Goal: Task Accomplishment & Management: Use online tool/utility

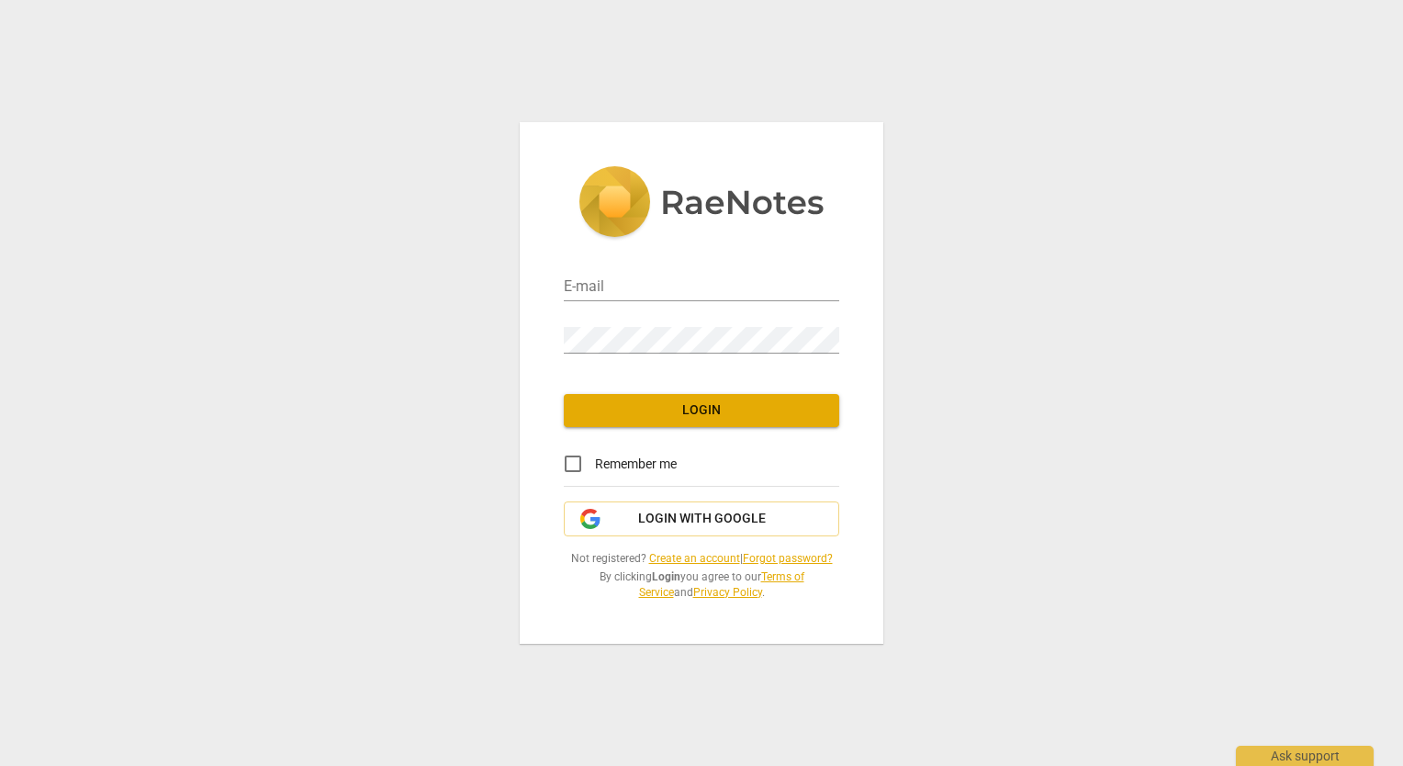
type input "[EMAIL_ADDRESS][DOMAIN_NAME]"
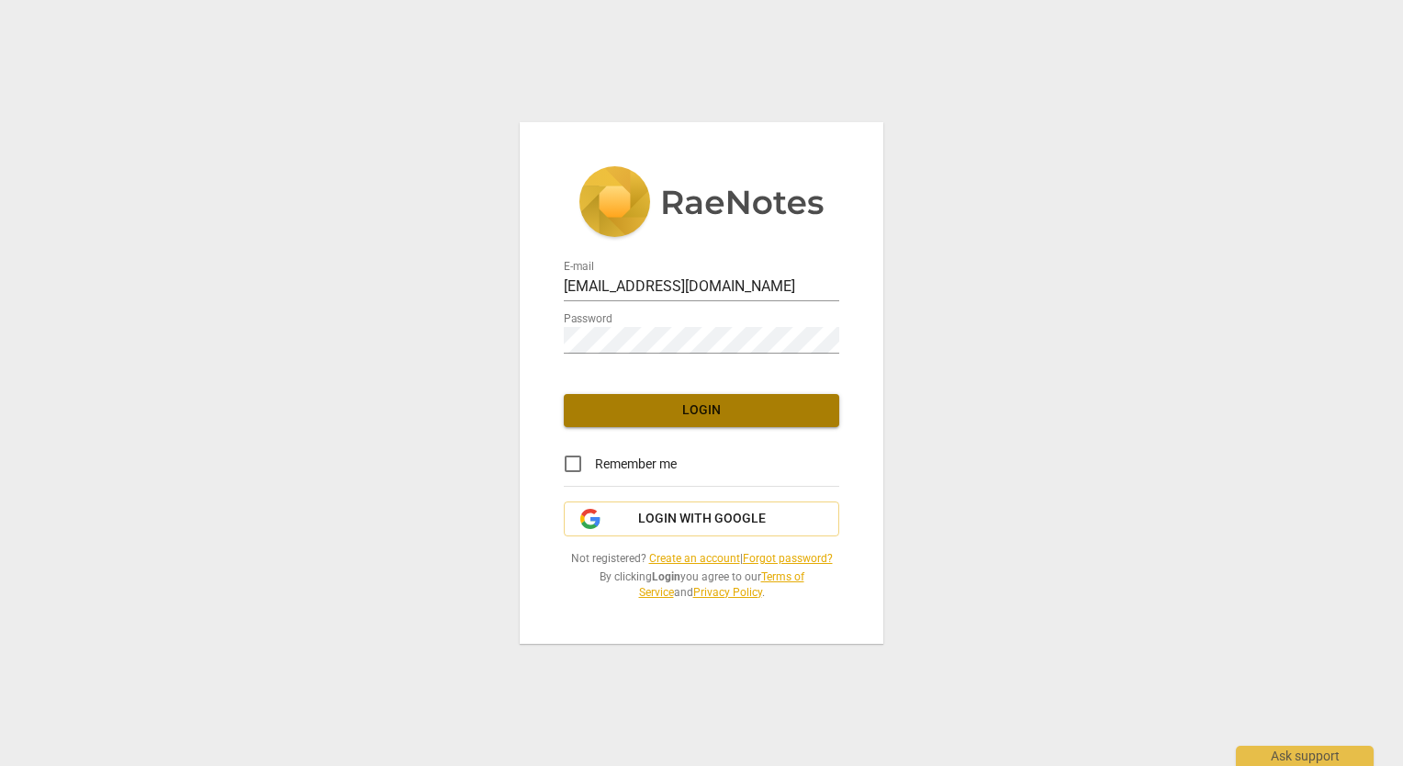
click at [709, 400] on button "Login" at bounding box center [701, 410] width 275 height 33
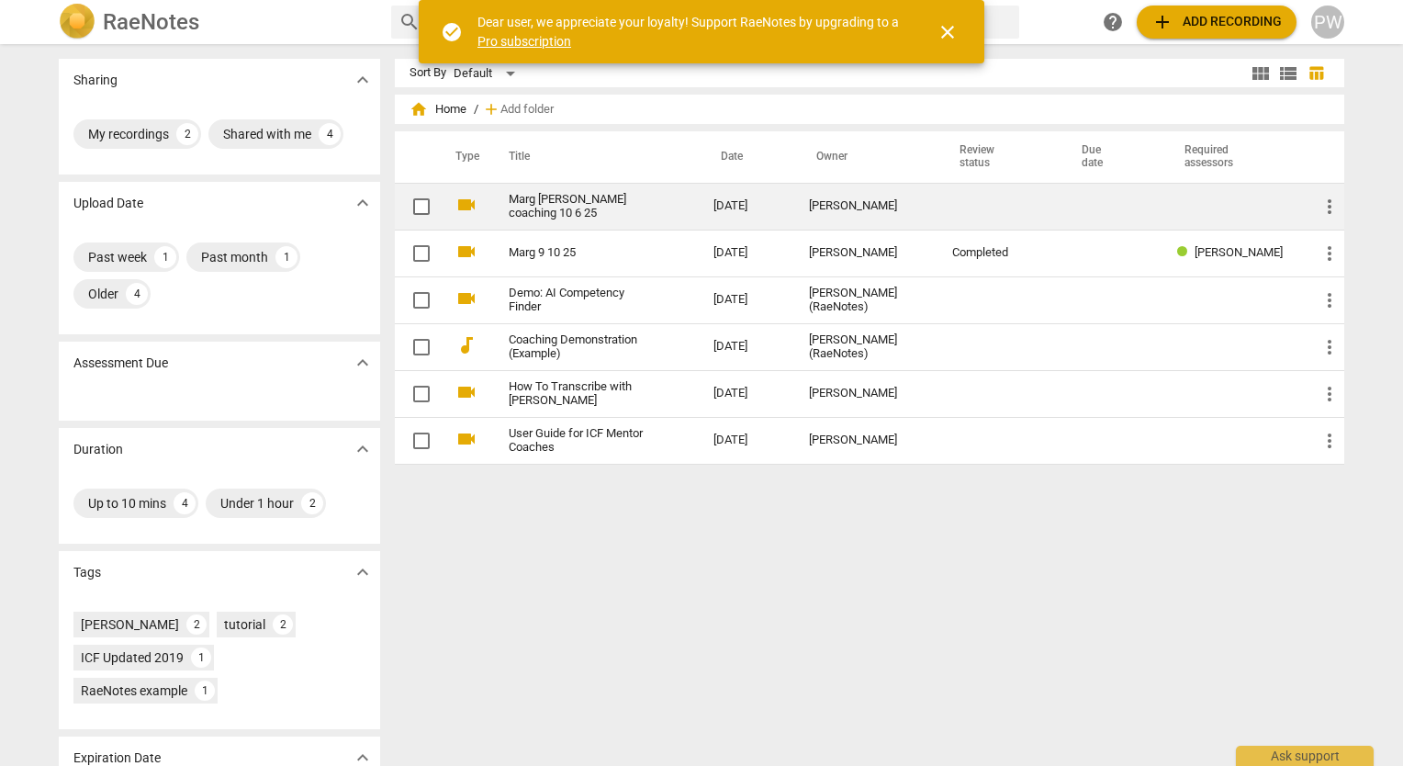
click at [584, 194] on link "Marg [PERSON_NAME] coaching 10 6 25" at bounding box center [578, 207] width 139 height 28
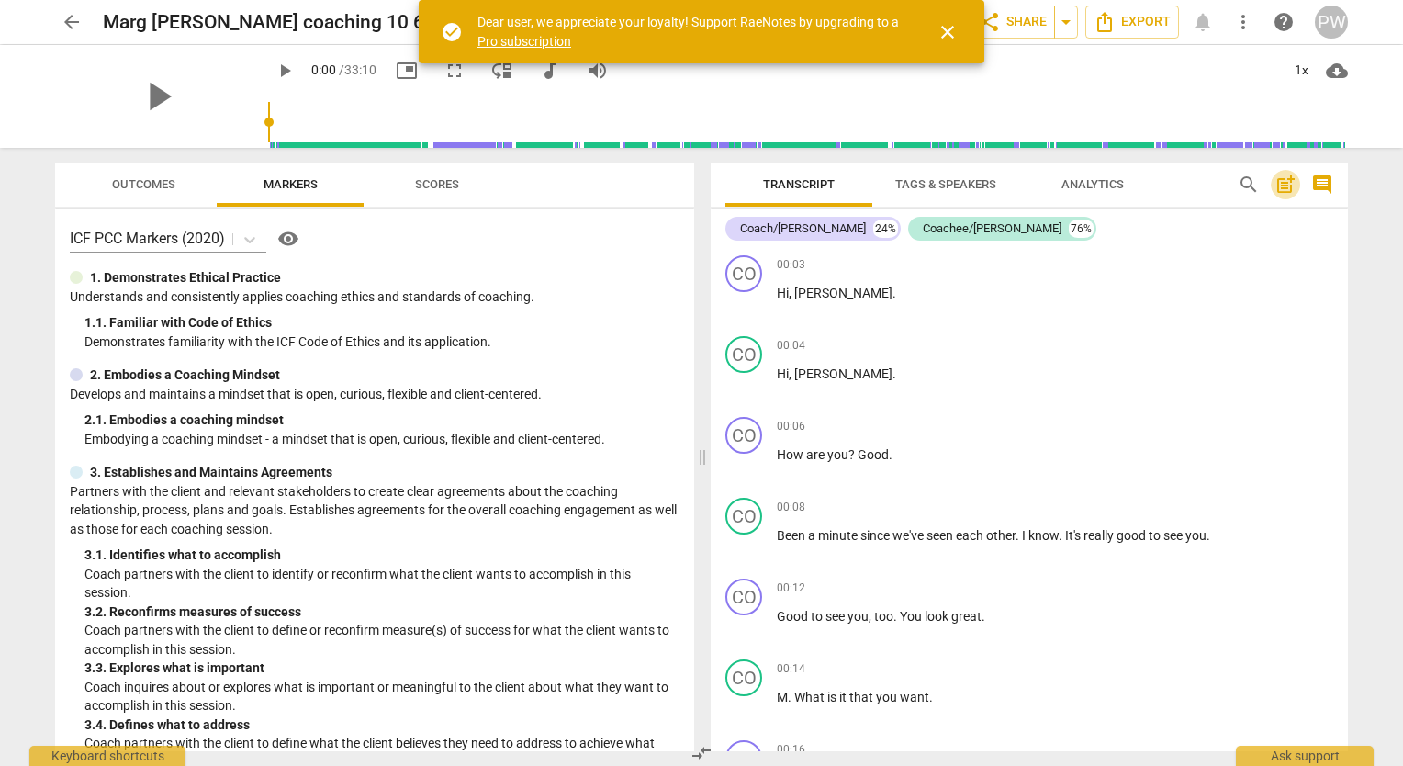
click at [1285, 188] on span "post_add" at bounding box center [1285, 185] width 22 height 22
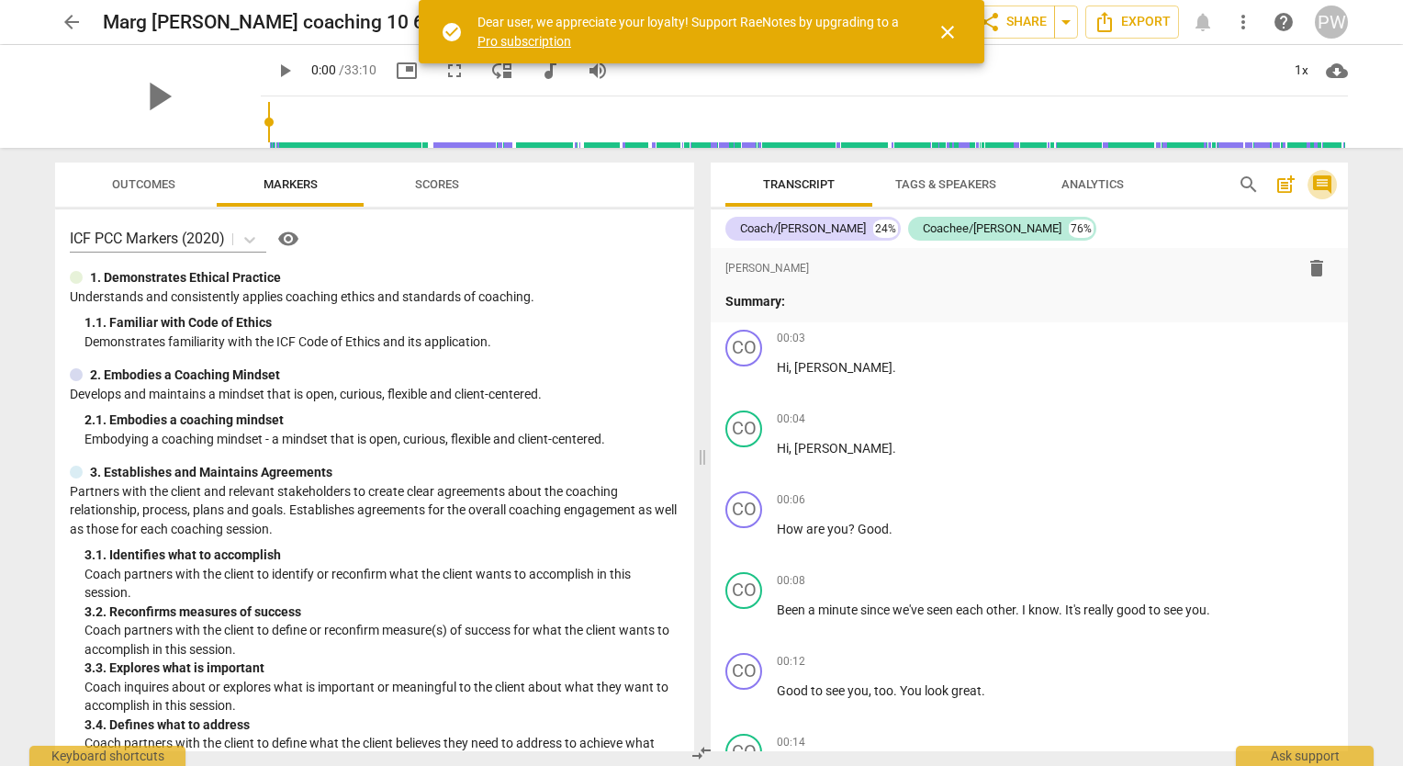
click at [1326, 188] on span "comment" at bounding box center [1322, 185] width 22 height 22
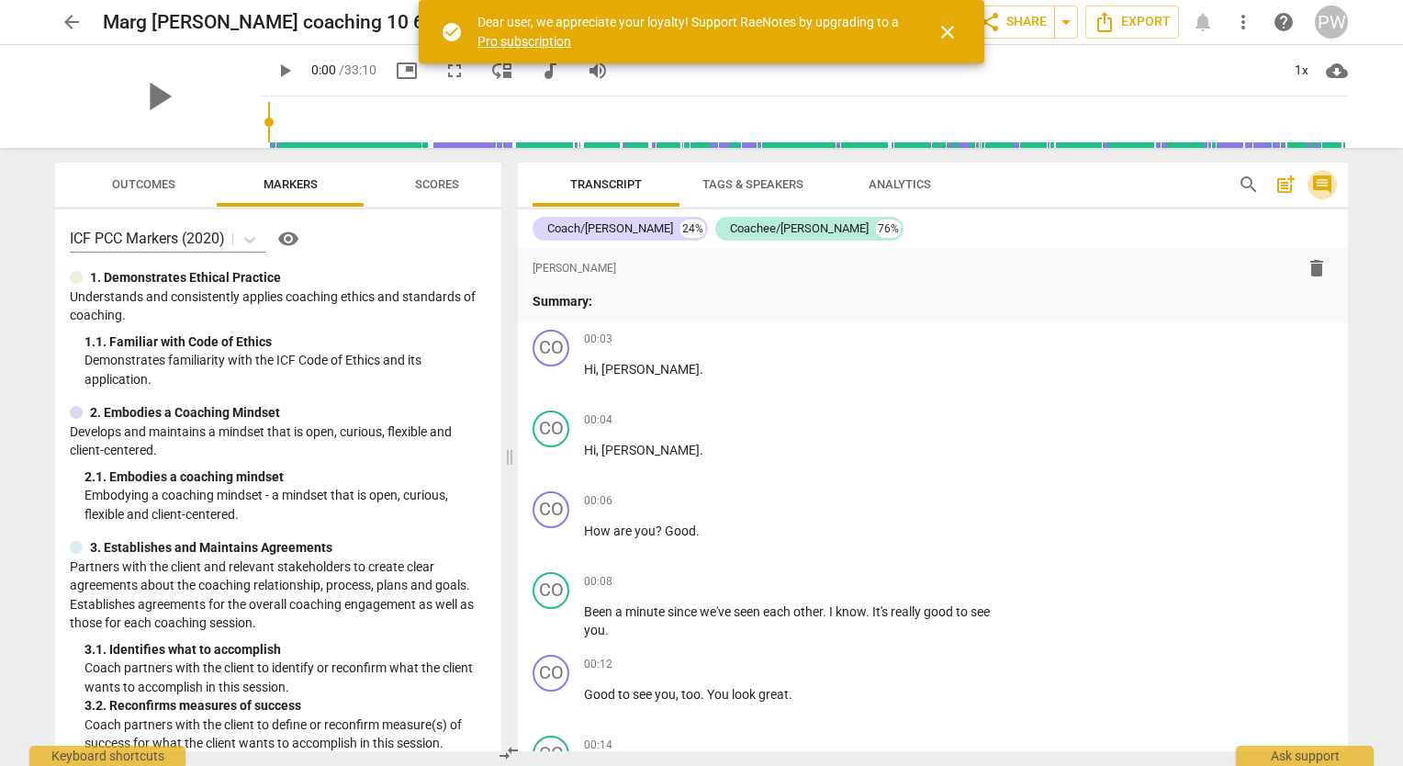
click at [1326, 188] on span "comment" at bounding box center [1322, 185] width 22 height 22
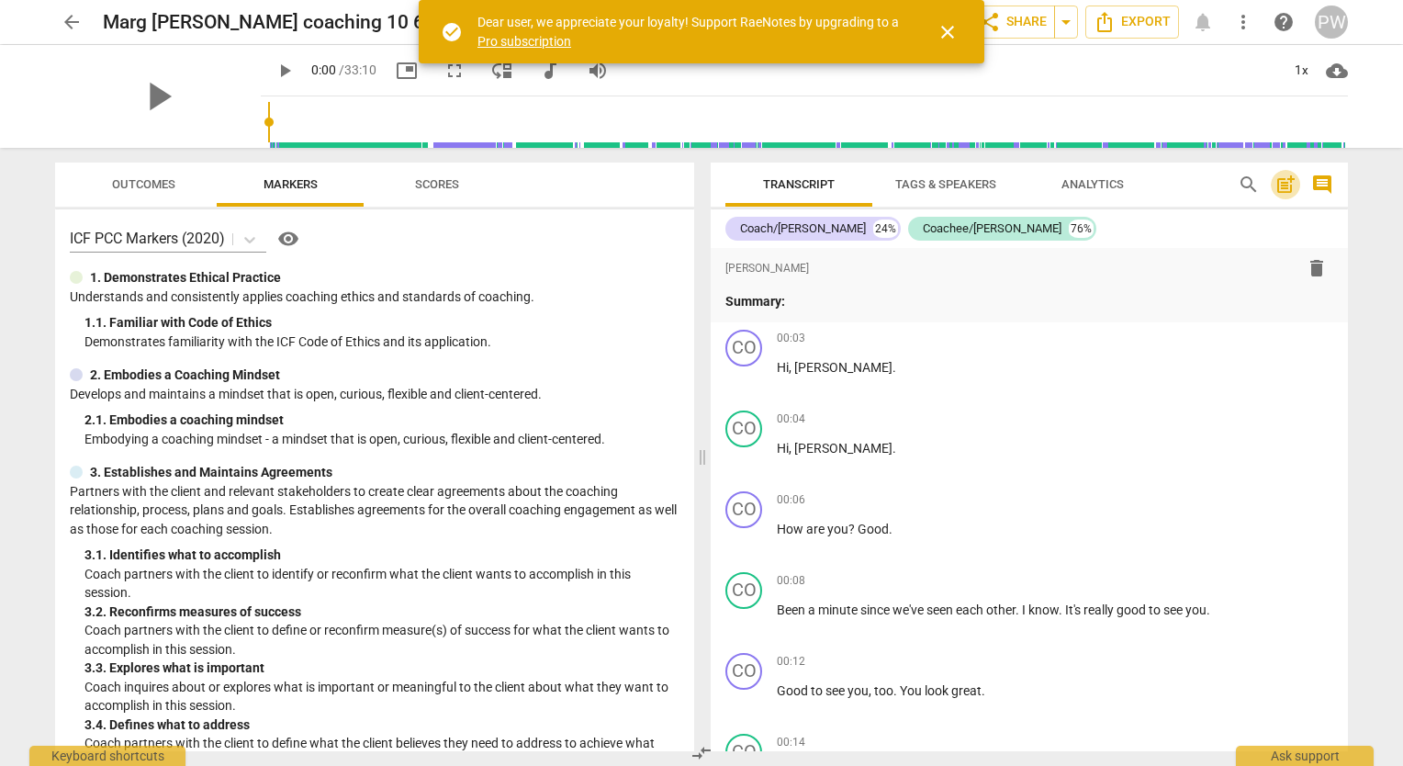
click at [1284, 185] on span "post_add" at bounding box center [1285, 185] width 22 height 22
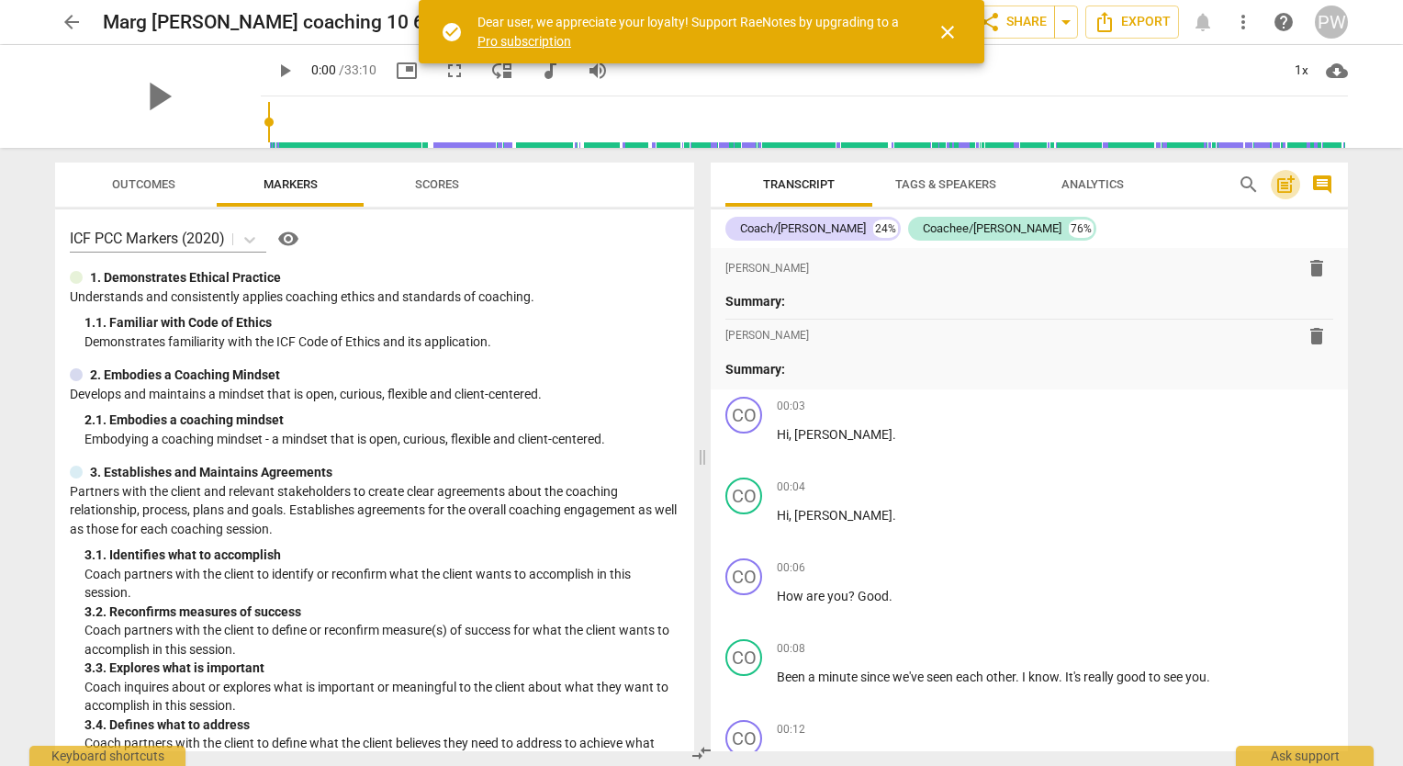
click at [1284, 185] on span "post_add" at bounding box center [1285, 185] width 22 height 22
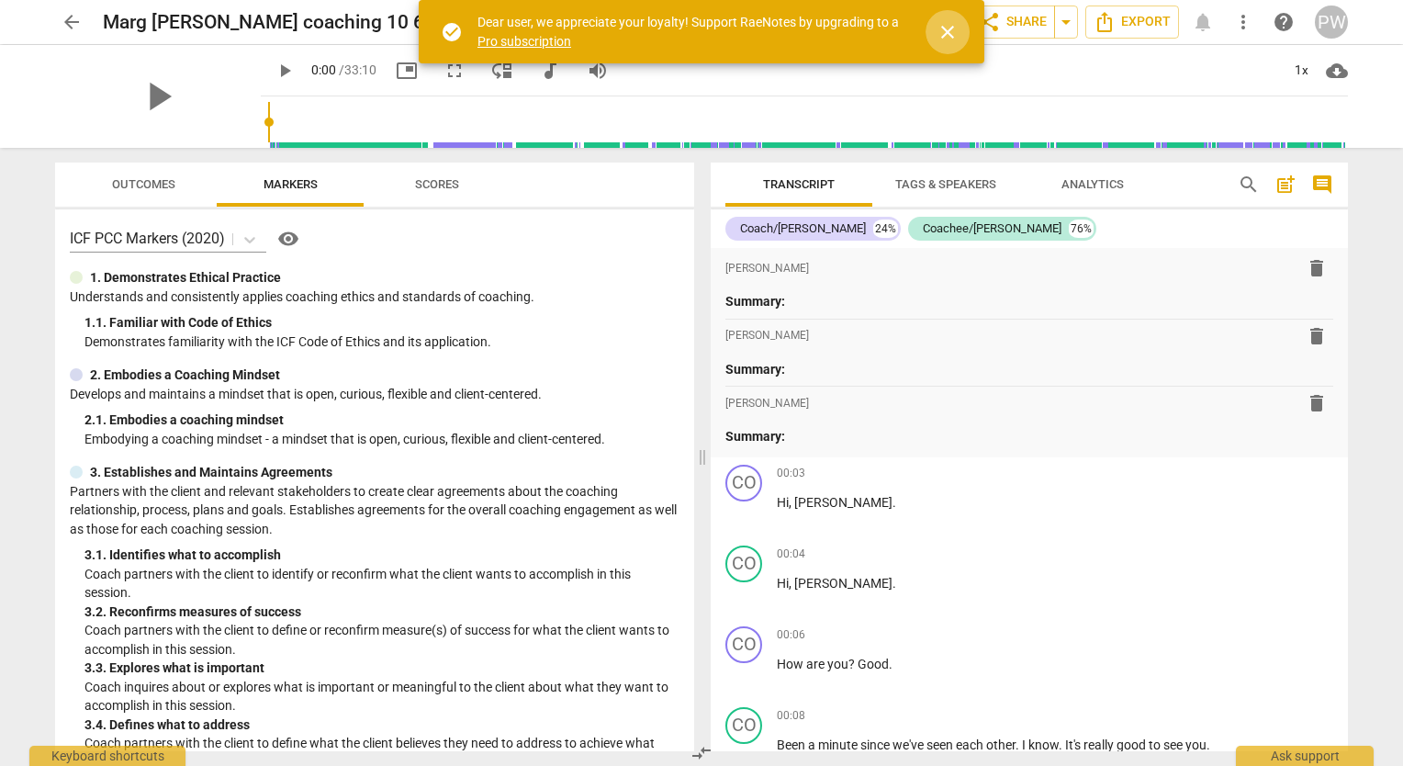
click at [955, 38] on span "close" at bounding box center [948, 32] width 22 height 22
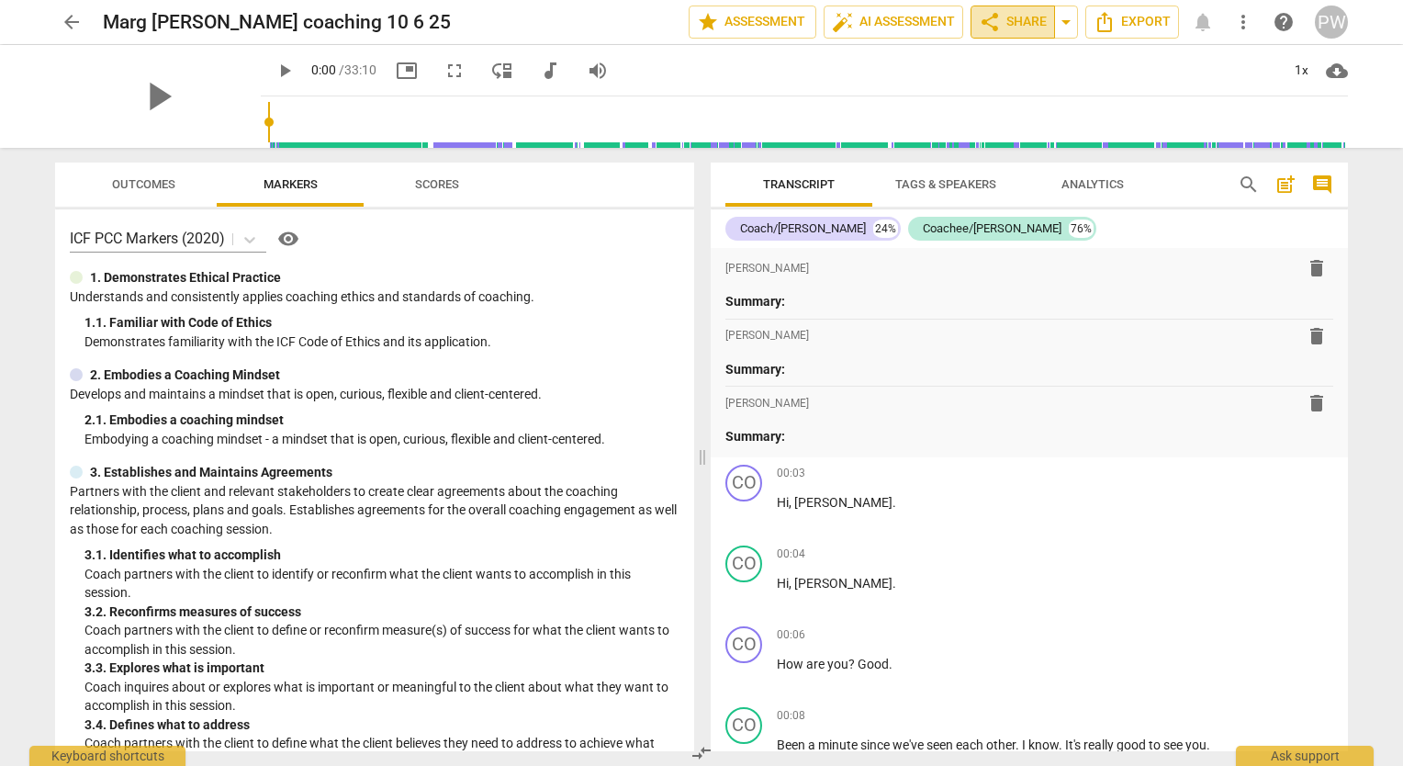
click at [1015, 22] on span "share Share" at bounding box center [1013, 22] width 68 height 22
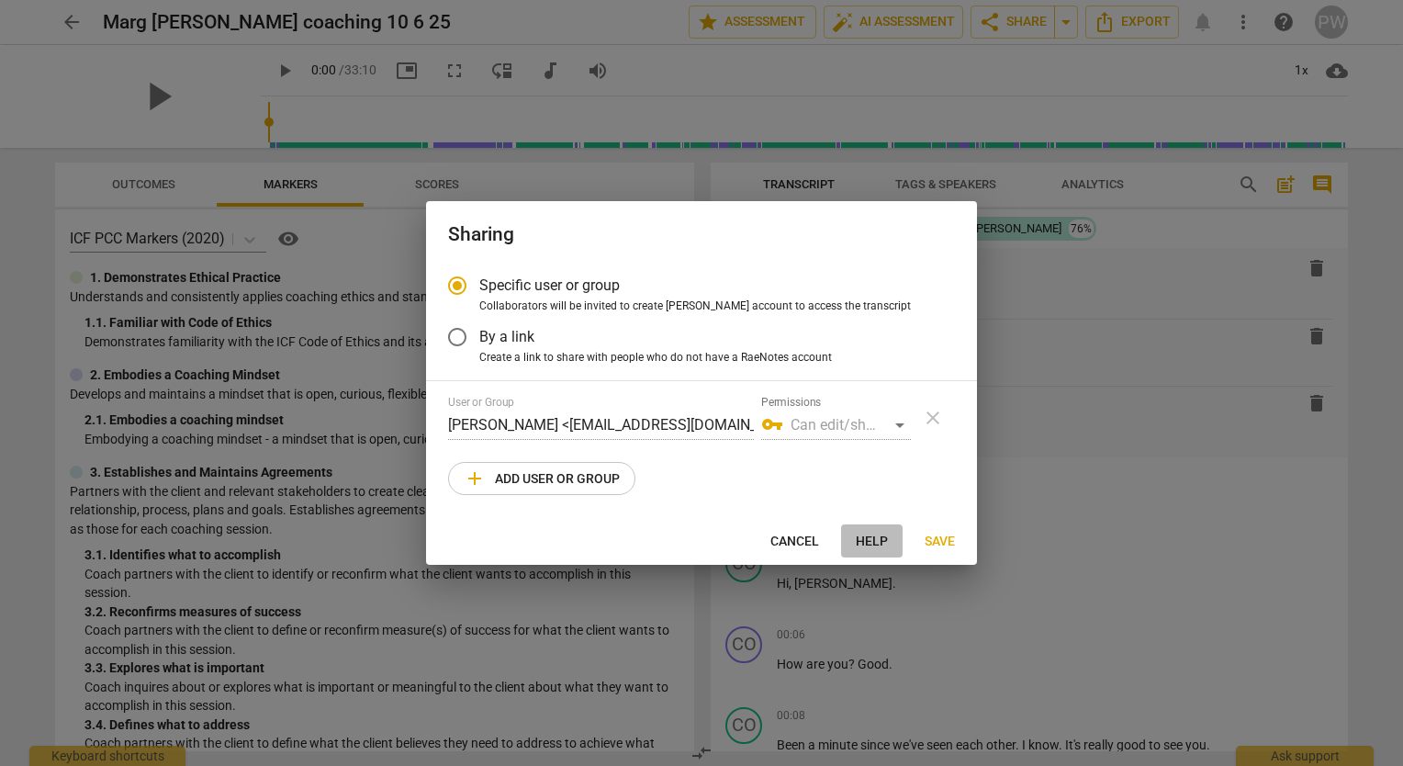
click at [872, 535] on span "Help" at bounding box center [872, 542] width 32 height 18
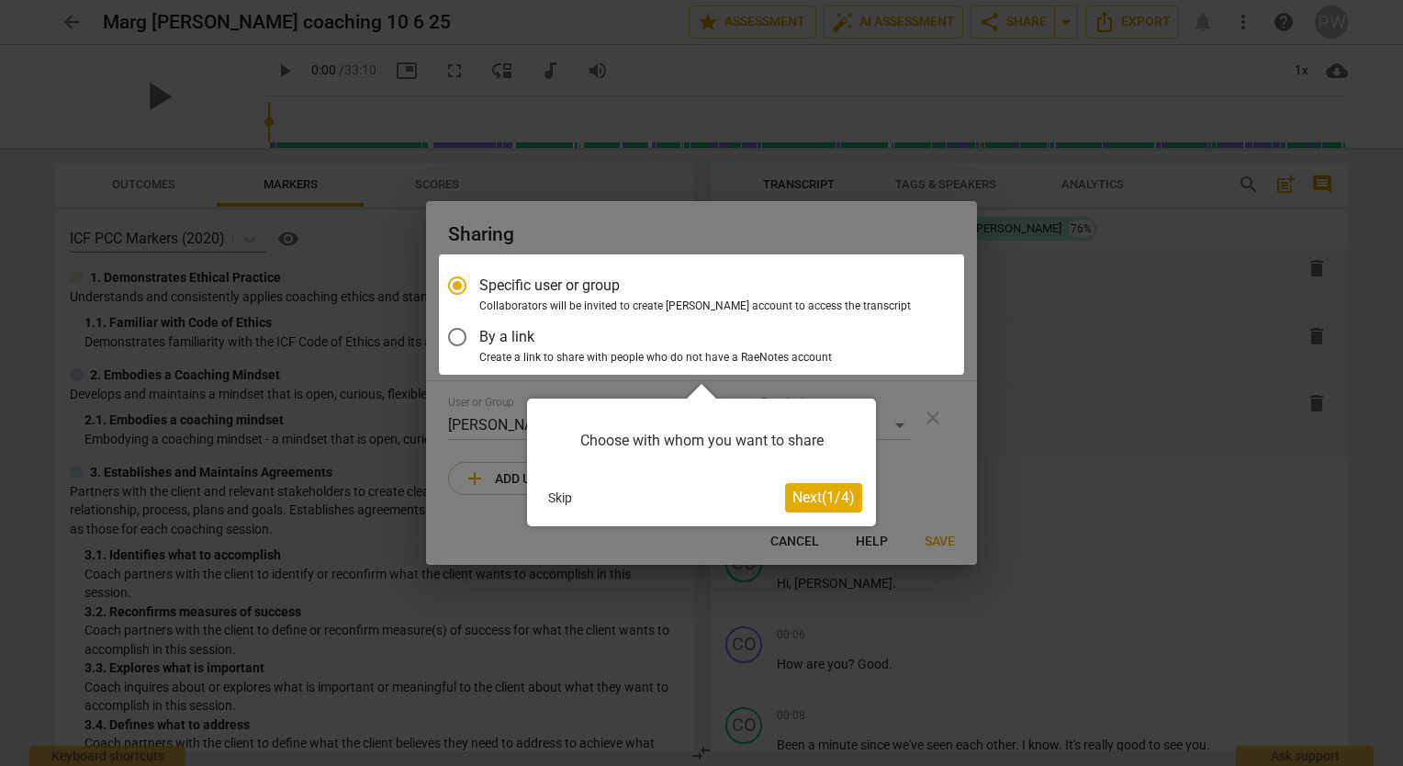
click at [1061, 417] on div at bounding box center [701, 383] width 1403 height 766
click at [549, 501] on button "Skip" at bounding box center [560, 498] width 39 height 28
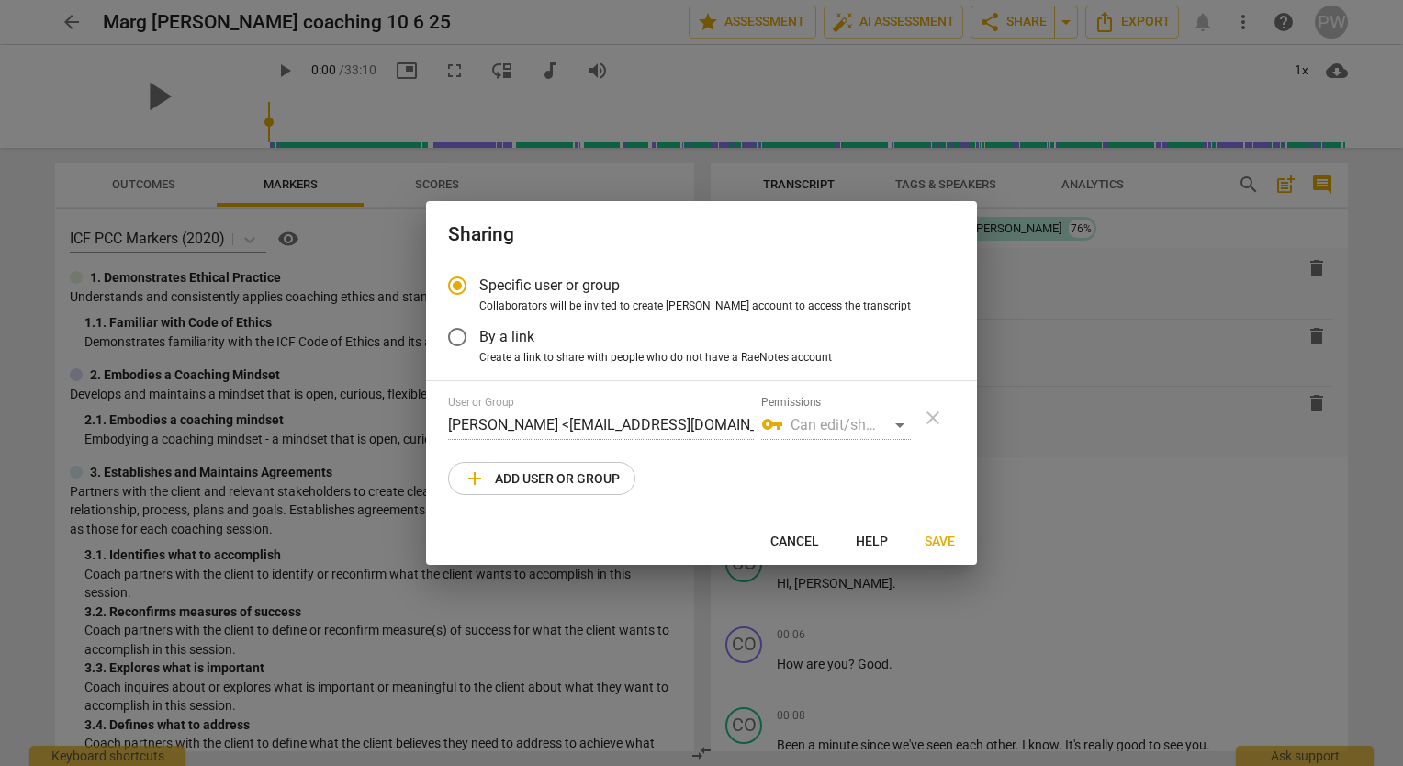
click at [1079, 263] on div at bounding box center [701, 383] width 1403 height 766
radio input "false"
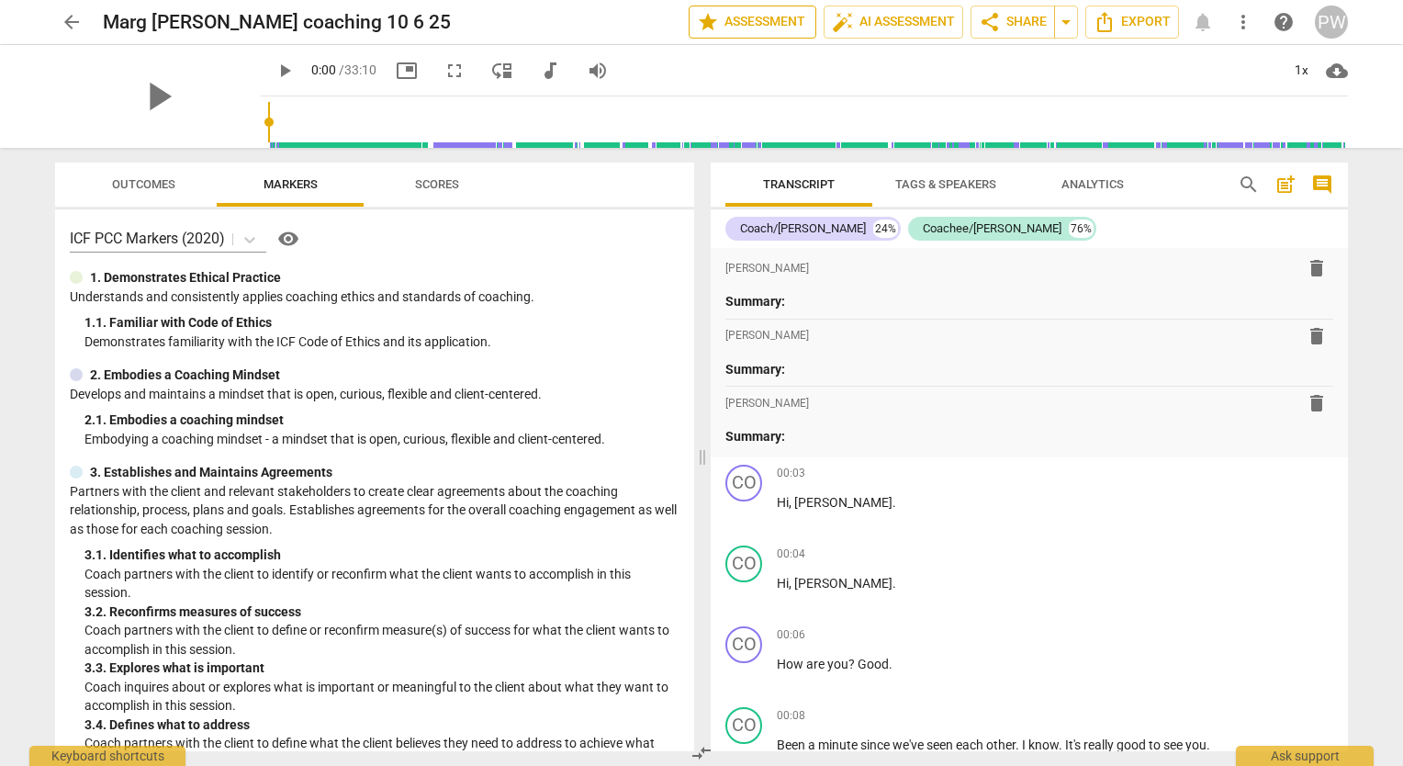
click at [764, 22] on span "star Assessment" at bounding box center [752, 22] width 111 height 22
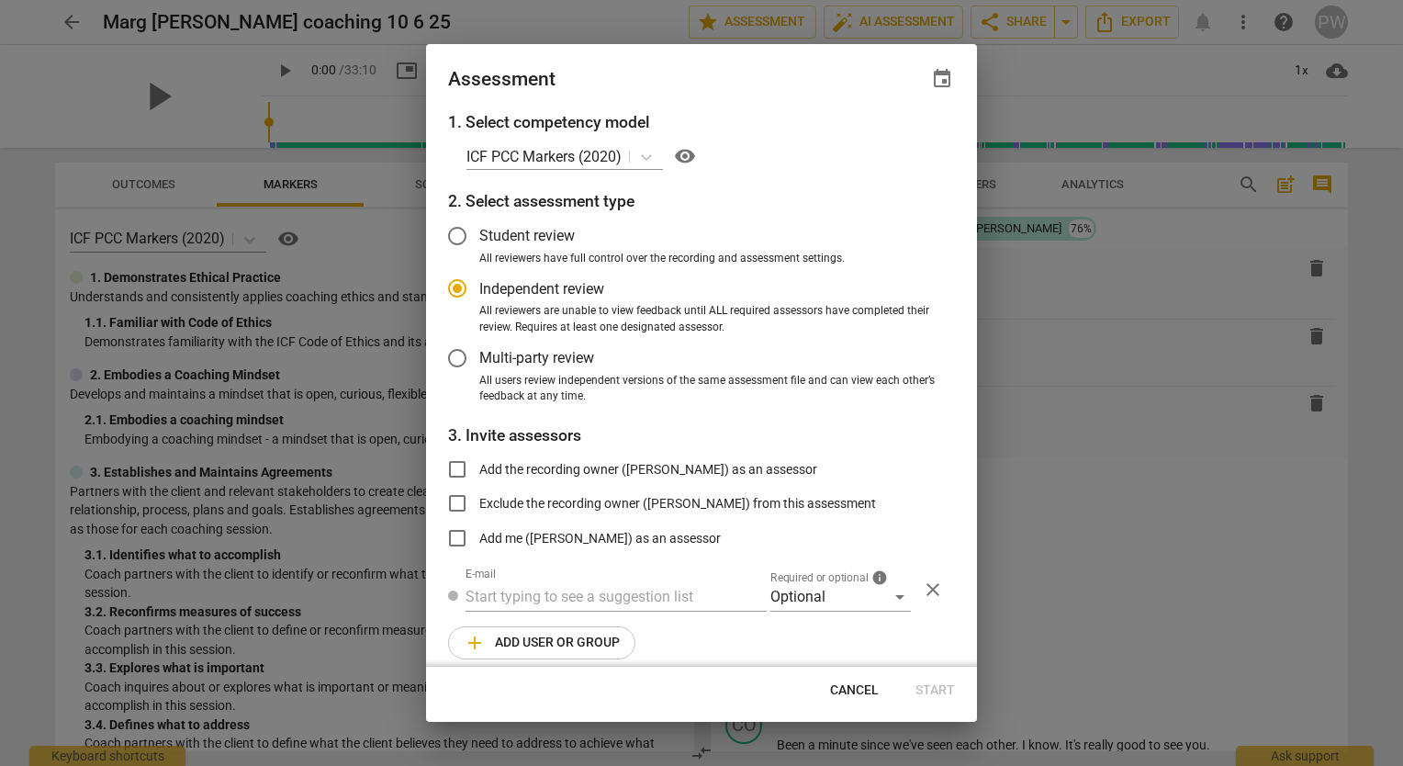
radio input "false"
click at [459, 237] on input "Student review" at bounding box center [457, 236] width 44 height 44
radio input "false"
click at [456, 503] on input "Exclude the recording owner ([PERSON_NAME]) from this assessment" at bounding box center [457, 503] width 44 height 44
checkbox input "true"
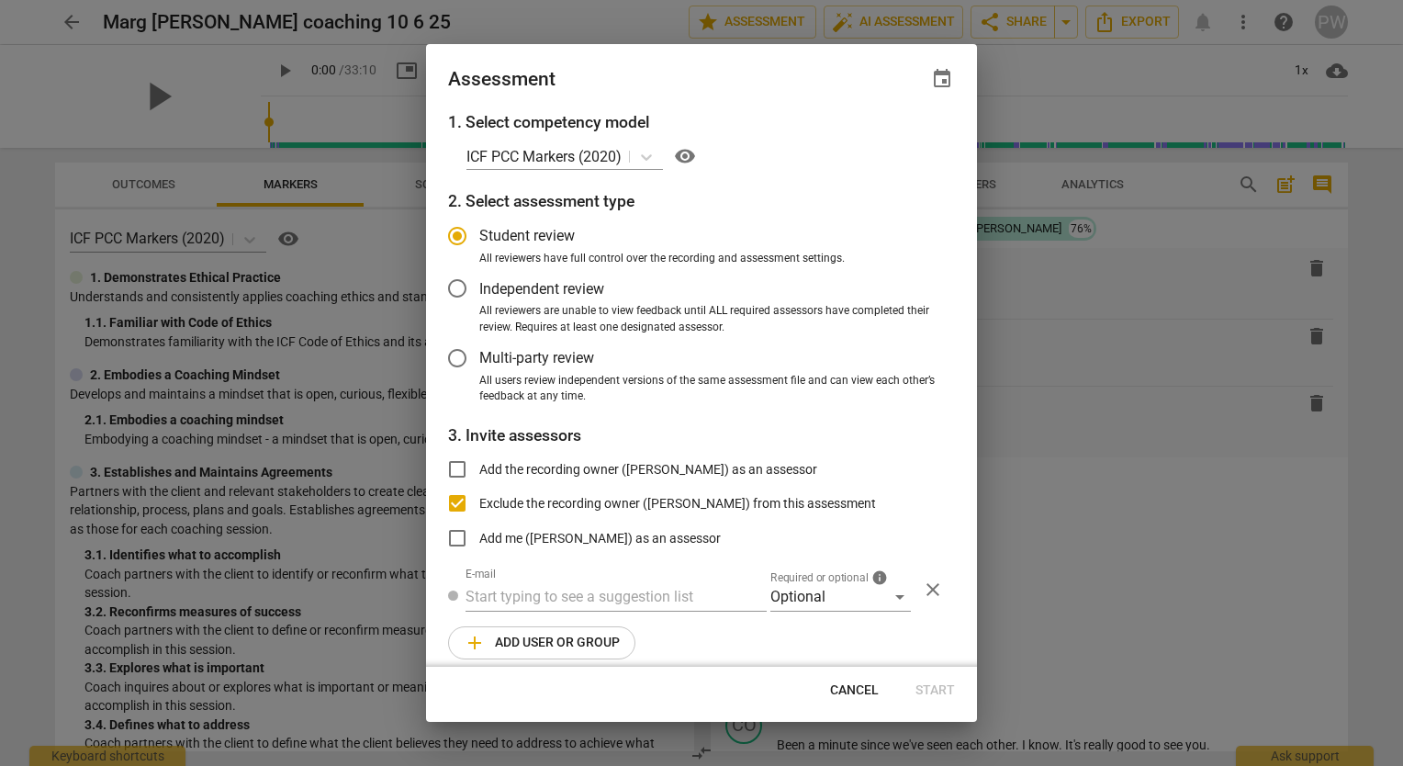
radio input "false"
click at [459, 356] on input "Multi-party review" at bounding box center [457, 358] width 44 height 44
radio input "false"
click at [463, 294] on input "Independent review" at bounding box center [457, 288] width 44 height 44
click at [613, 641] on span "add Add user or group" at bounding box center [542, 643] width 156 height 22
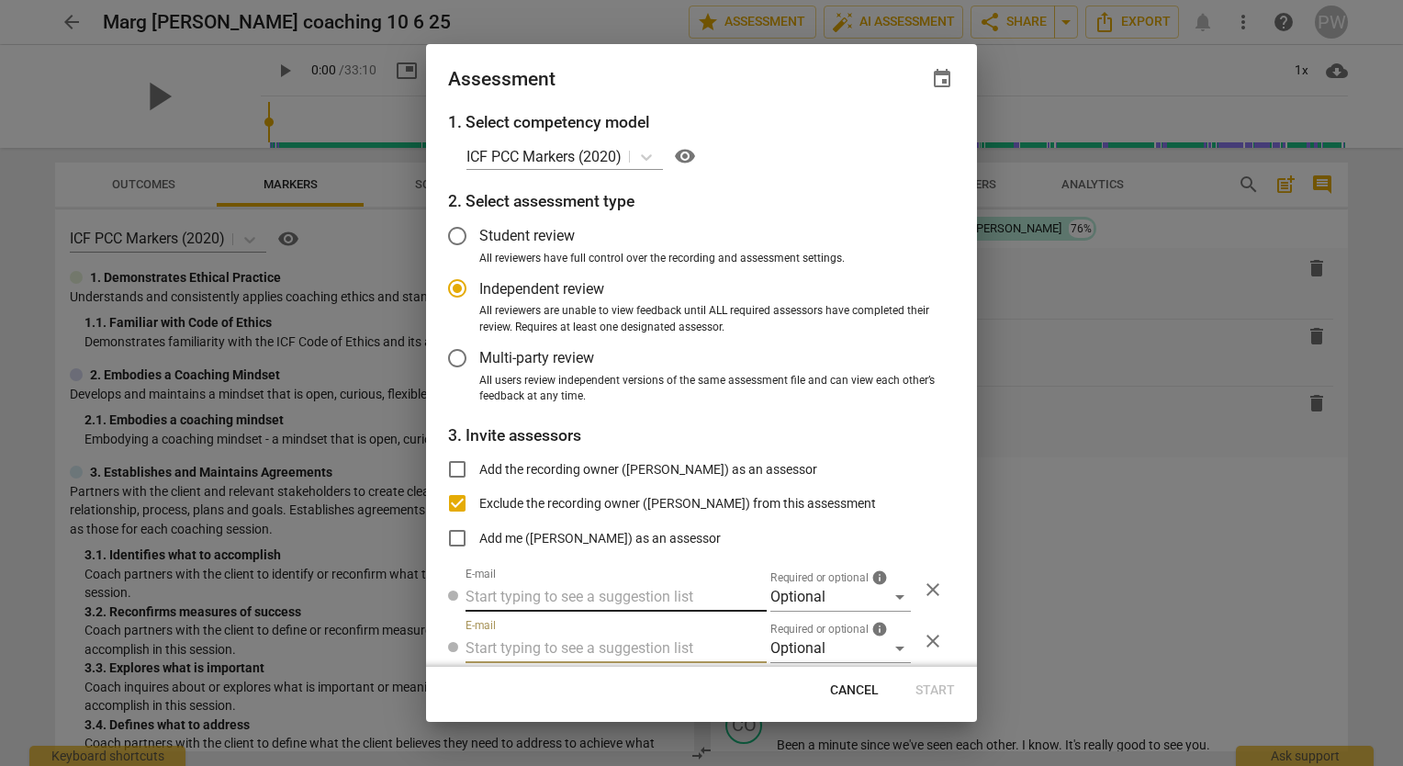
radio input "false"
click at [661, 592] on input "text" at bounding box center [616, 596] width 301 height 29
type input "pl"
click at [922, 598] on span "close" at bounding box center [933, 589] width 22 height 22
radio input "false"
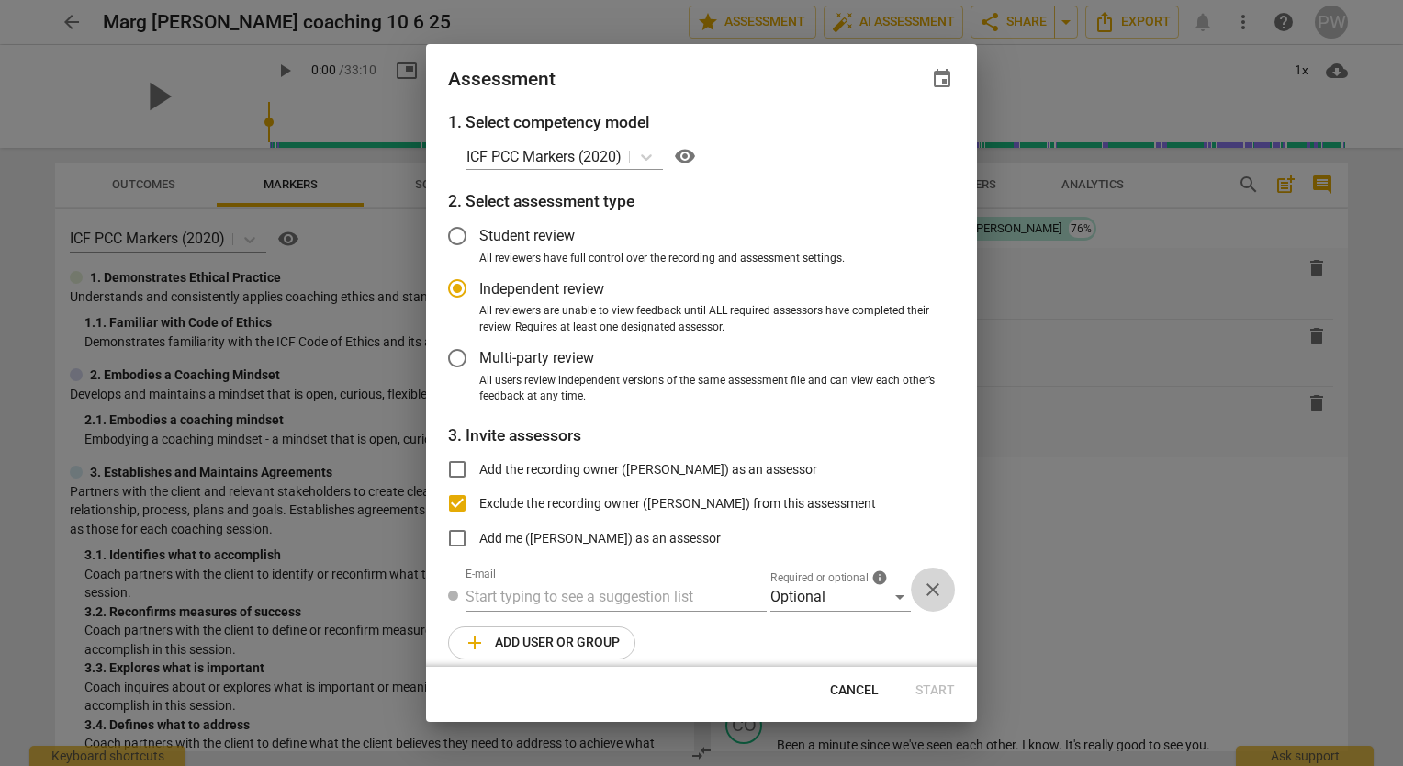
click at [923, 590] on span "close" at bounding box center [933, 589] width 22 height 22
radio input "false"
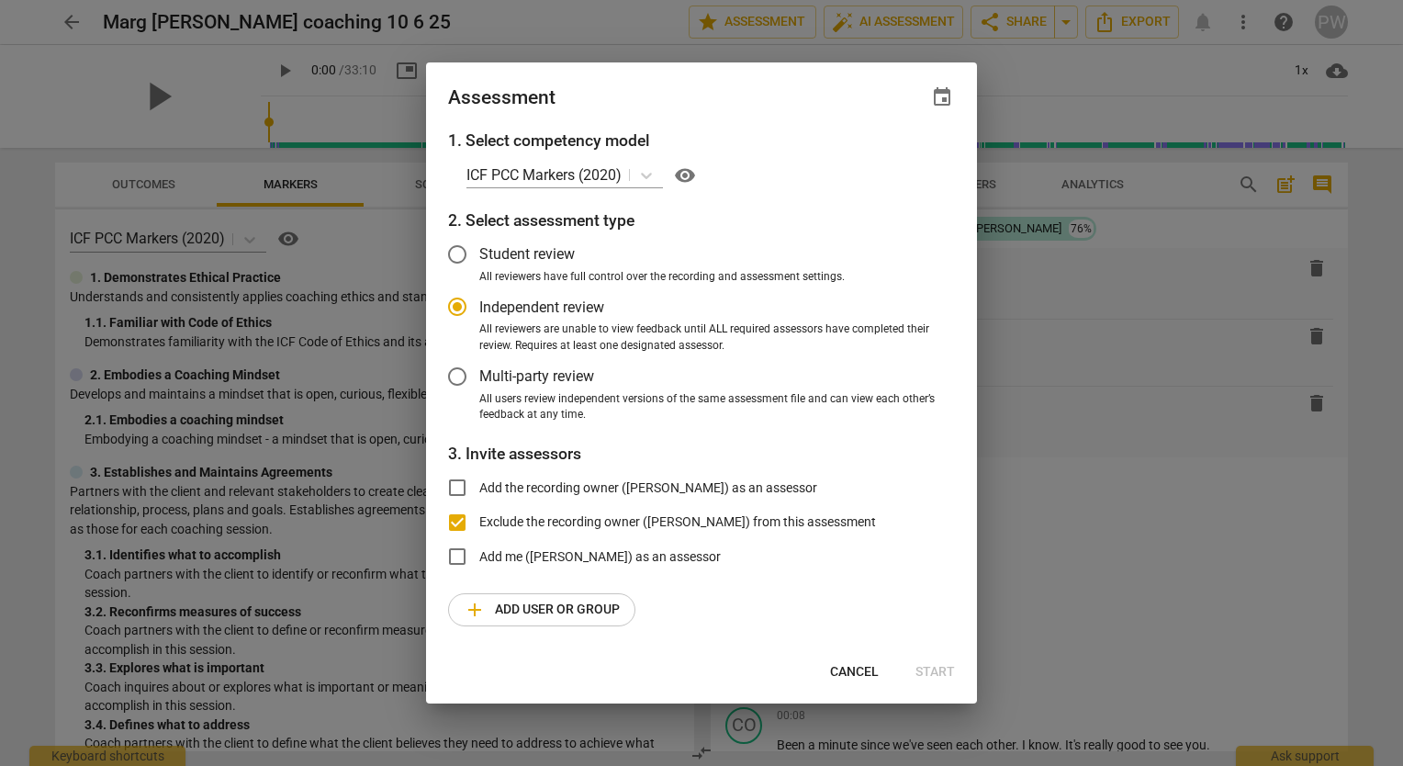
click at [943, 97] on span "event" at bounding box center [942, 97] width 22 height 22
click at [885, 163] on input "date" at bounding box center [832, 160] width 129 height 27
type input "[DATE]"
click at [876, 233] on div at bounding box center [701, 383] width 1403 height 766
click at [1041, 310] on div at bounding box center [701, 383] width 1403 height 766
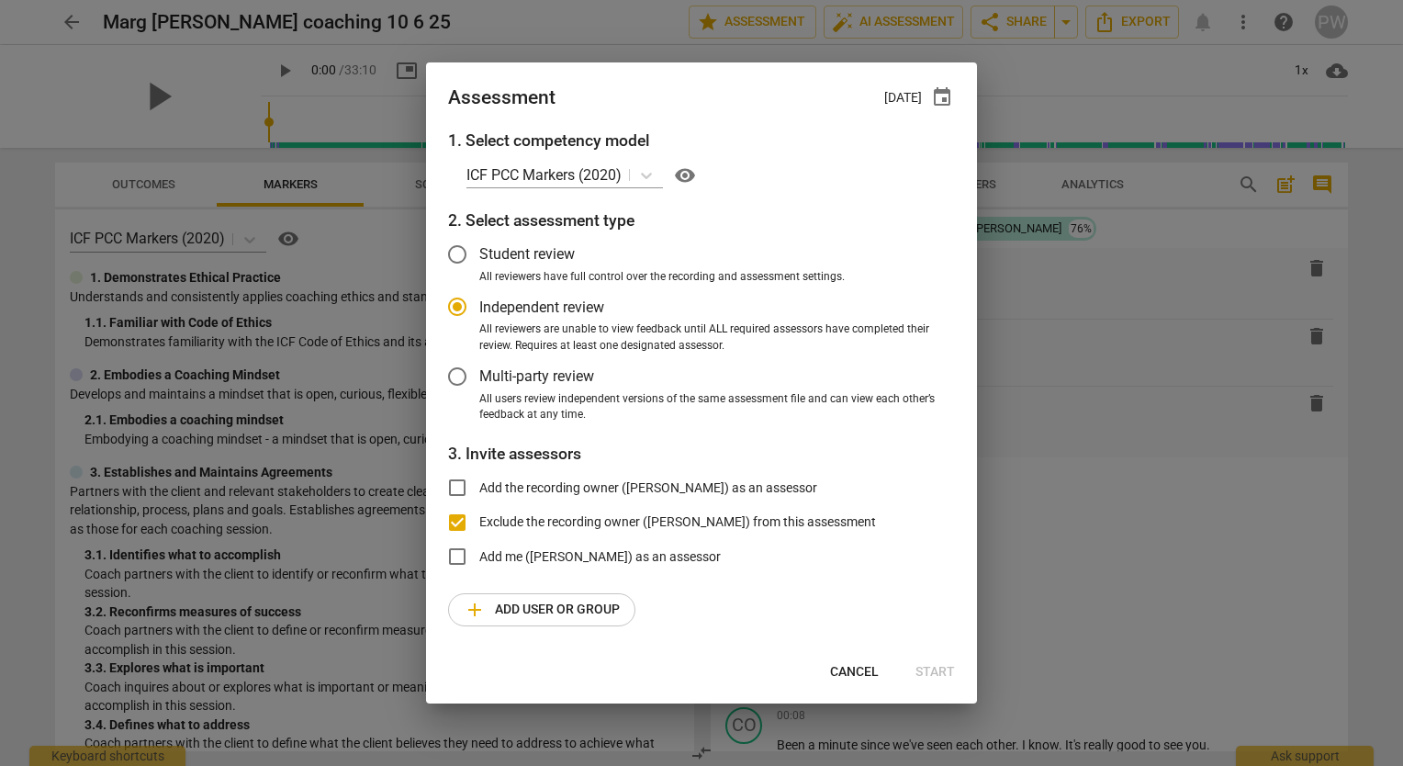
radio input "false"
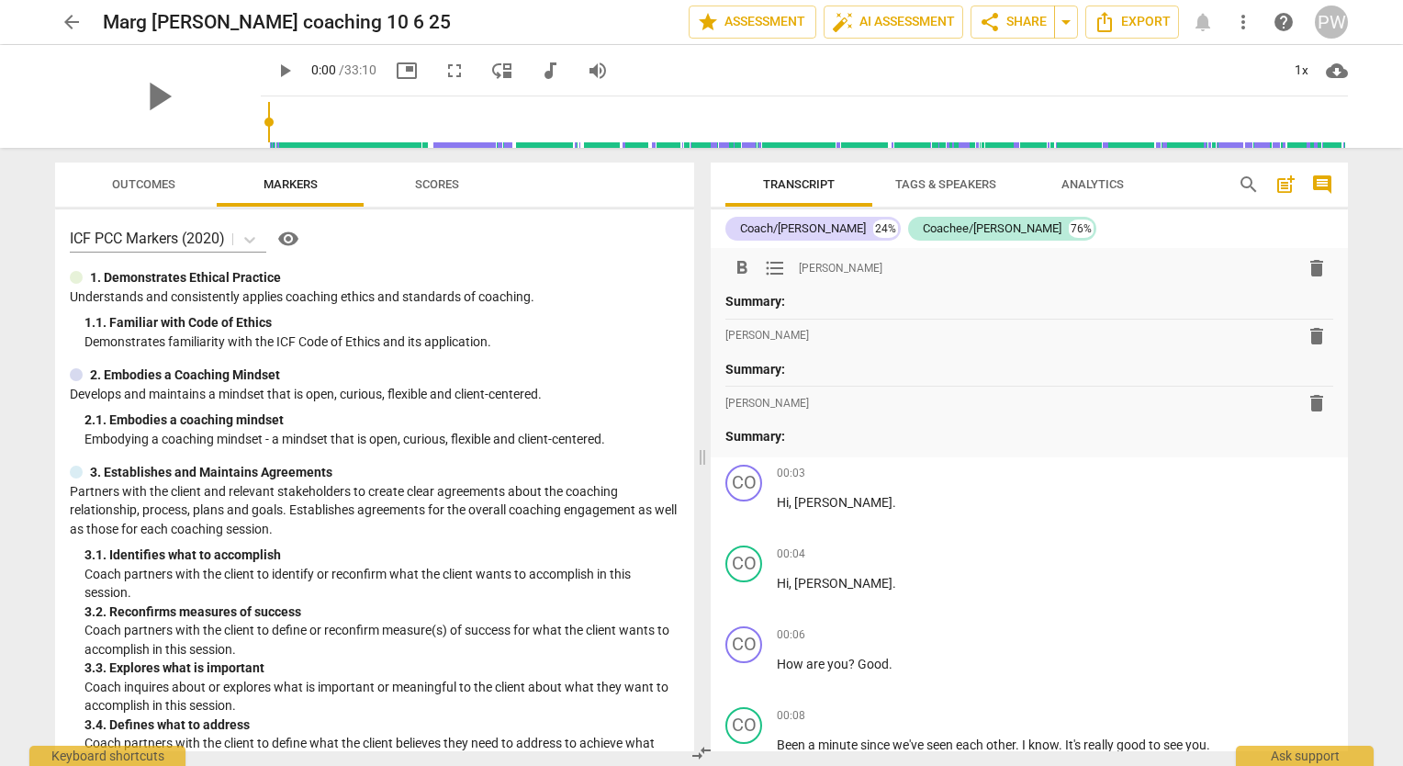
click at [1041, 310] on p "Summary:" at bounding box center [1029, 301] width 608 height 19
click at [1320, 187] on span "comment" at bounding box center [1322, 185] width 22 height 22
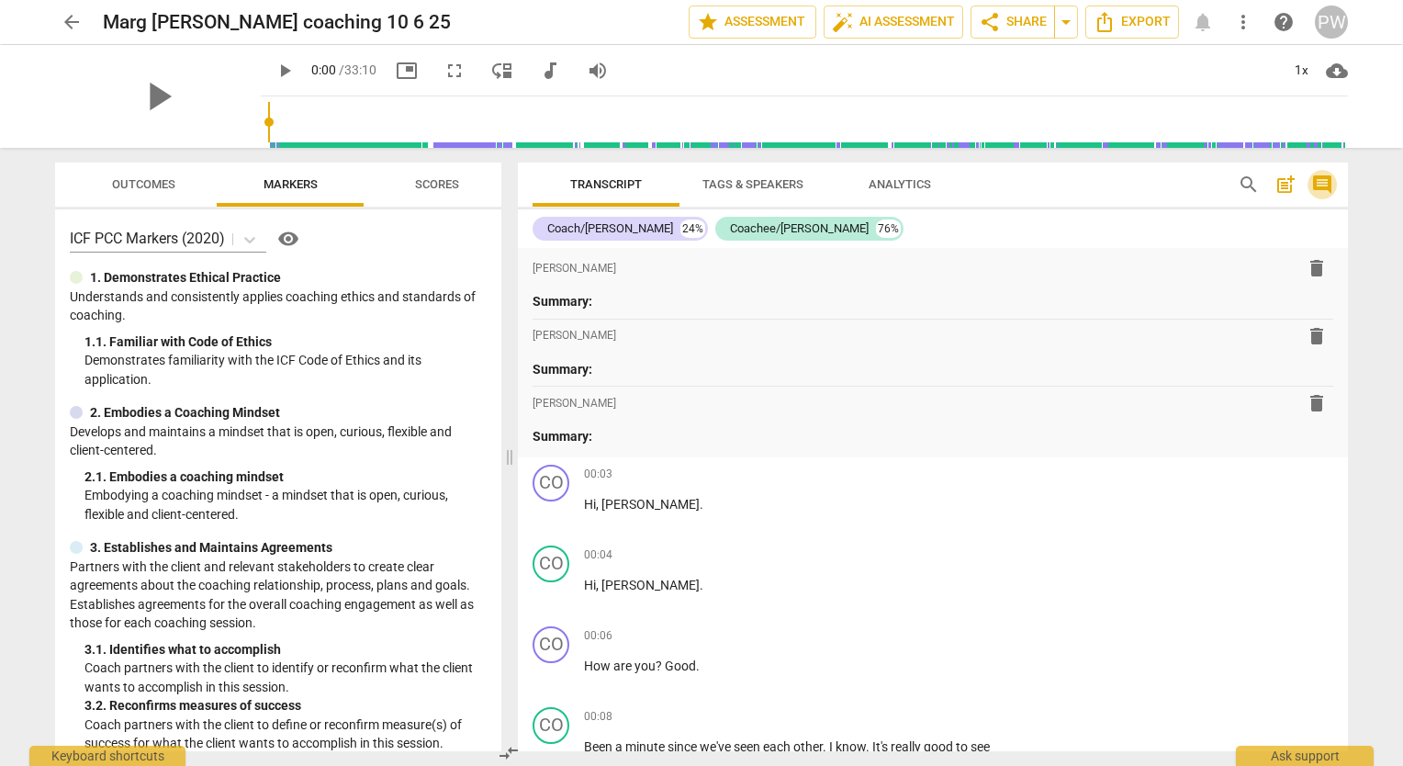
click at [1320, 187] on span "comment" at bounding box center [1322, 185] width 22 height 22
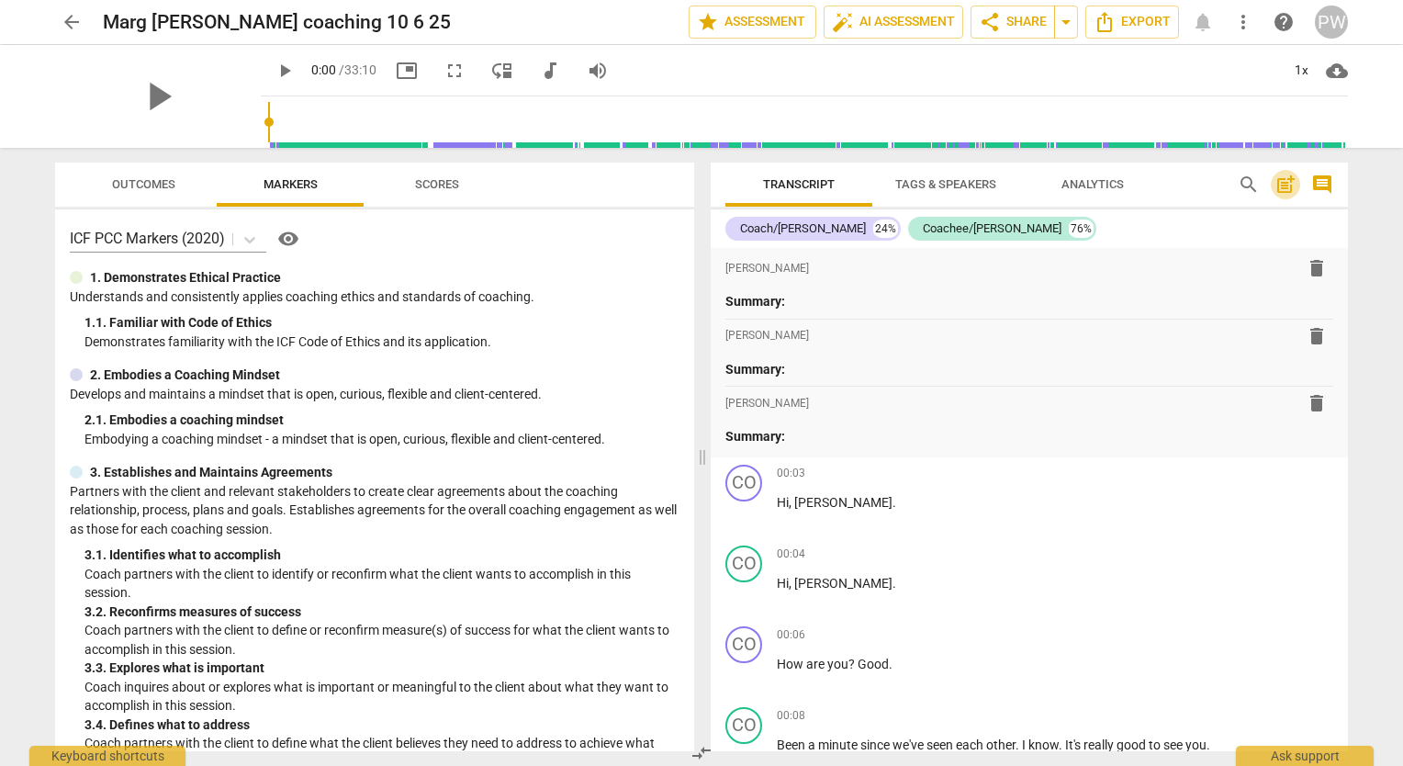
click at [1285, 189] on span "post_add" at bounding box center [1285, 185] width 22 height 22
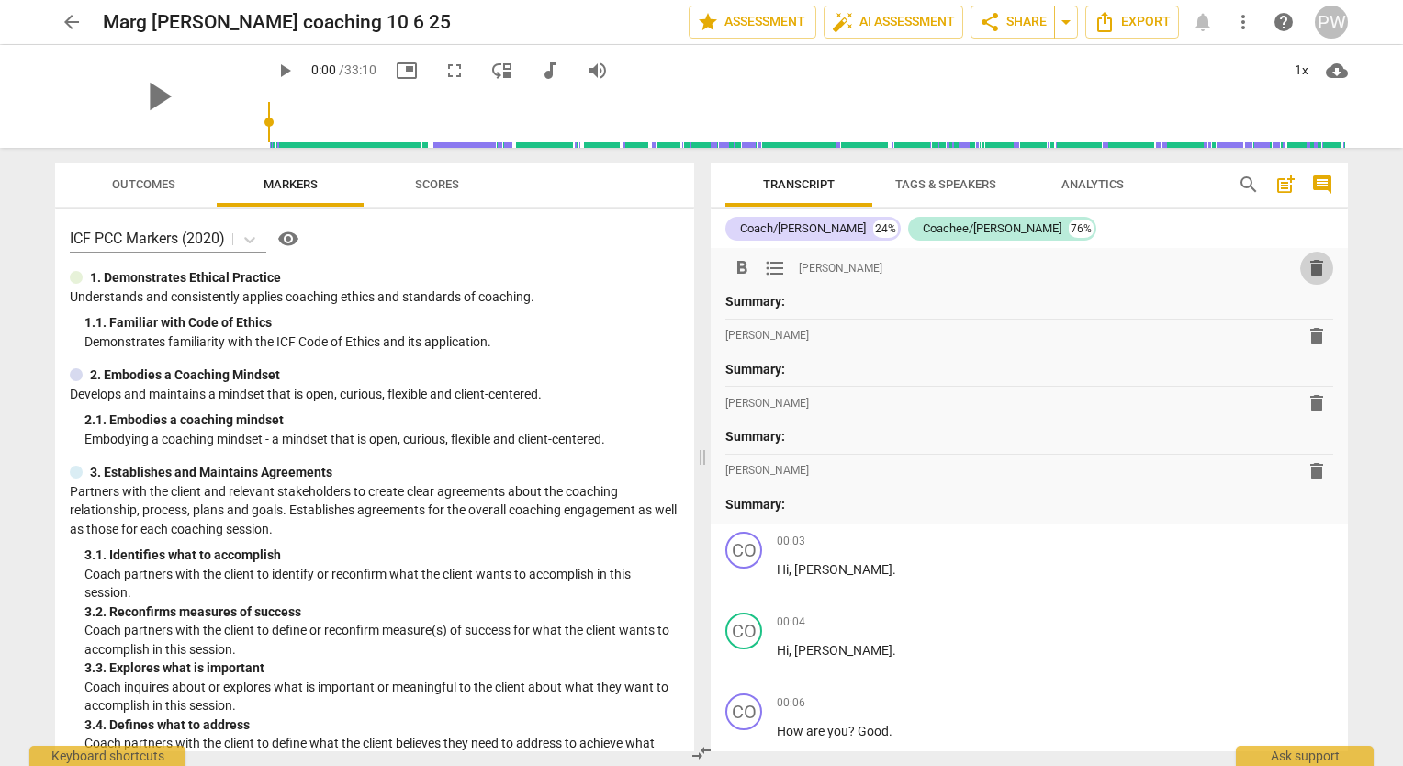
click at [1308, 264] on span "delete" at bounding box center [1317, 268] width 22 height 22
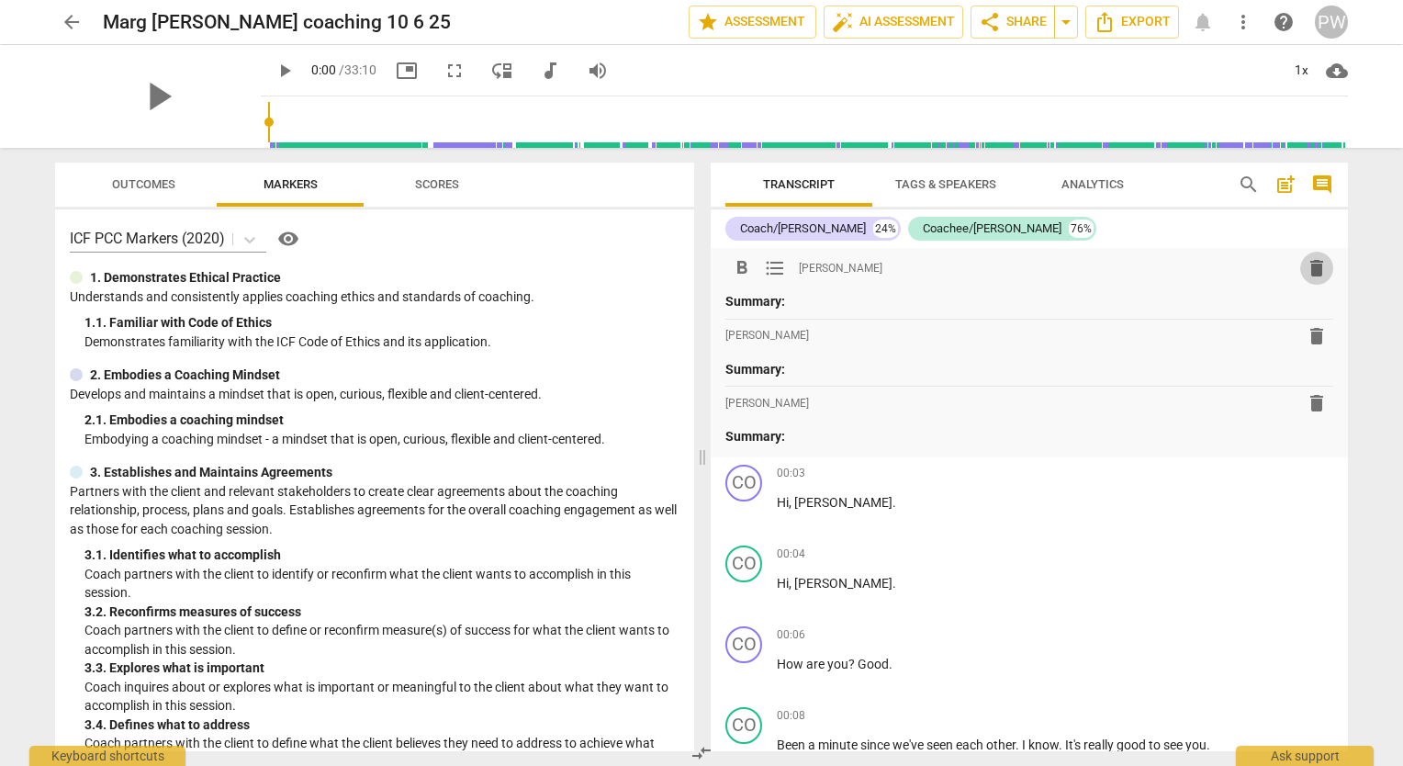
click at [1316, 271] on span "delete" at bounding box center [1317, 268] width 22 height 22
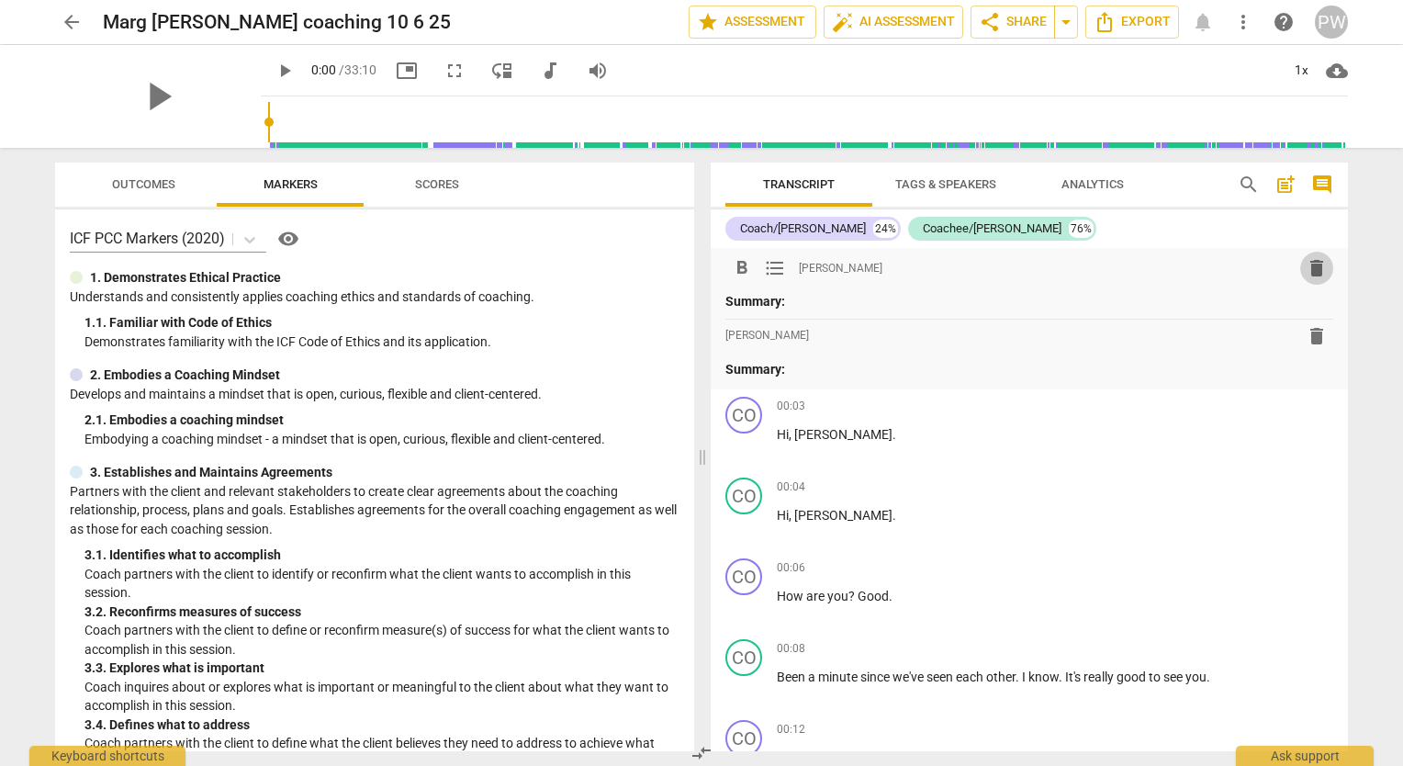
click at [1306, 264] on span "delete" at bounding box center [1317, 268] width 22 height 22
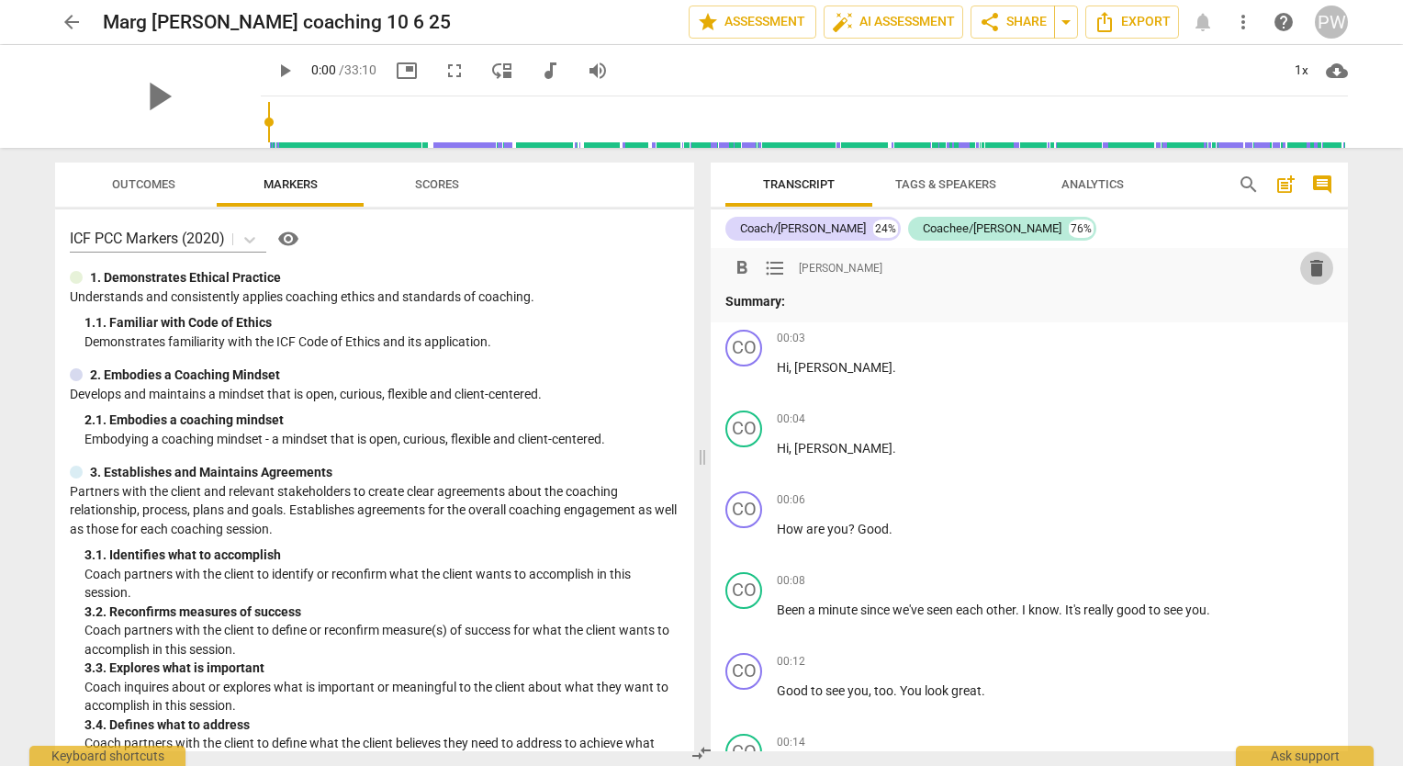
click at [1306, 265] on span "delete" at bounding box center [1317, 268] width 22 height 22
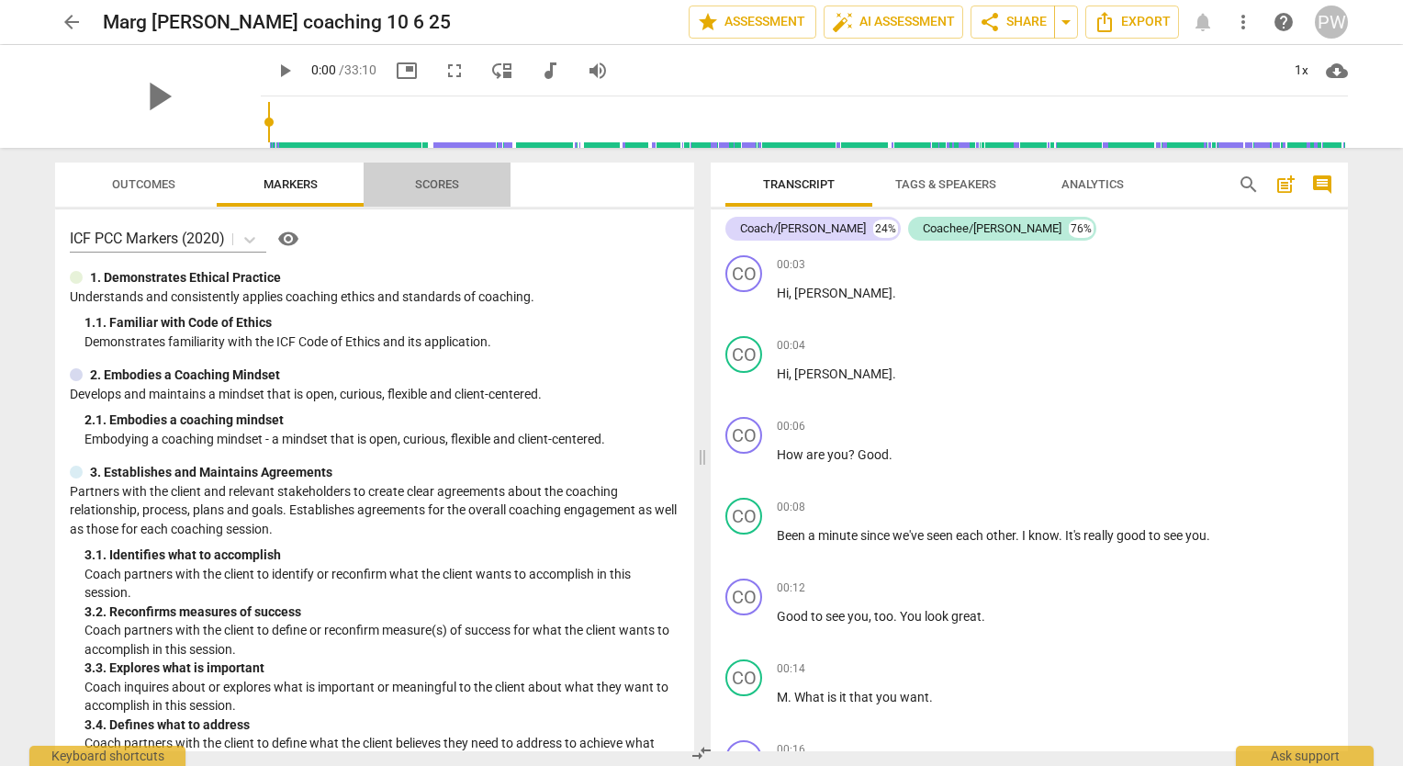
click at [437, 178] on span "Scores" at bounding box center [437, 184] width 44 height 14
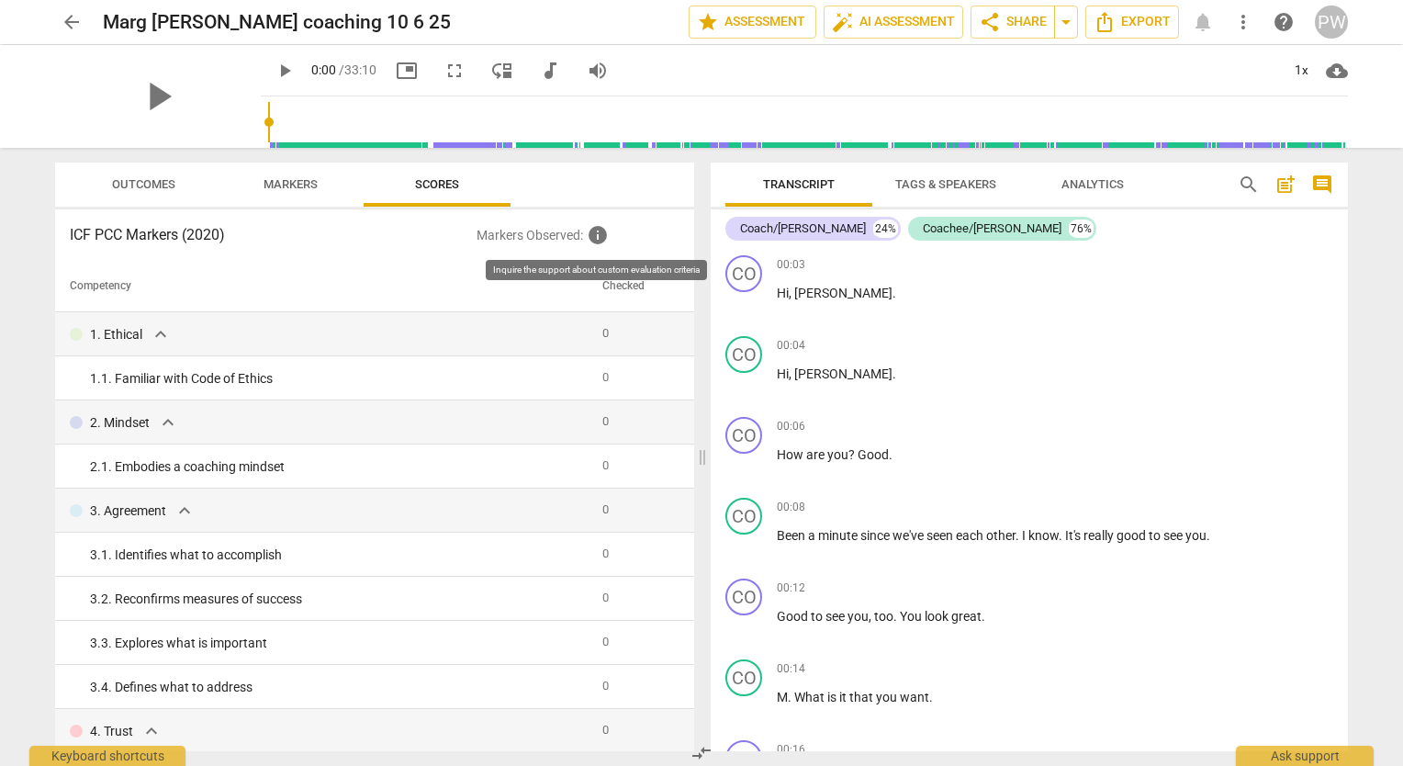
click at [589, 238] on span "info" at bounding box center [598, 235] width 22 height 22
click at [601, 239] on span "info" at bounding box center [598, 235] width 22 height 22
click at [596, 233] on span "info" at bounding box center [598, 235] width 22 height 22
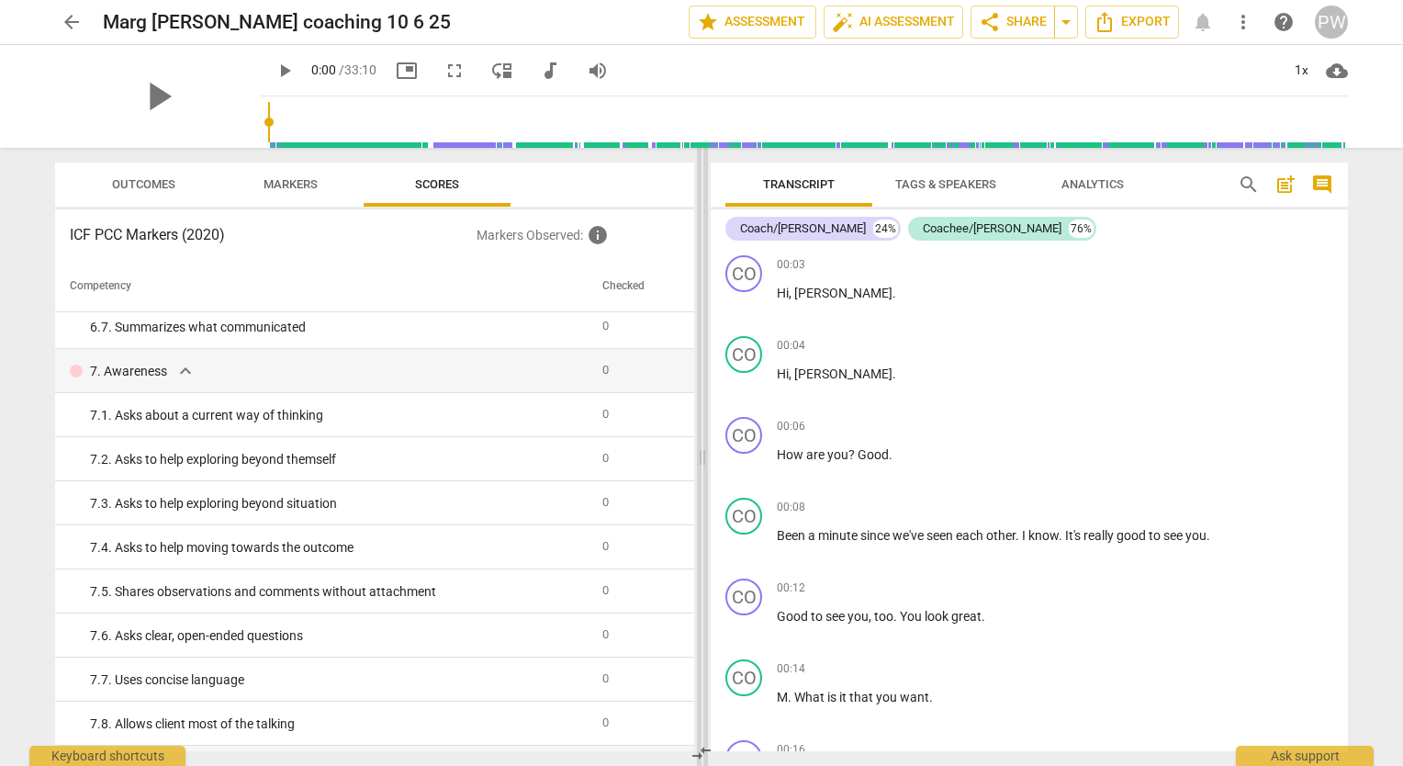
scroll to position [452, 0]
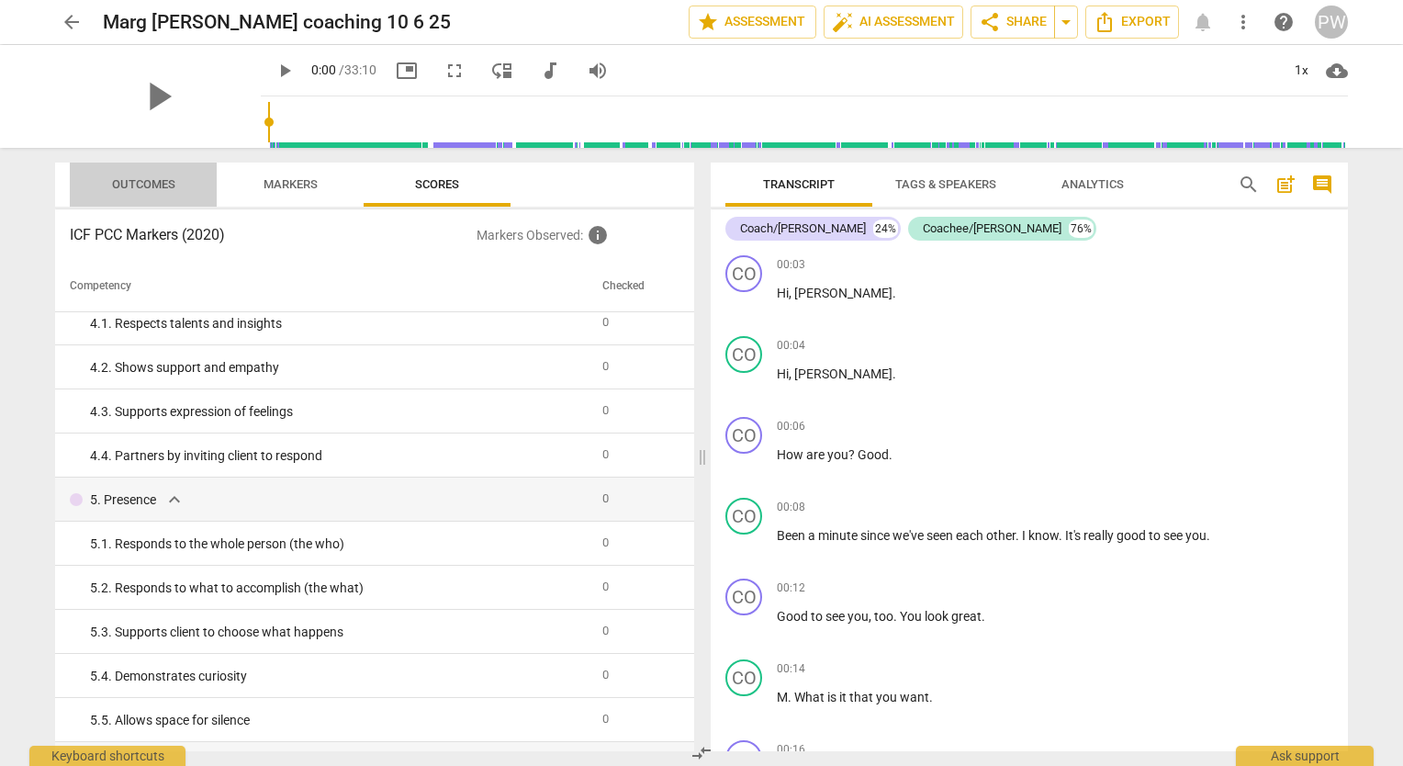
click at [140, 200] on button "Outcomes" at bounding box center [143, 185] width 147 height 44
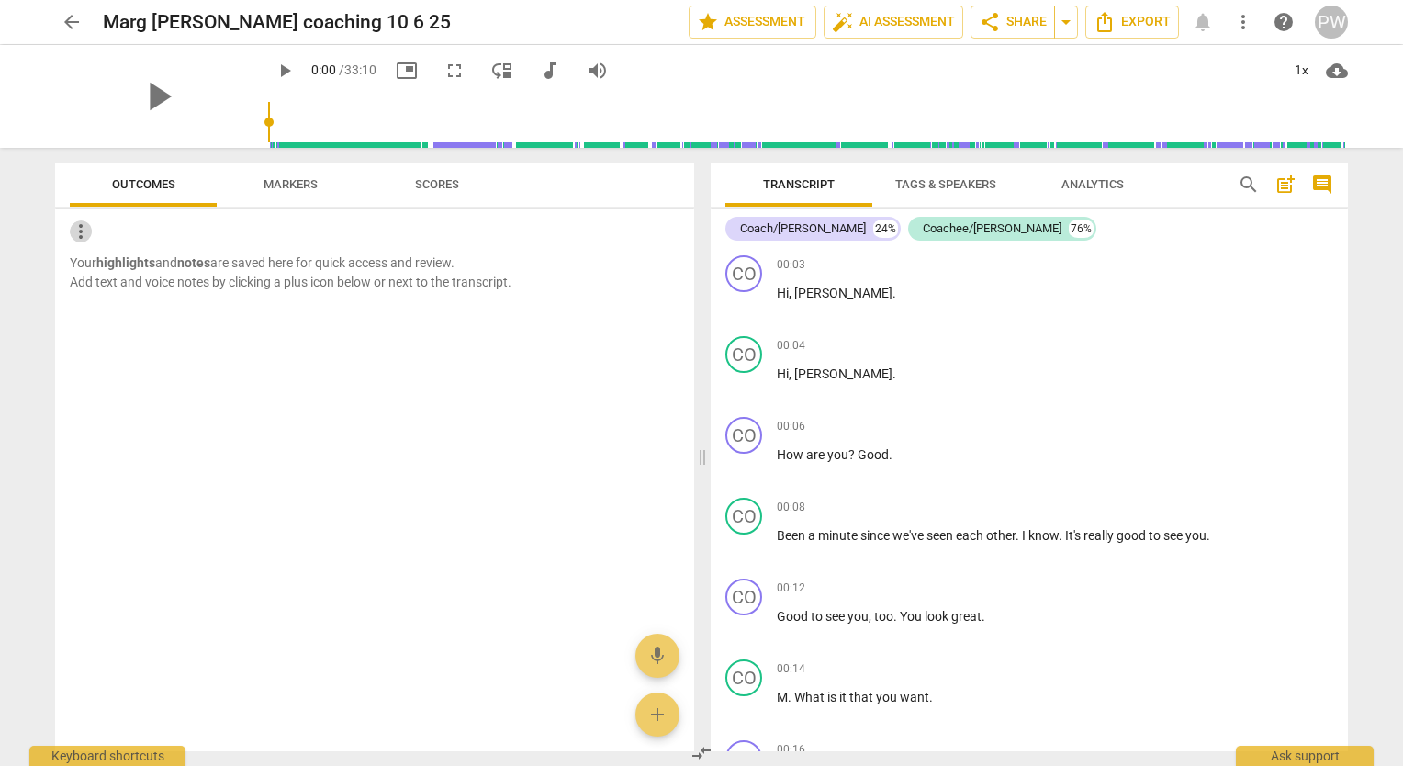
click at [85, 226] on span "more_vert" at bounding box center [81, 231] width 22 height 22
click at [143, 241] on li "Uncheck all" at bounding box center [122, 231] width 104 height 44
click at [665, 710] on span "add" at bounding box center [657, 714] width 22 height 22
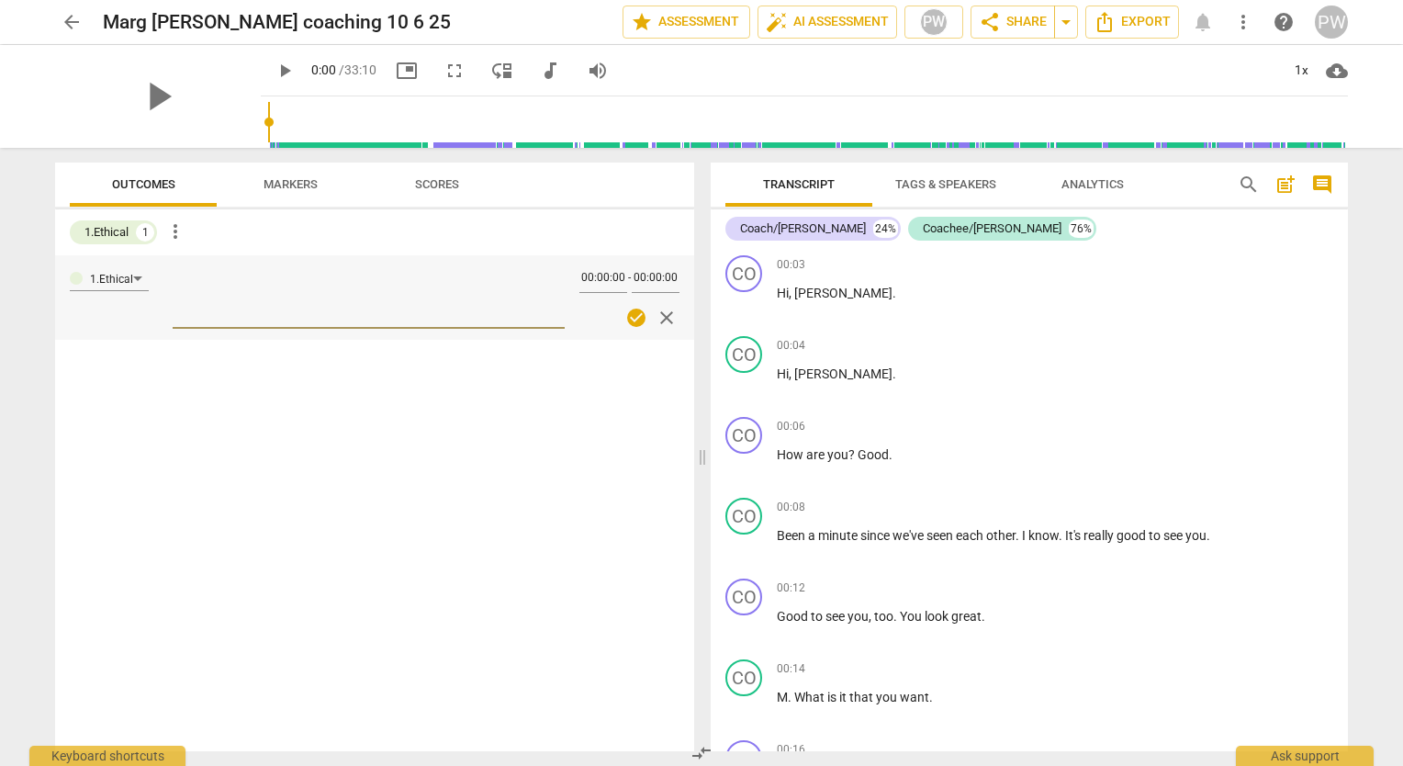
click at [666, 315] on span "close" at bounding box center [667, 318] width 22 height 22
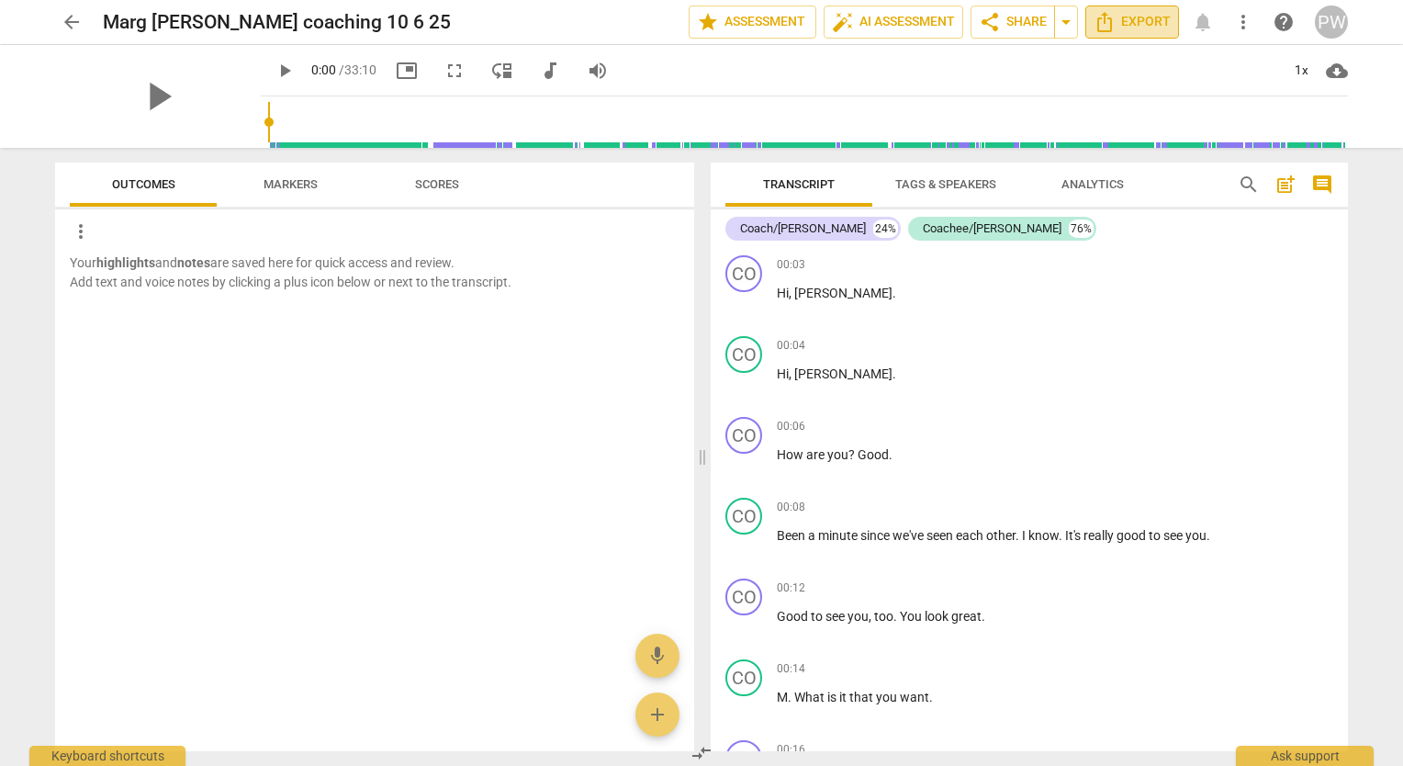
click at [1124, 18] on span "Export" at bounding box center [1132, 22] width 77 height 22
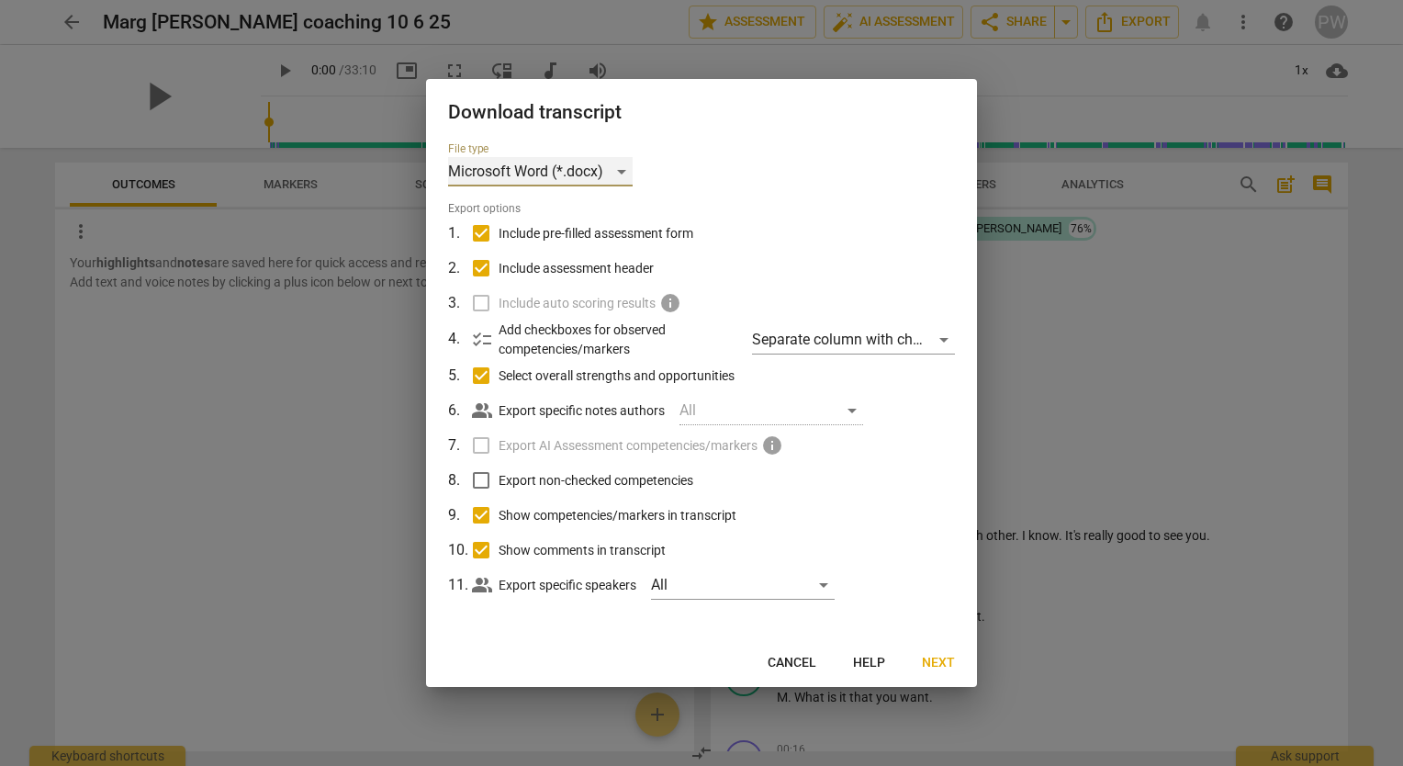
click at [618, 172] on div "Microsoft Word (*.docx)" at bounding box center [540, 171] width 185 height 29
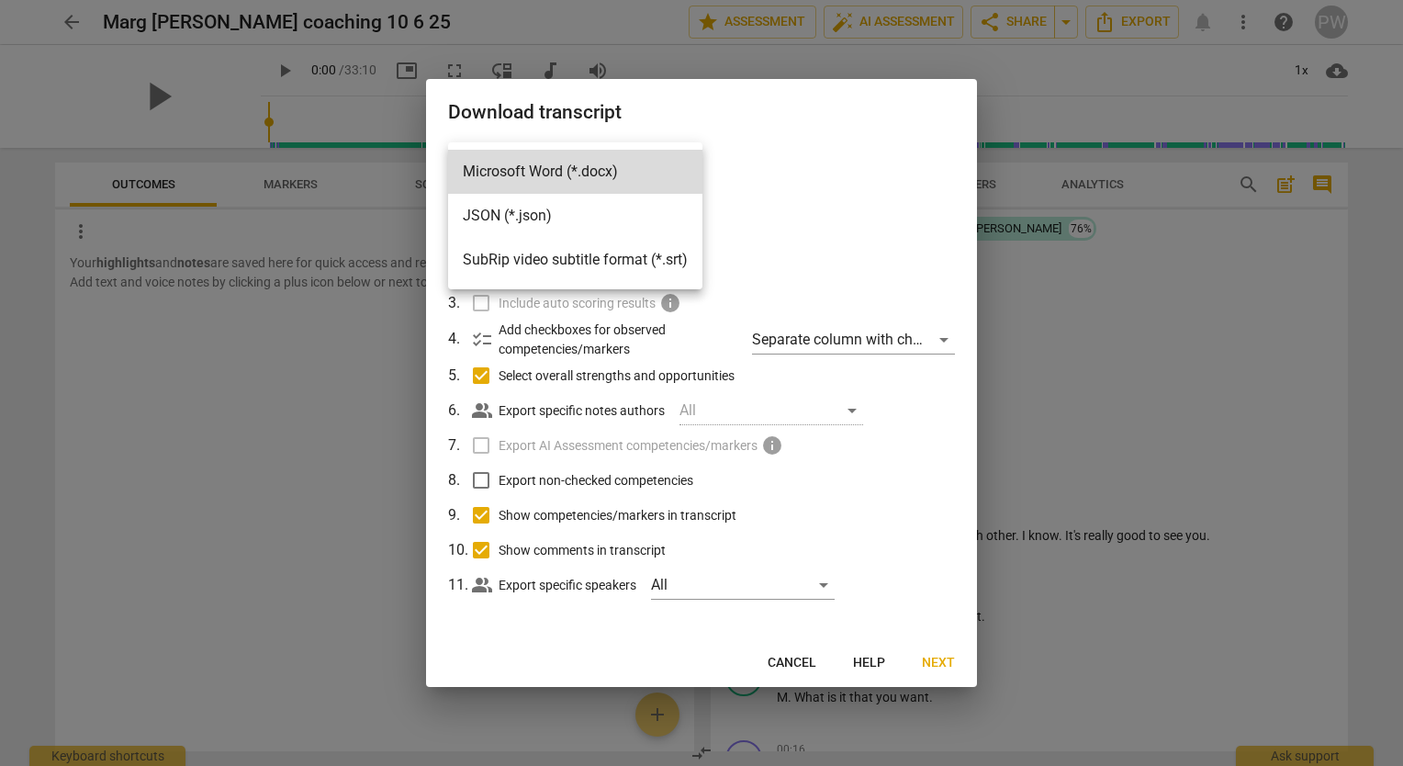
click at [827, 589] on div at bounding box center [701, 383] width 1403 height 766
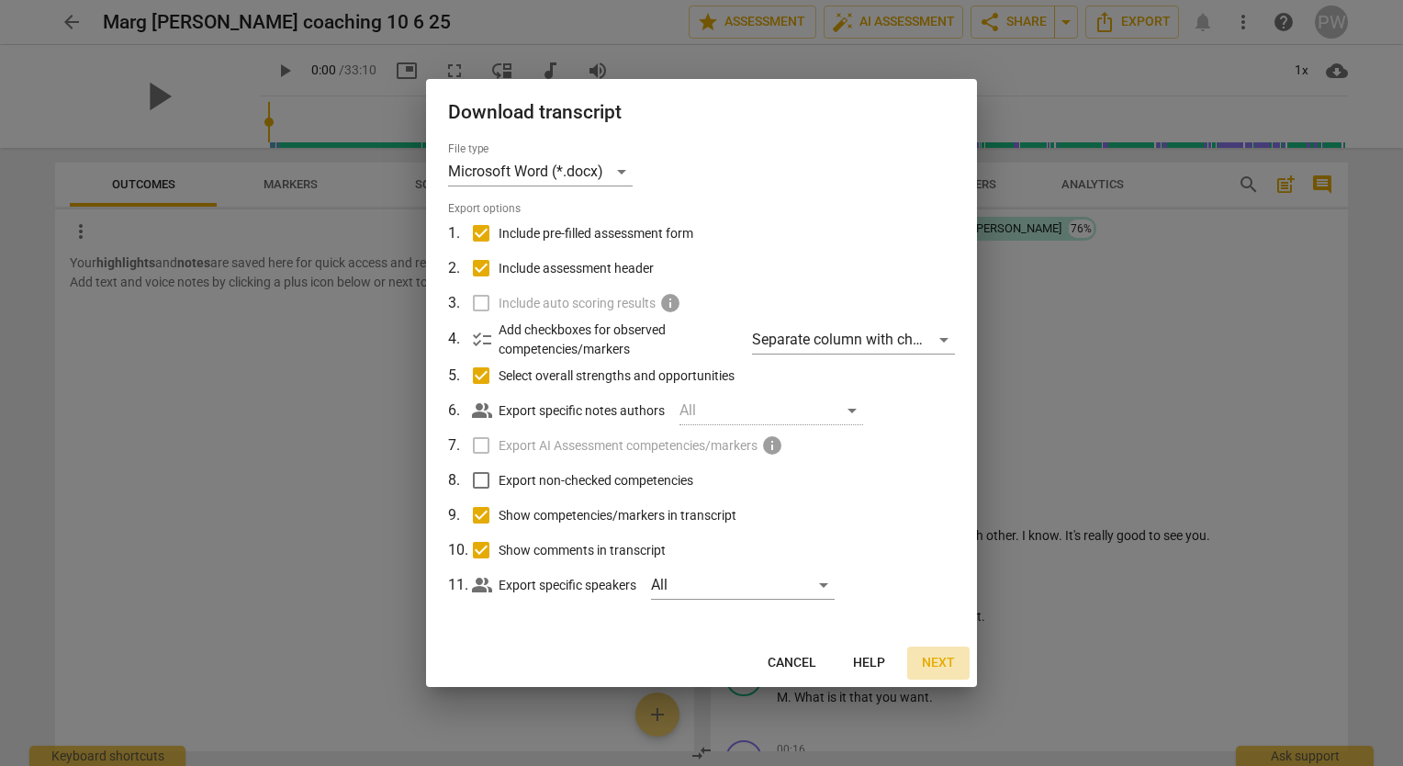
click at [941, 663] on span "Next" at bounding box center [938, 663] width 33 height 18
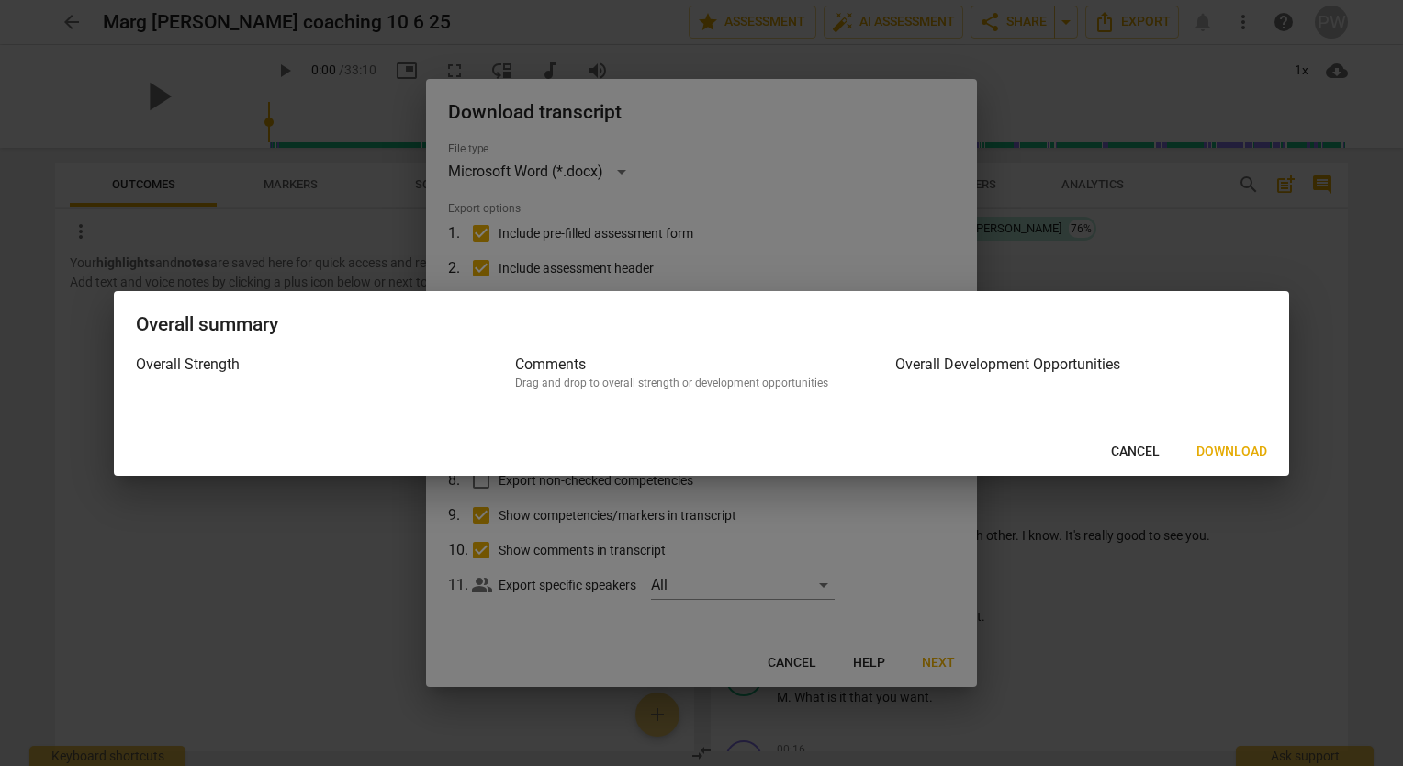
click at [1150, 556] on div at bounding box center [701, 383] width 1403 height 766
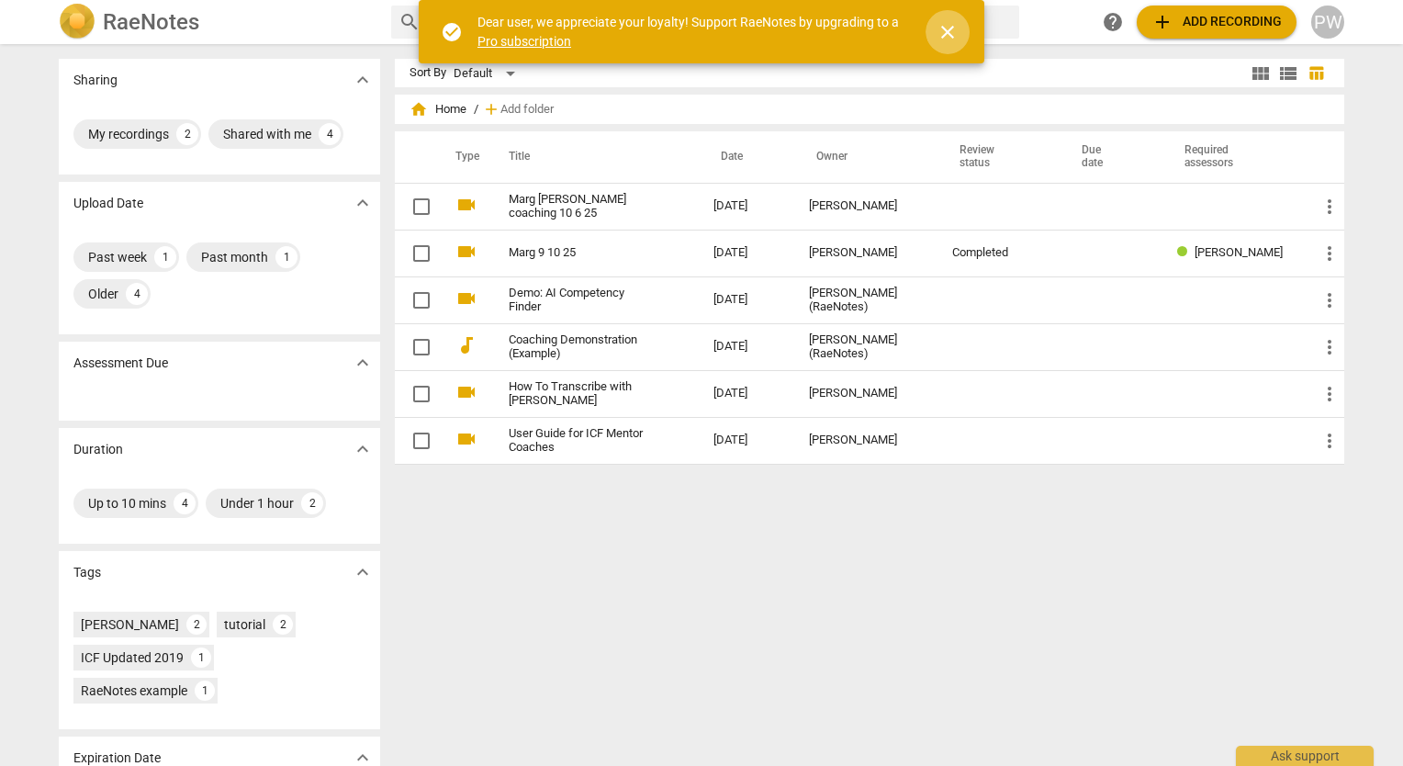
click at [956, 35] on span "close" at bounding box center [948, 32] width 22 height 22
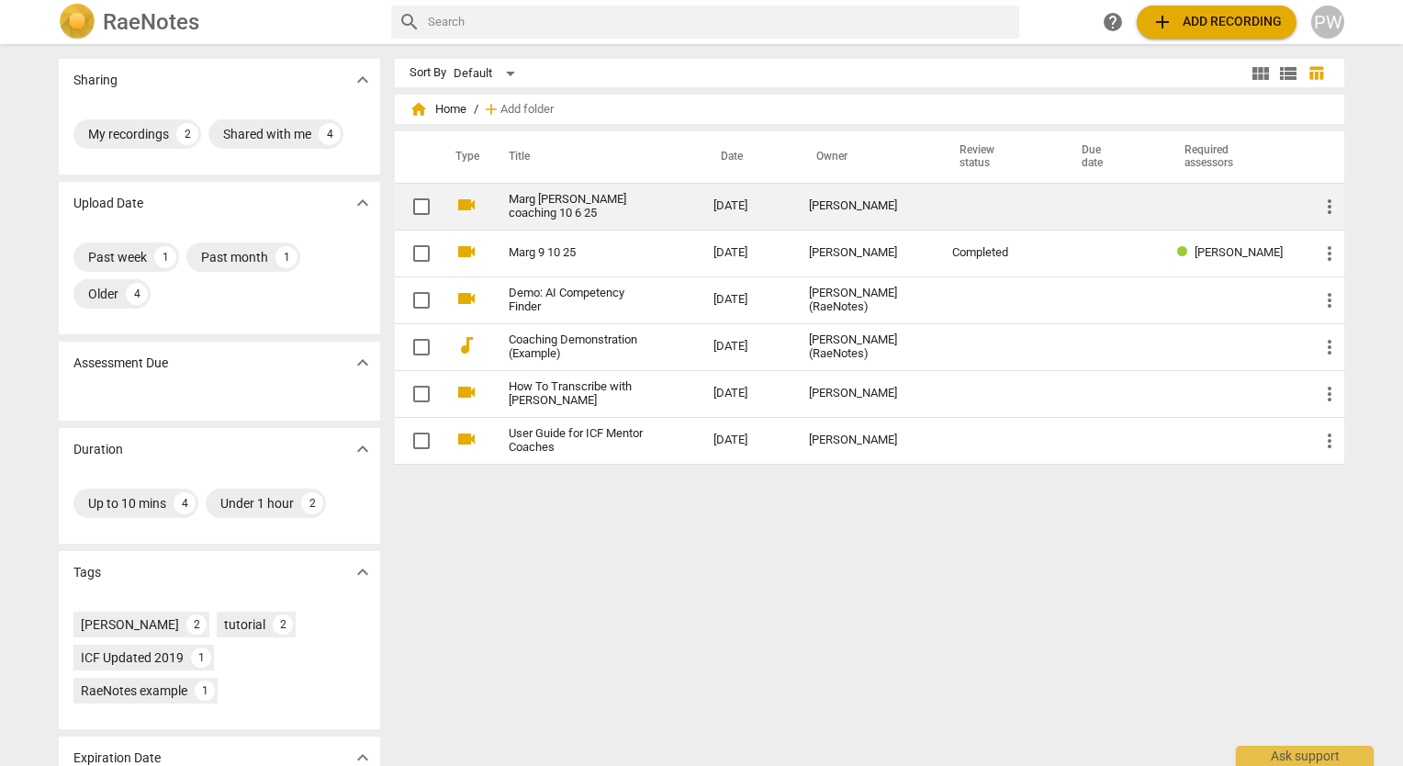
click at [583, 211] on link "Marg [PERSON_NAME] coaching 10 6 25" at bounding box center [578, 207] width 139 height 28
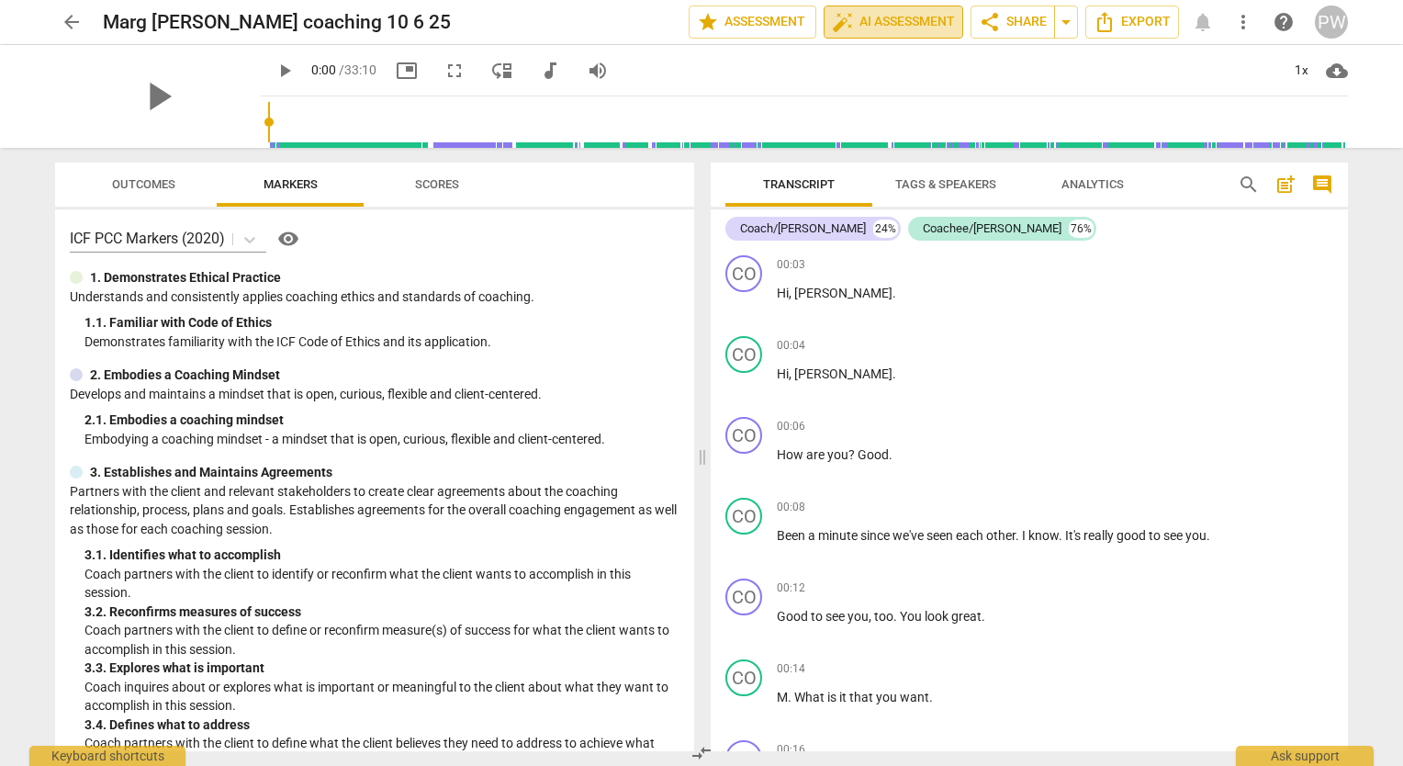
click at [893, 22] on span "auto_fix_high AI Assessment" at bounding box center [893, 22] width 123 height 22
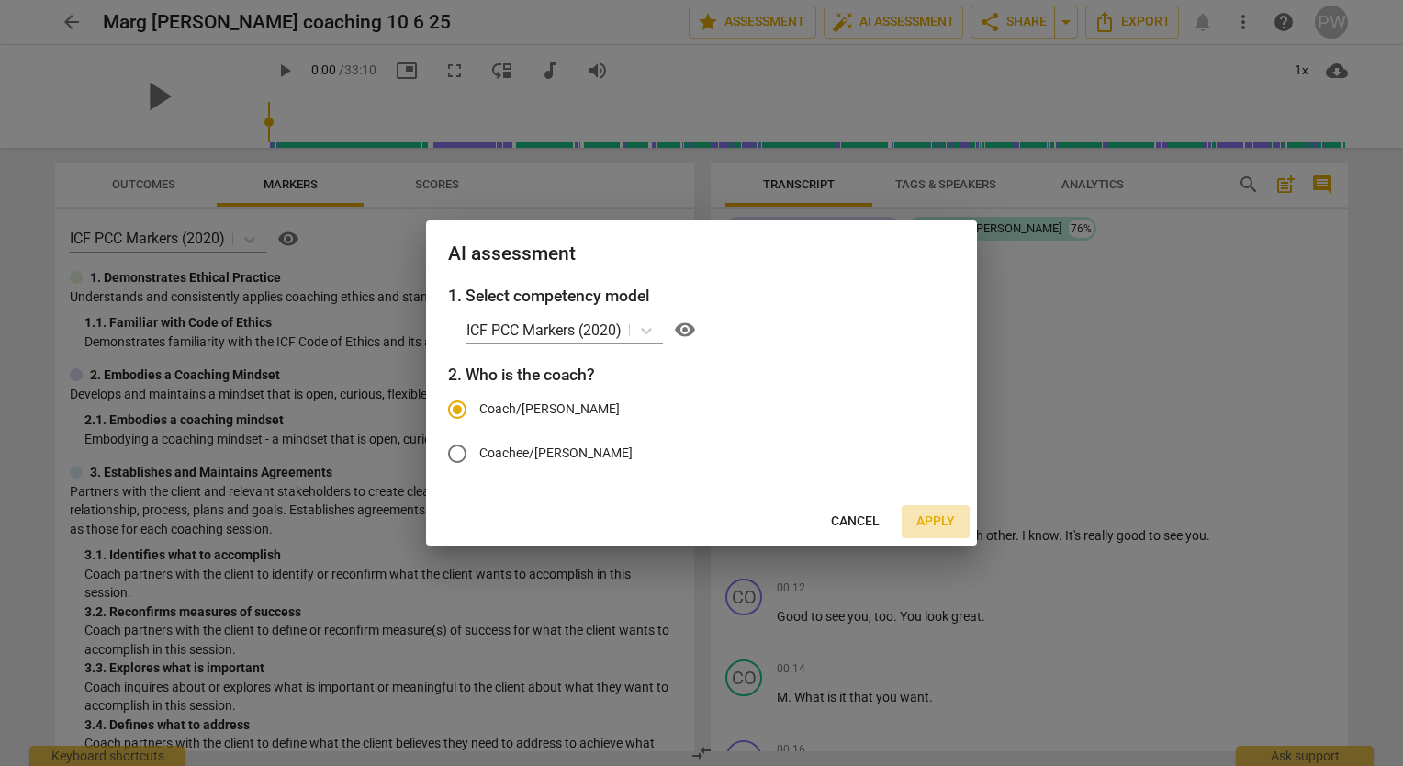
click at [926, 521] on span "Apply" at bounding box center [935, 521] width 39 height 18
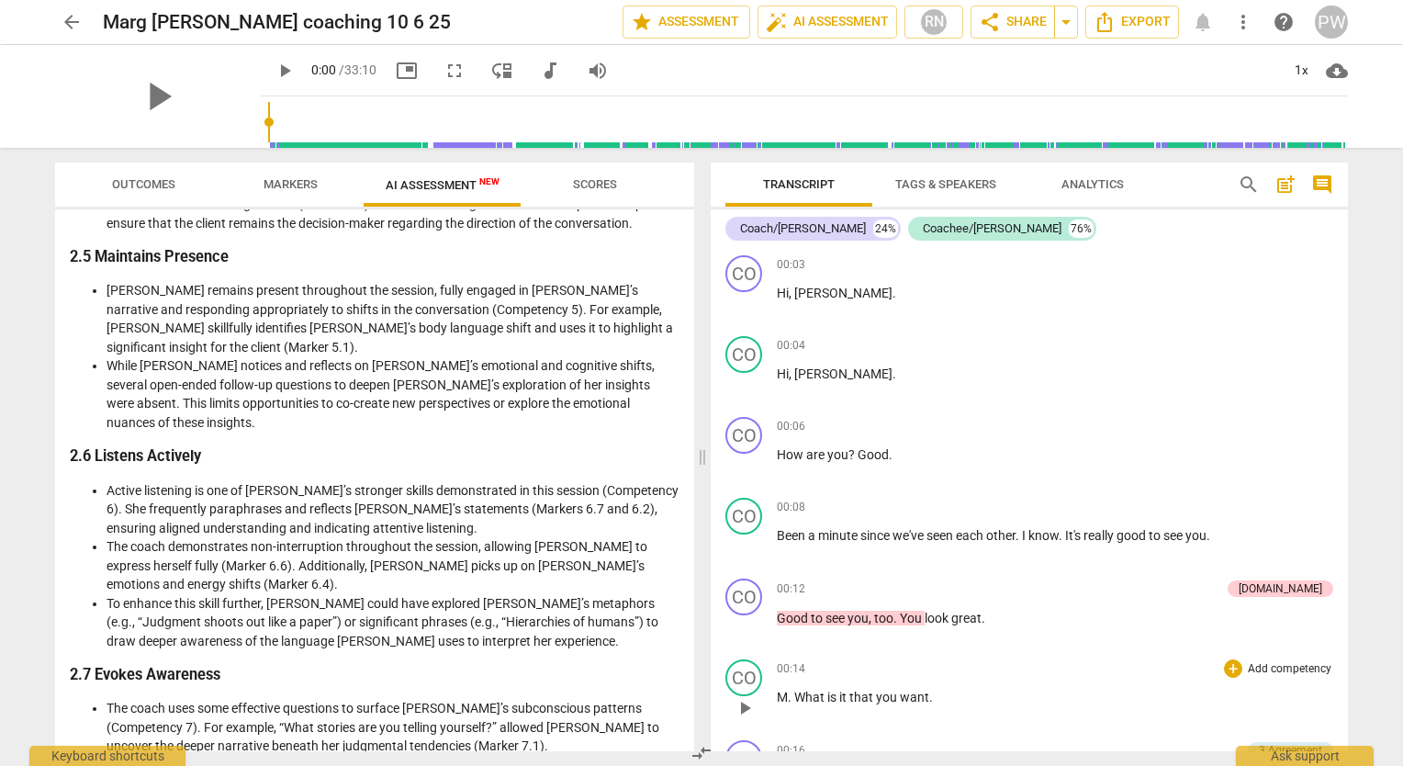
scroll to position [1186, 0]
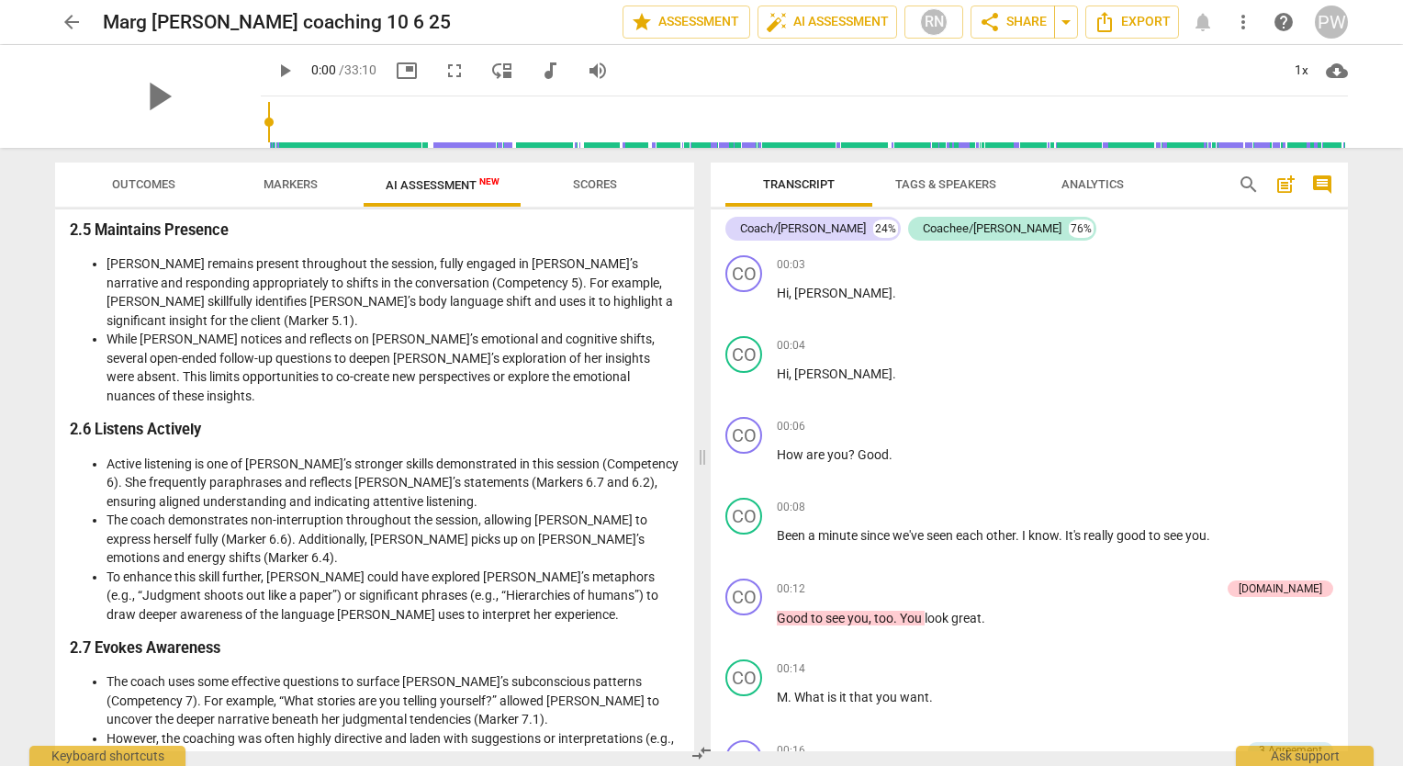
click at [466, 595] on div "Analysis of the Coach's Approach 1. Introduction: Overview of the Session The c…" at bounding box center [375, 496] width 610 height 2852
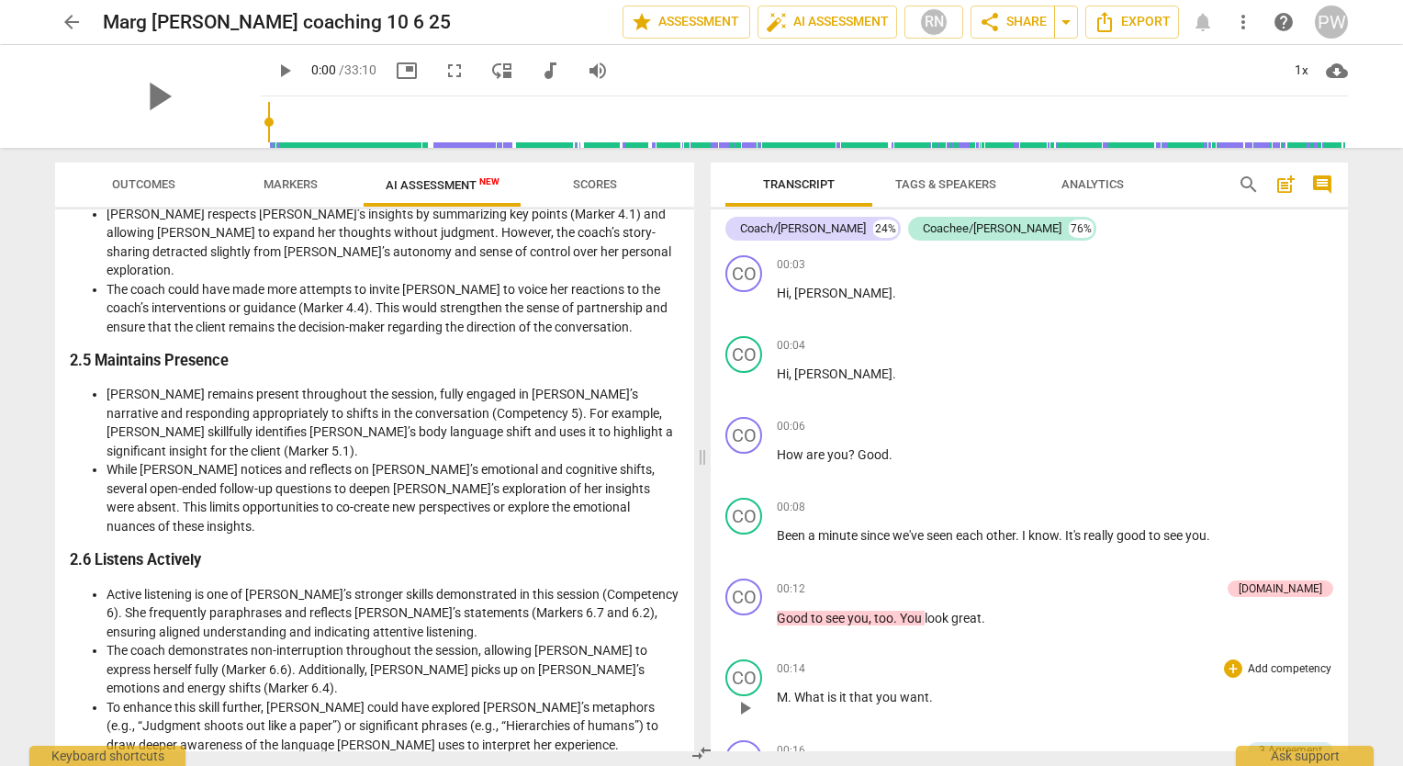
scroll to position [1039, 0]
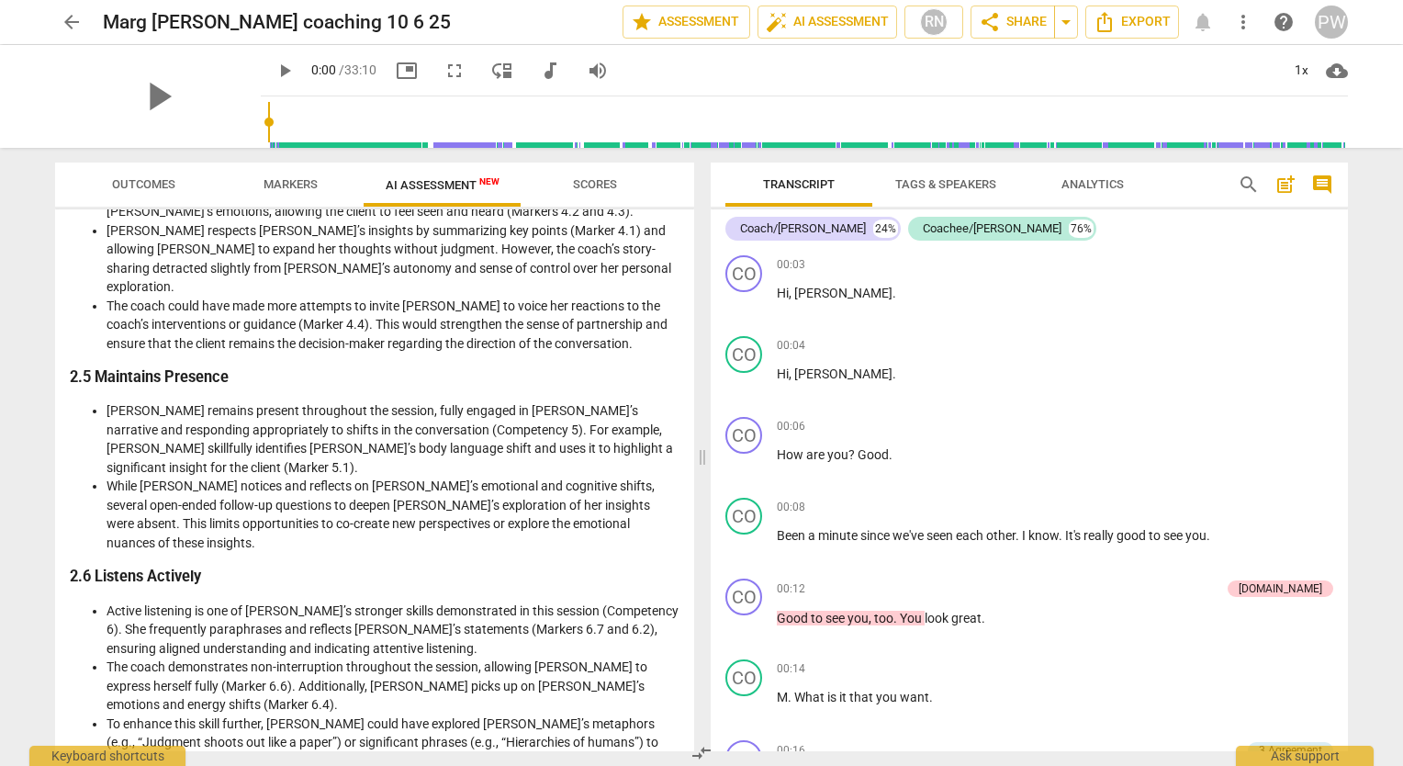
click at [599, 201] on button "Scores" at bounding box center [595, 185] width 147 height 44
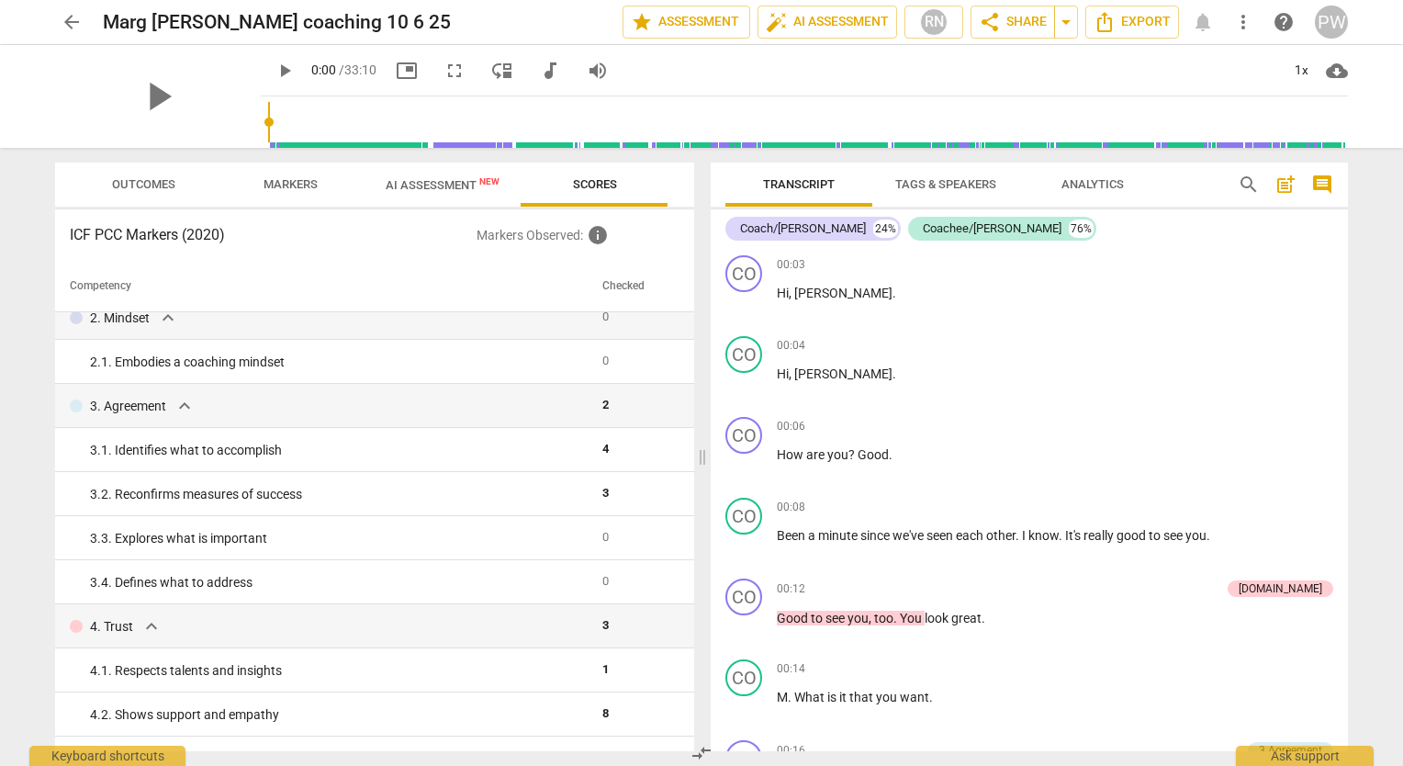
scroll to position [0, 0]
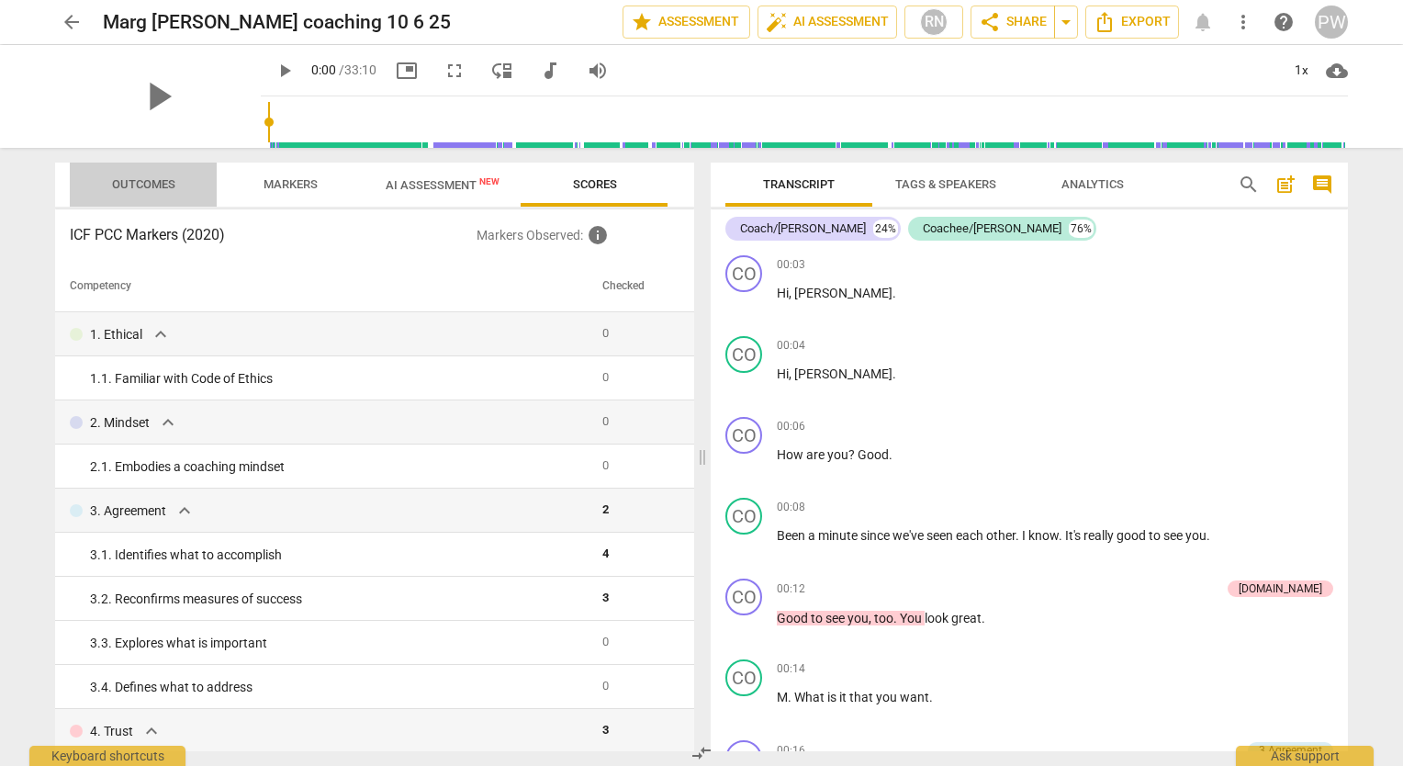
click at [169, 184] on span "Outcomes" at bounding box center [143, 184] width 63 height 14
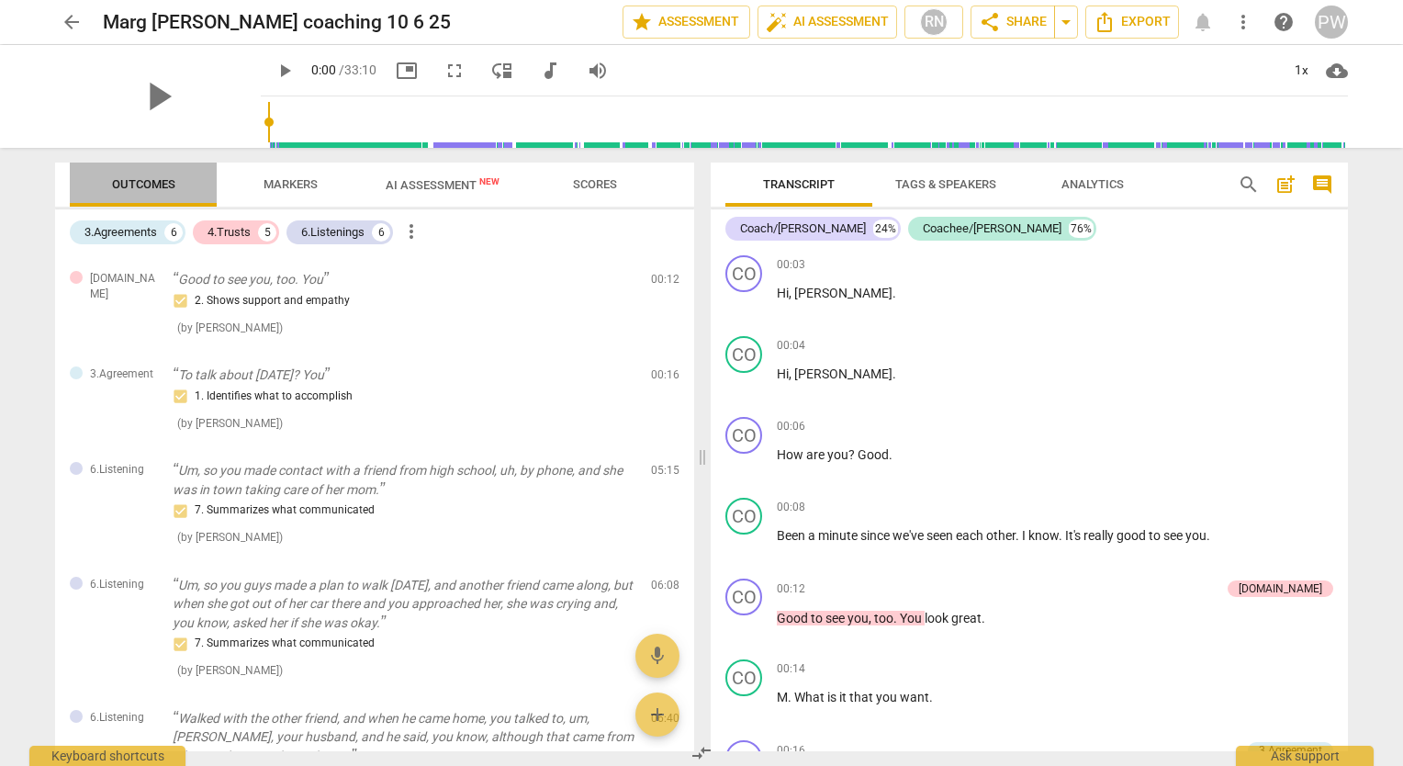
click at [169, 184] on span "Outcomes" at bounding box center [143, 184] width 63 height 14
click at [168, 234] on div "6" at bounding box center [173, 232] width 18 height 18
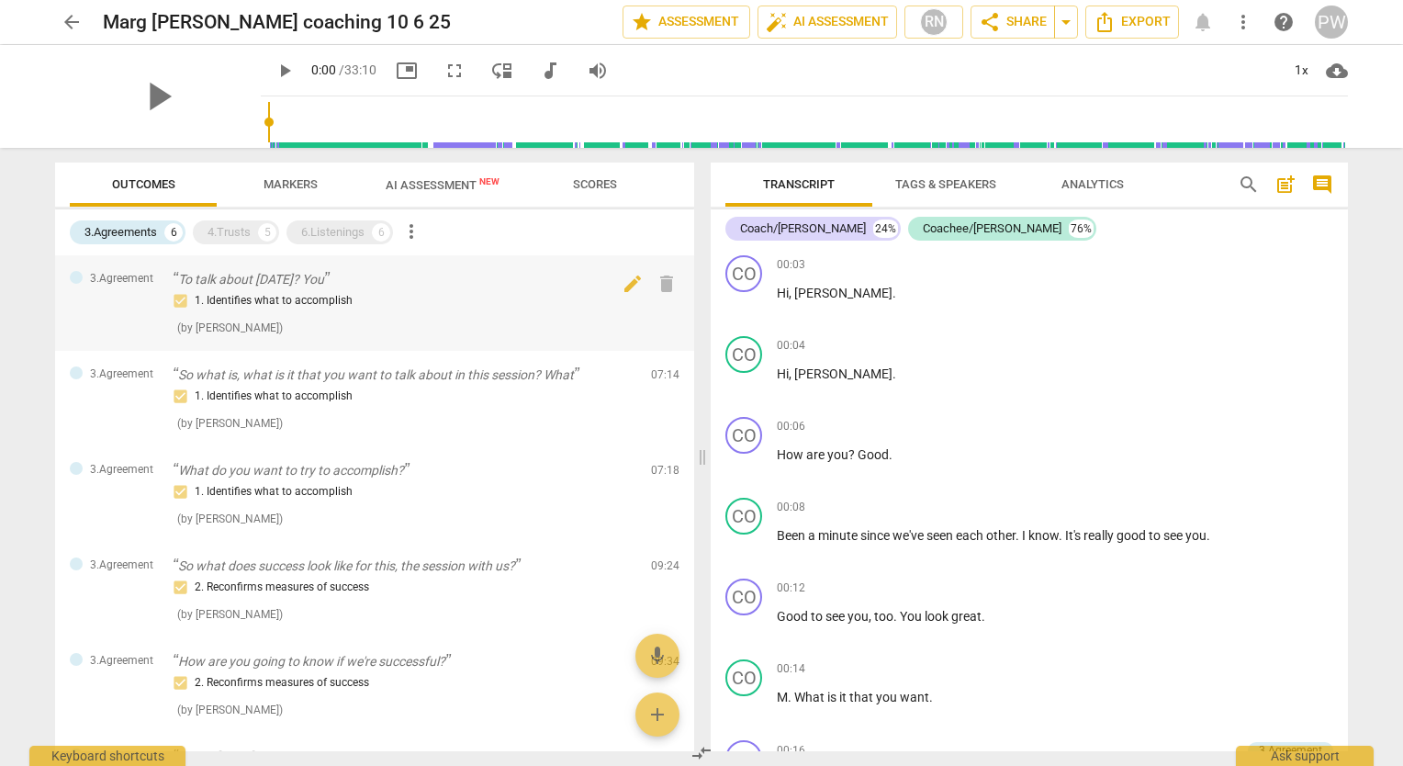
drag, startPoint x: 168, startPoint y: 234, endPoint x: 171, endPoint y: 262, distance: 27.7
click at [171, 262] on div "3.Agreements 6 4.Trusts 5 6.Listenings 6 more_vert 3.Agreement To talk about to…" at bounding box center [374, 480] width 639 height 542
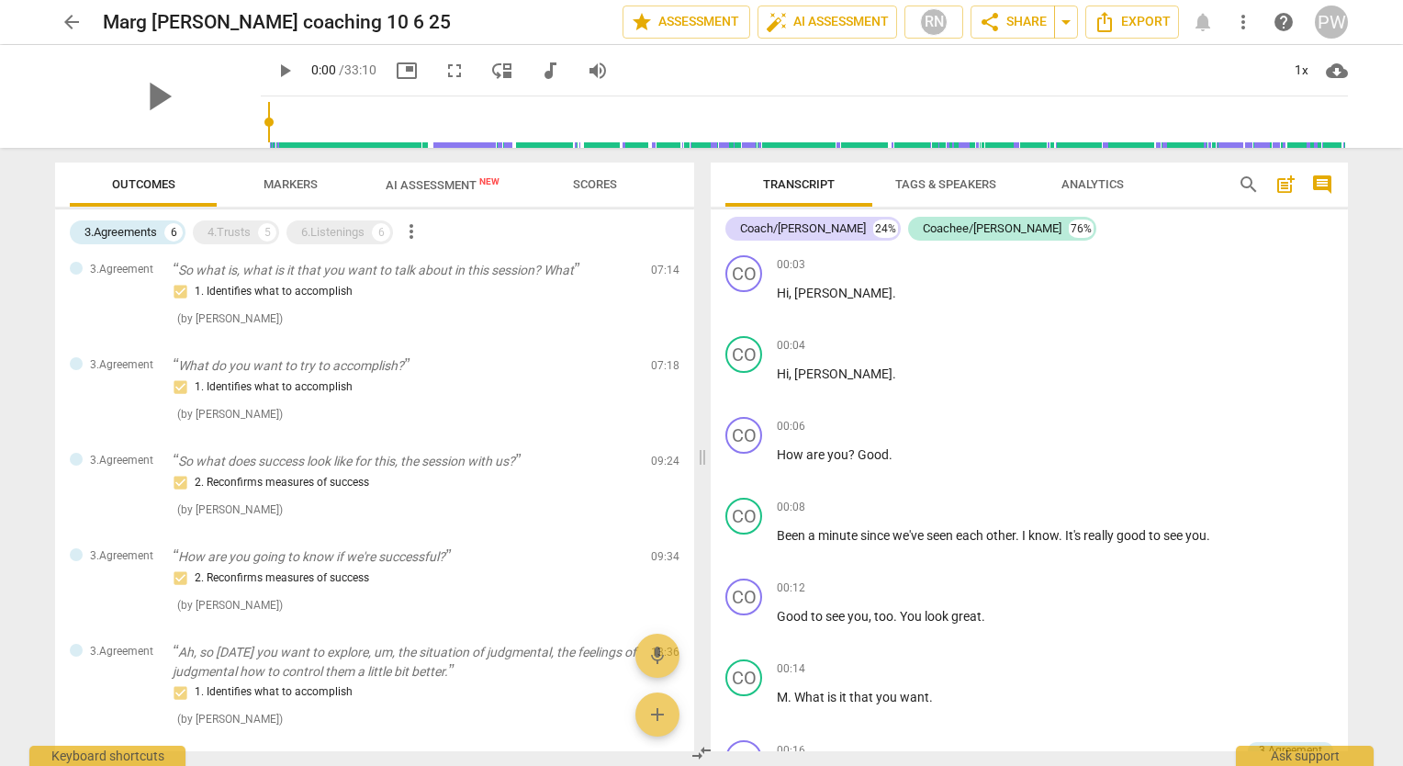
scroll to position [187, 0]
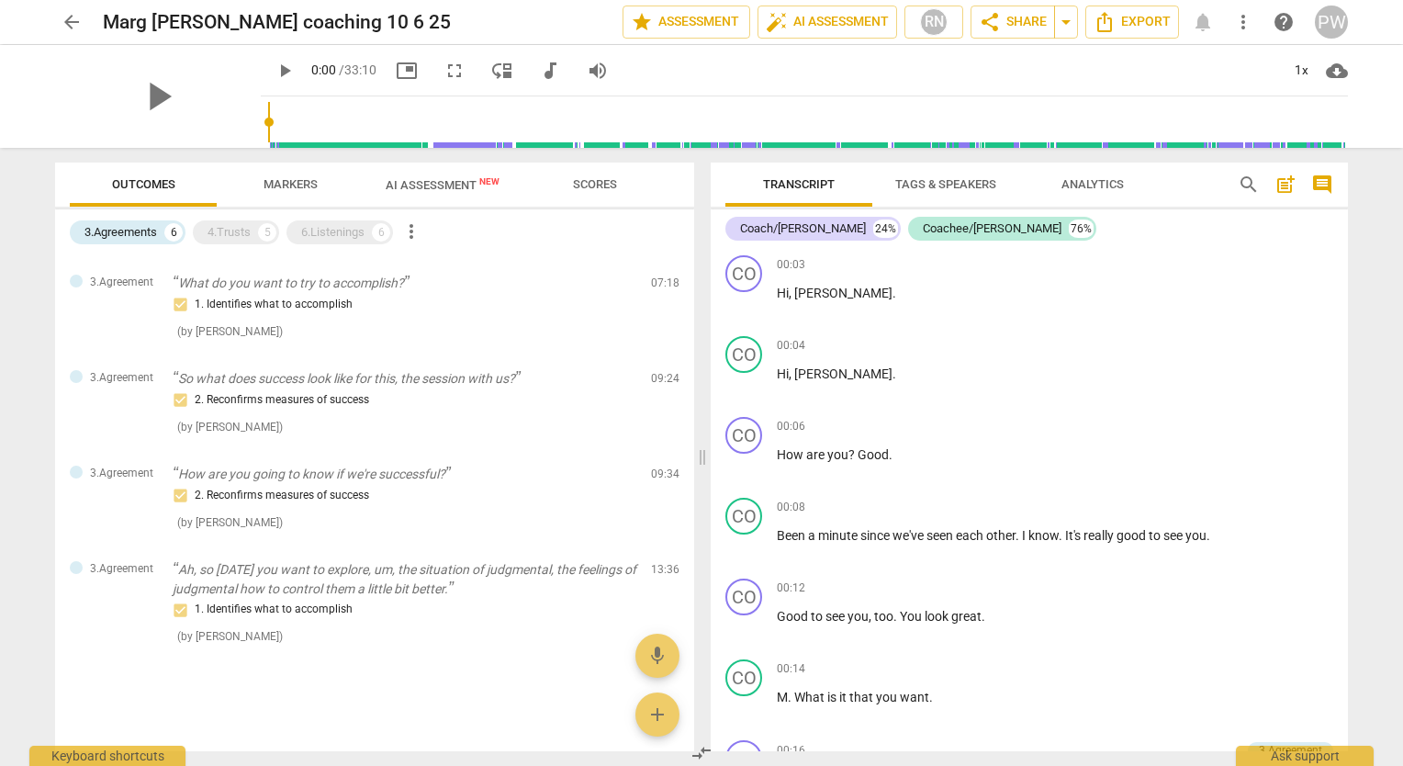
click at [164, 254] on div "3.Agreements 6 4.Trusts 5 6.Listenings 6 more_vert 3.Agreement To talk about to…" at bounding box center [374, 480] width 639 height 542
click at [539, 707] on div at bounding box center [374, 722] width 639 height 60
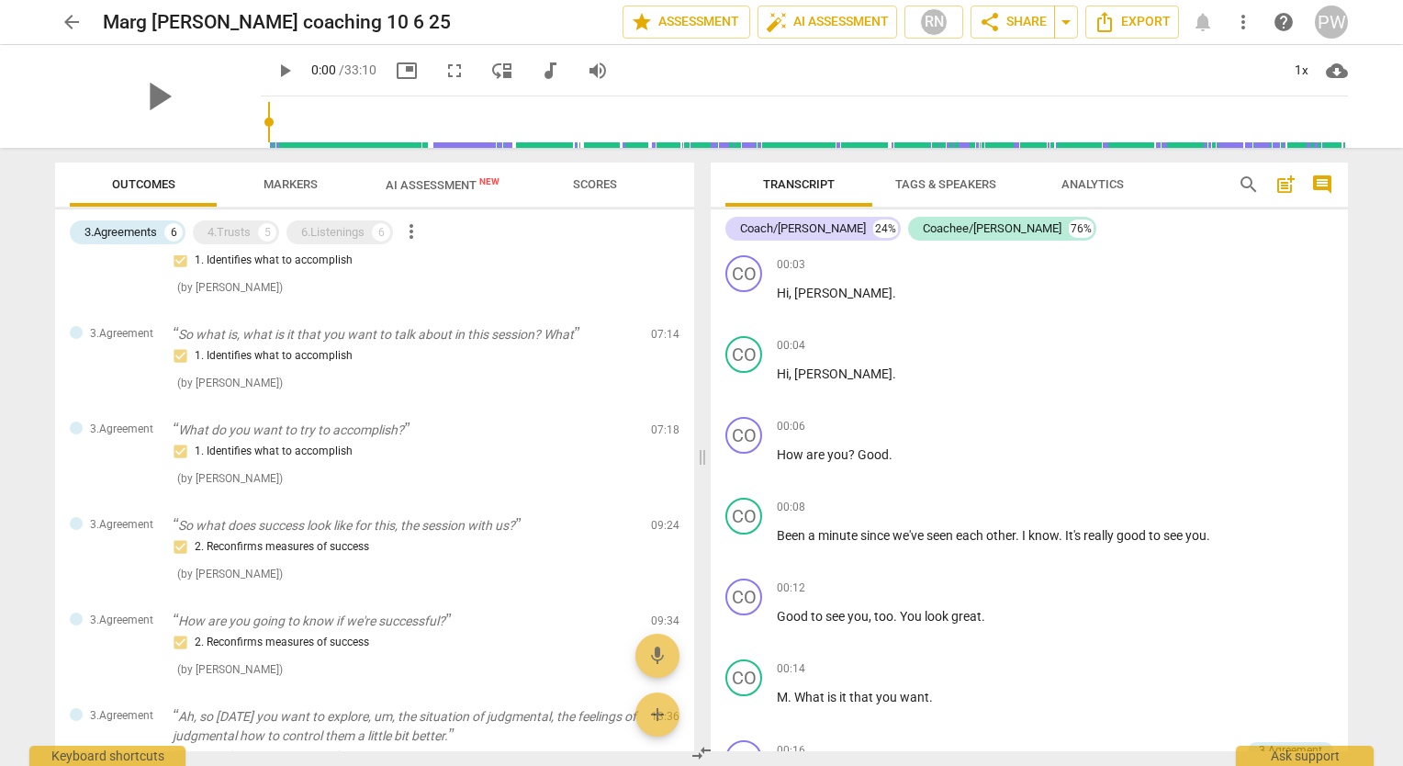
scroll to position [0, 0]
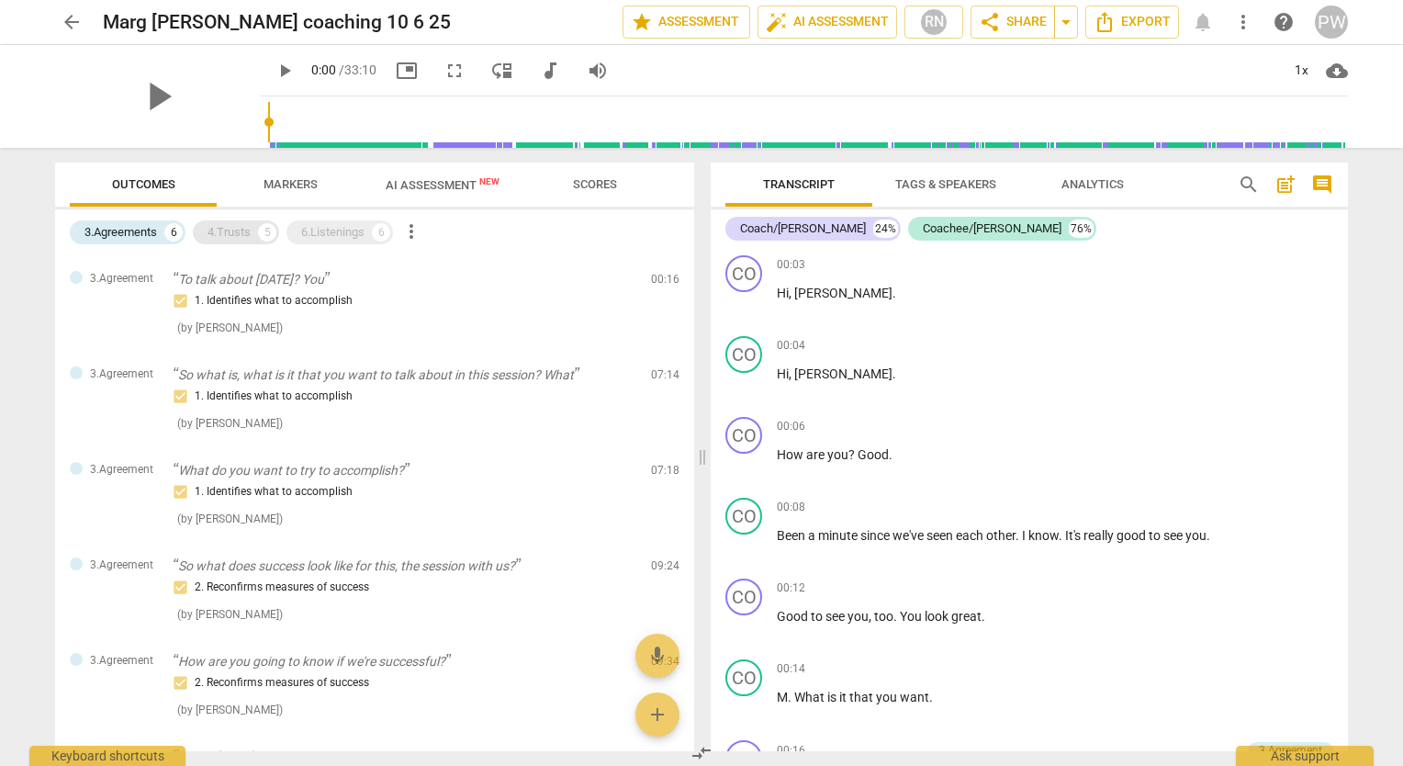
click at [245, 227] on div "4.Trusts" at bounding box center [229, 232] width 43 height 18
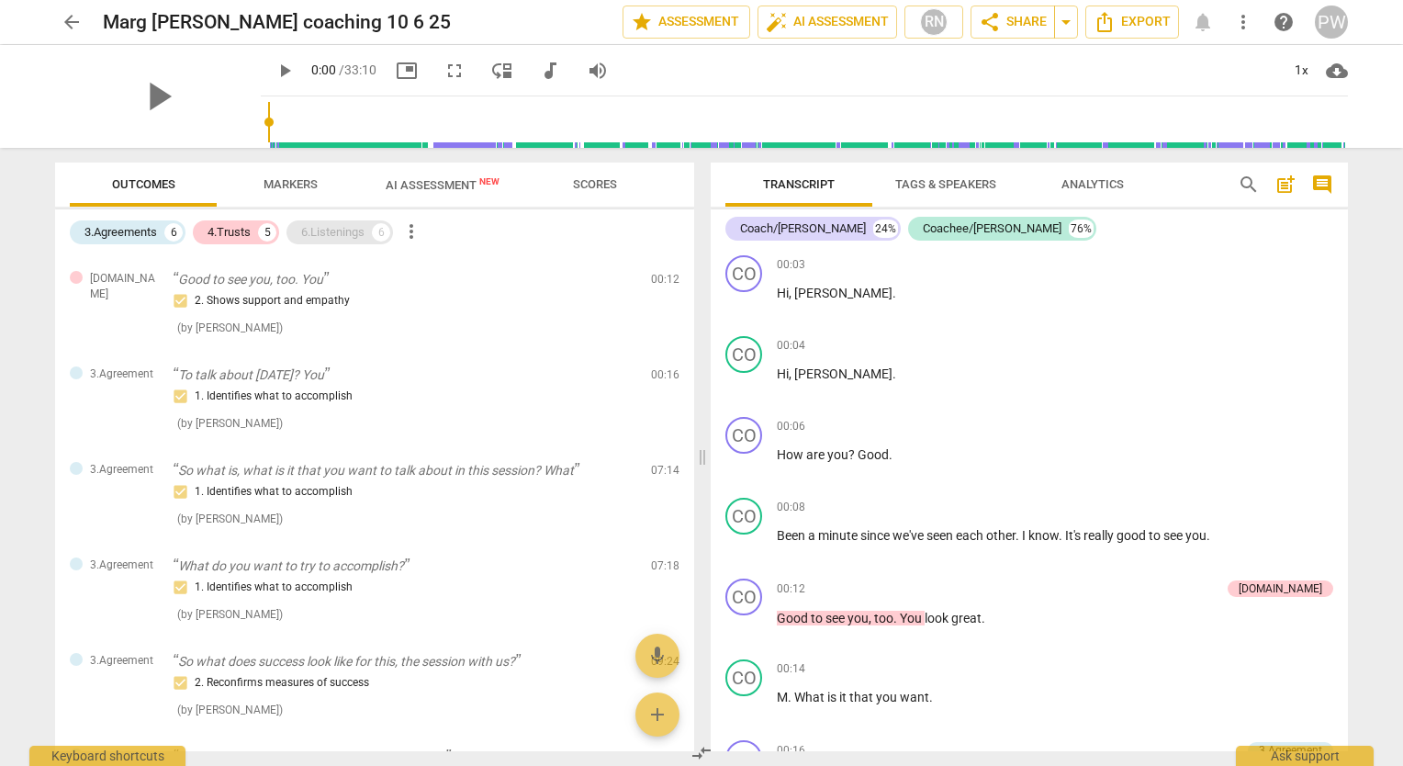
click at [349, 236] on div "6.Listenings" at bounding box center [332, 232] width 63 height 18
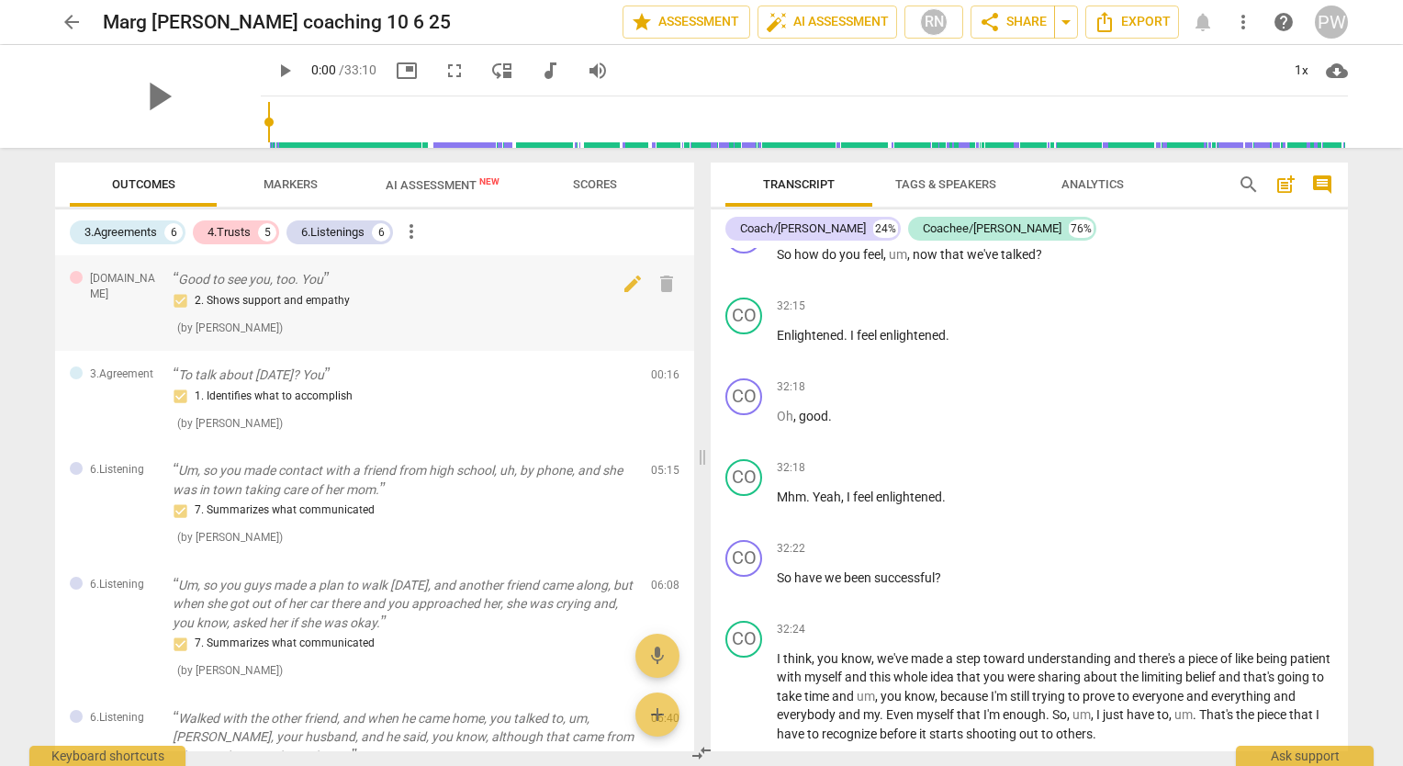
scroll to position [10414, 0]
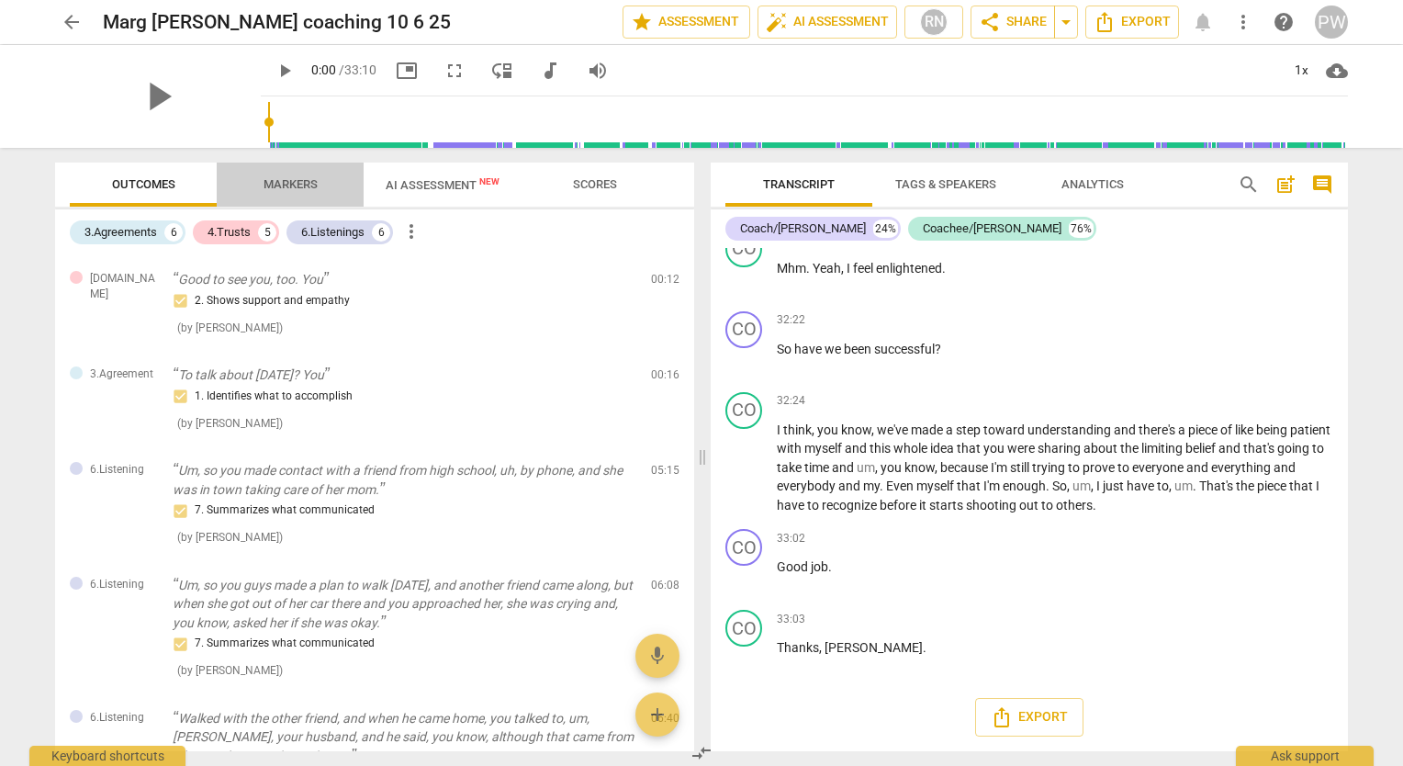
click at [305, 173] on span "Markers" at bounding box center [290, 185] width 98 height 25
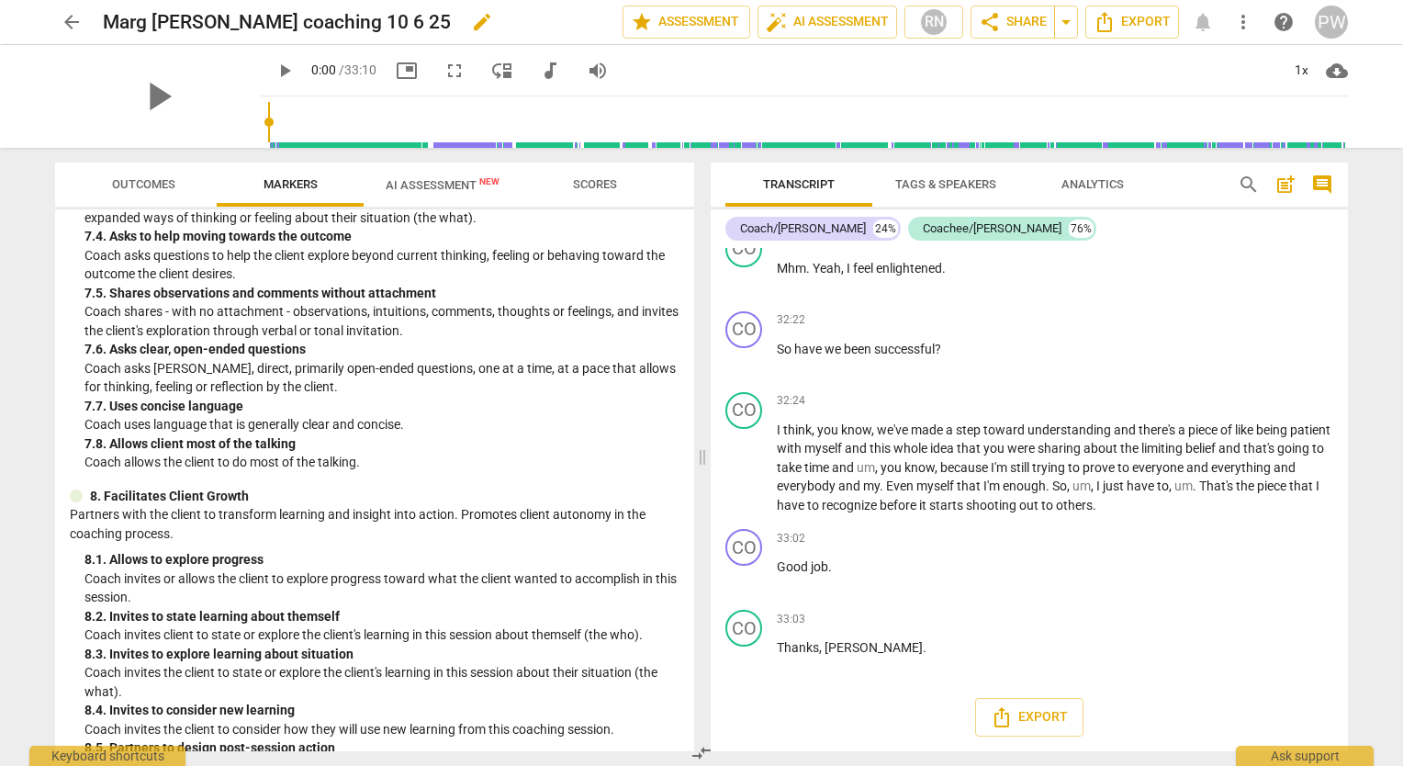
scroll to position [1720, 0]
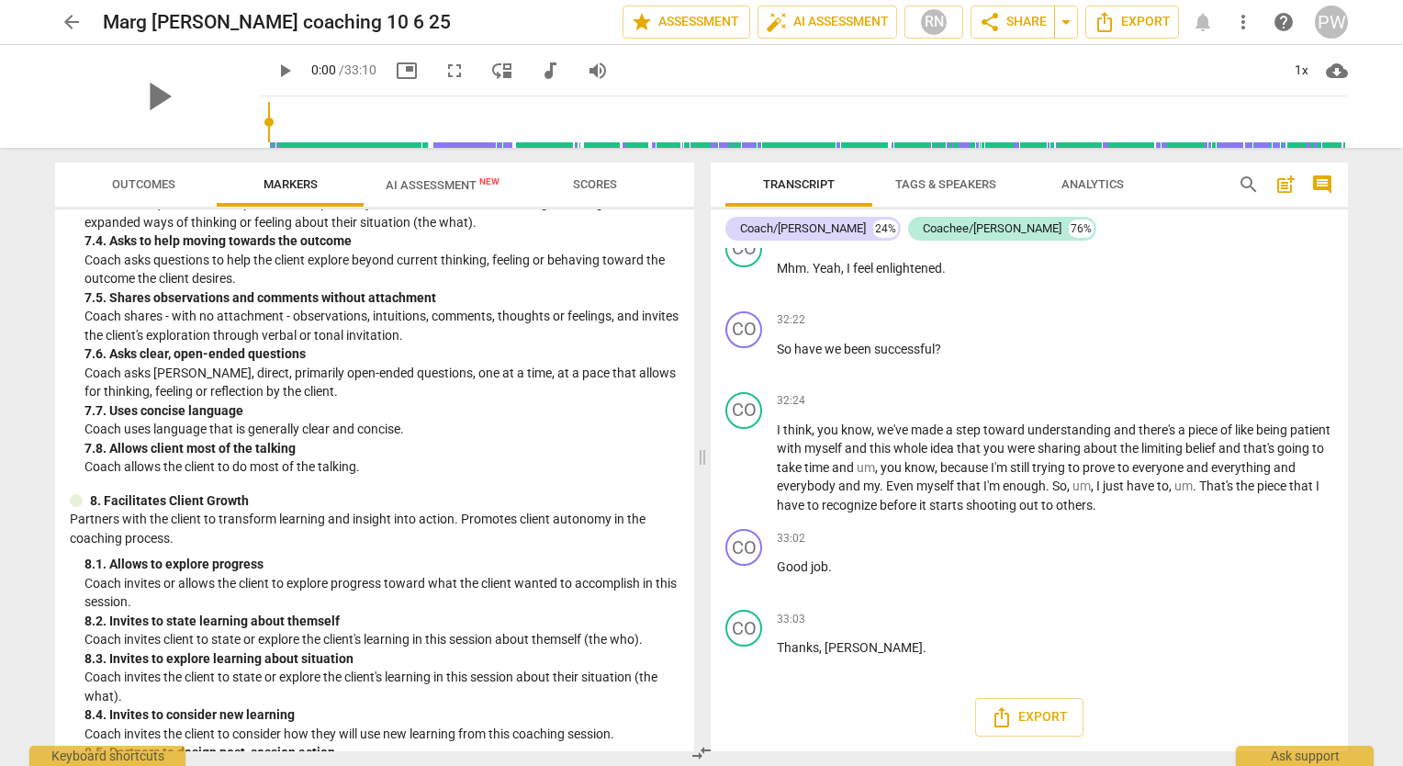
click at [55, 486] on div "ICF PCC Markers (2020) visibility 1. Demonstrates Ethical Practice Understands …" at bounding box center [374, 480] width 639 height 542
click at [453, 185] on span "AI Assessment New" at bounding box center [443, 185] width 114 height 14
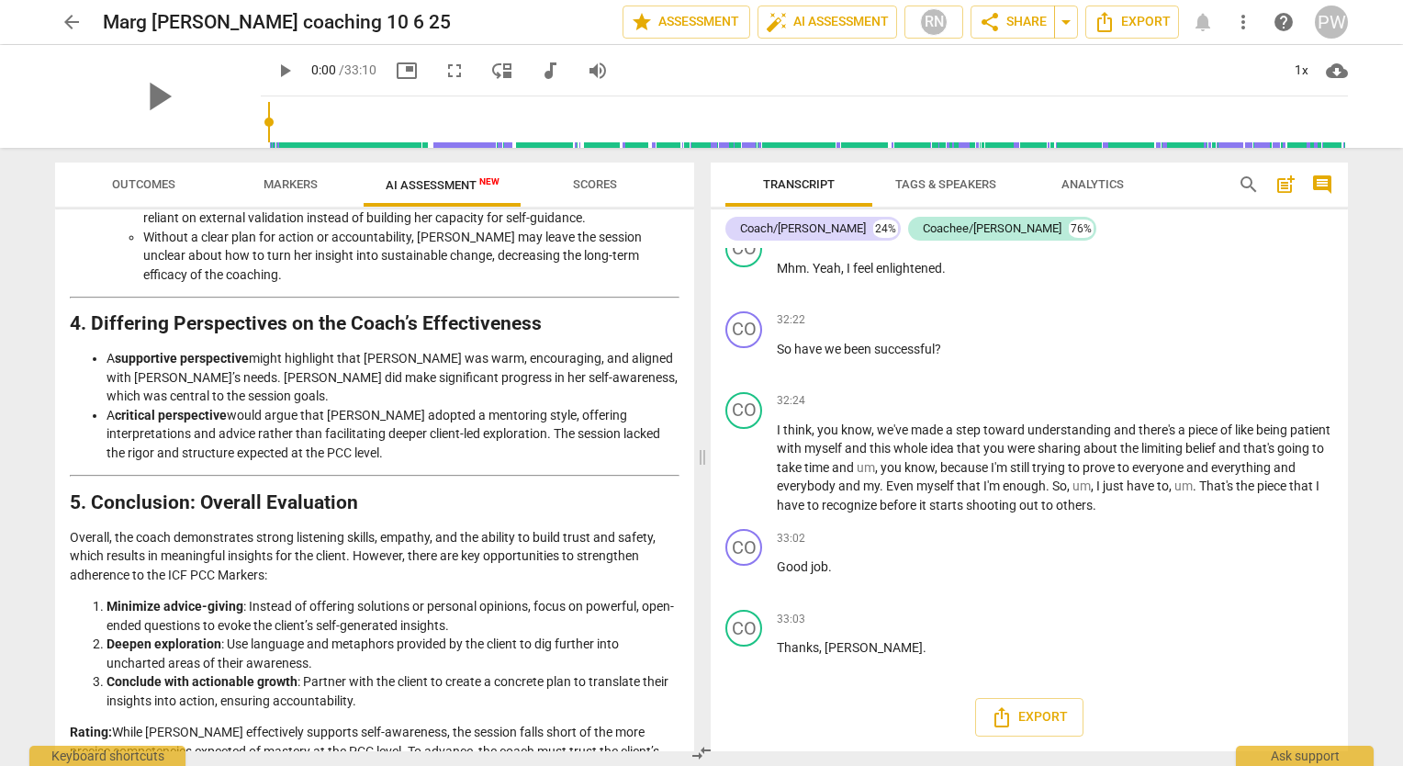
scroll to position [2332, 0]
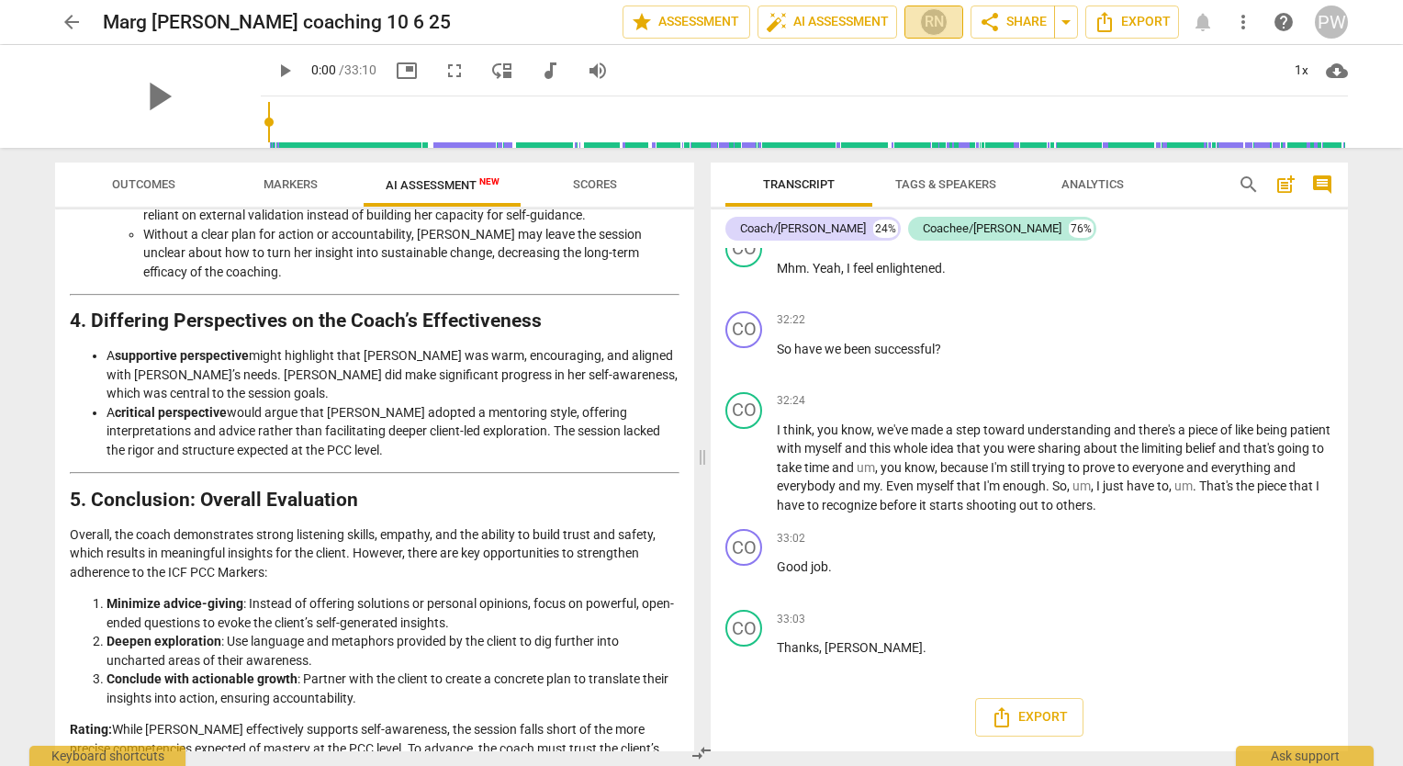
click at [943, 34] on span "RN" at bounding box center [934, 22] width 42 height 28
click at [962, 115] on span "Rae Notes" at bounding box center [990, 112] width 66 height 22
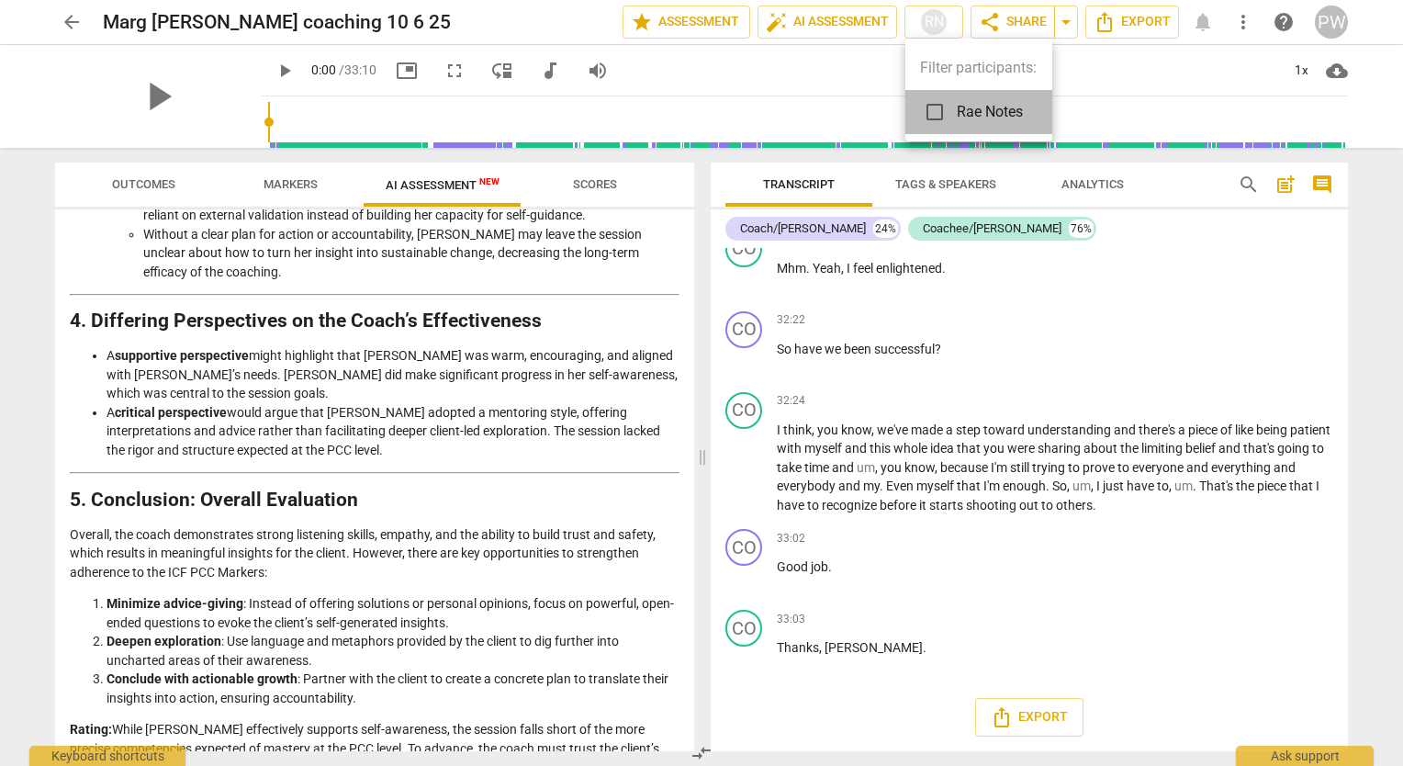
click at [961, 103] on span "Rae Notes" at bounding box center [990, 112] width 66 height 22
checkbox input "true"
click at [1329, 23] on div at bounding box center [701, 383] width 1403 height 766
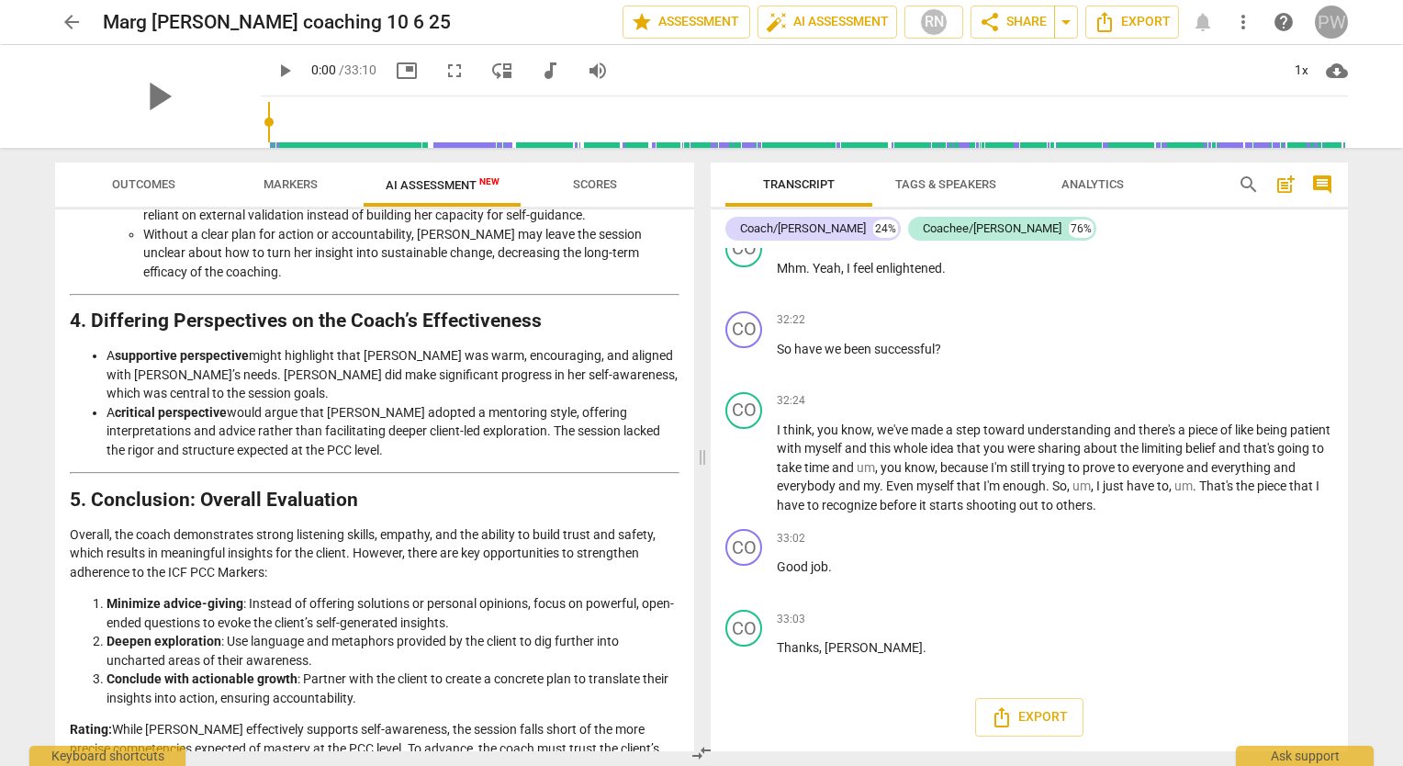
click at [1330, 18] on div "PW" at bounding box center [1331, 22] width 33 height 33
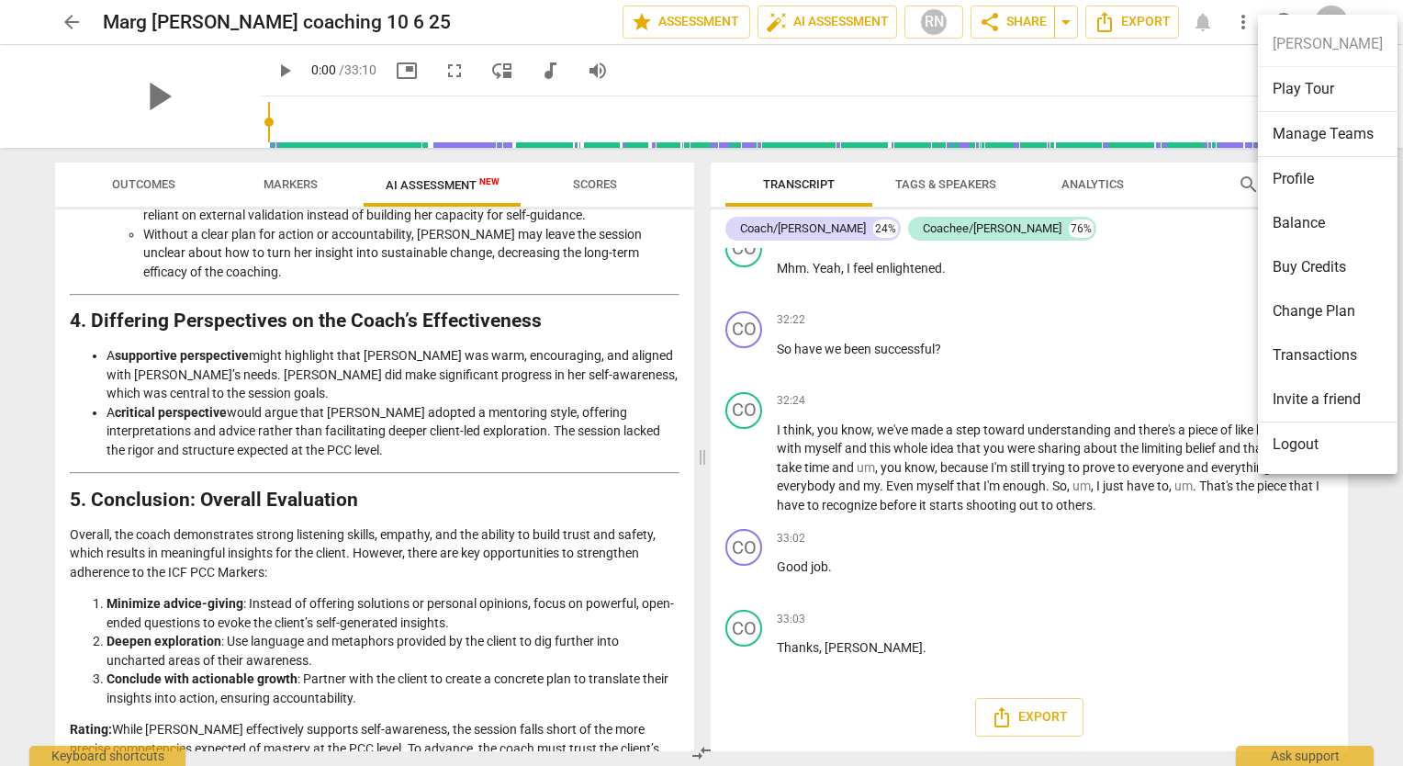
click at [1057, 83] on div at bounding box center [701, 383] width 1403 height 766
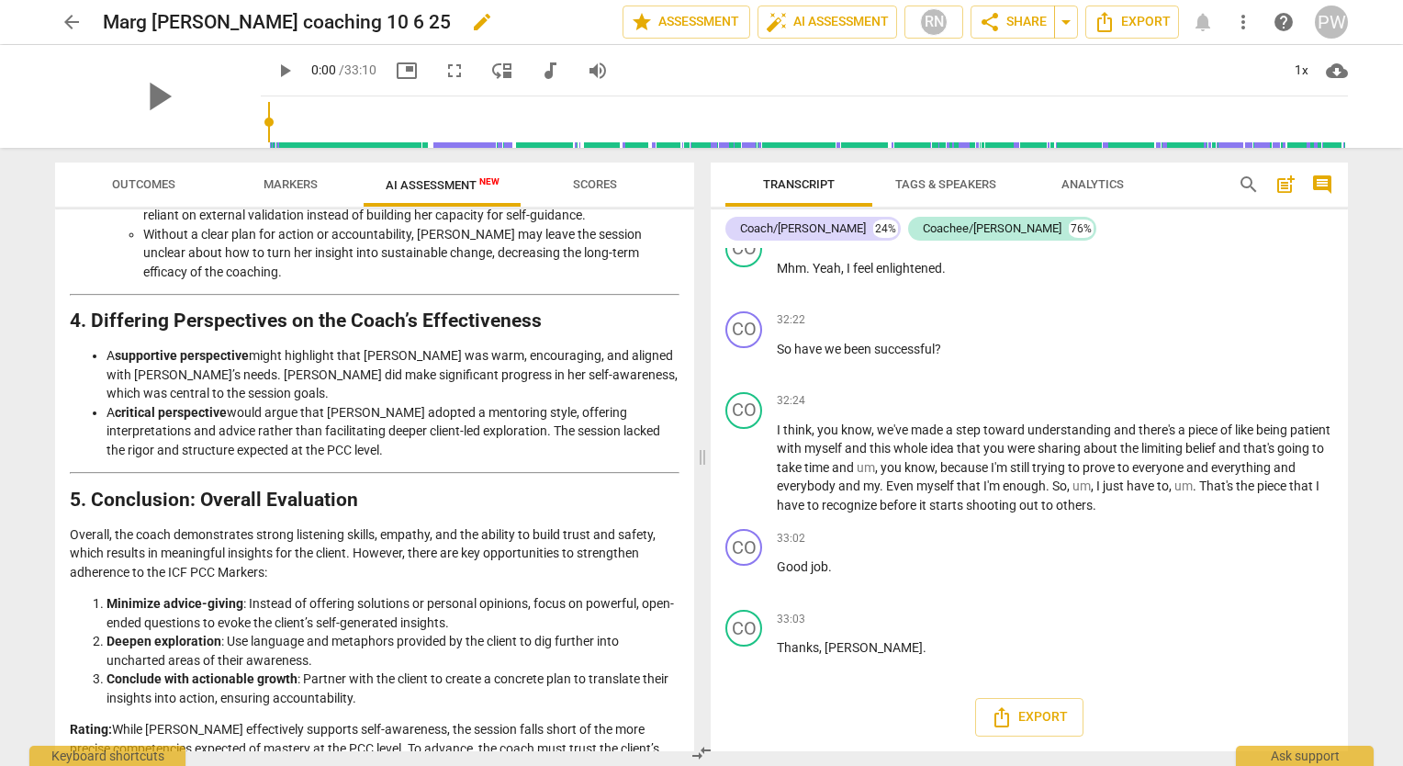
drag, startPoint x: 80, startPoint y: 0, endPoint x: 389, endPoint y: 22, distance: 310.2
click at [389, 22] on div "Marg Pam coaching 10 6 25 edit" at bounding box center [355, 22] width 505 height 33
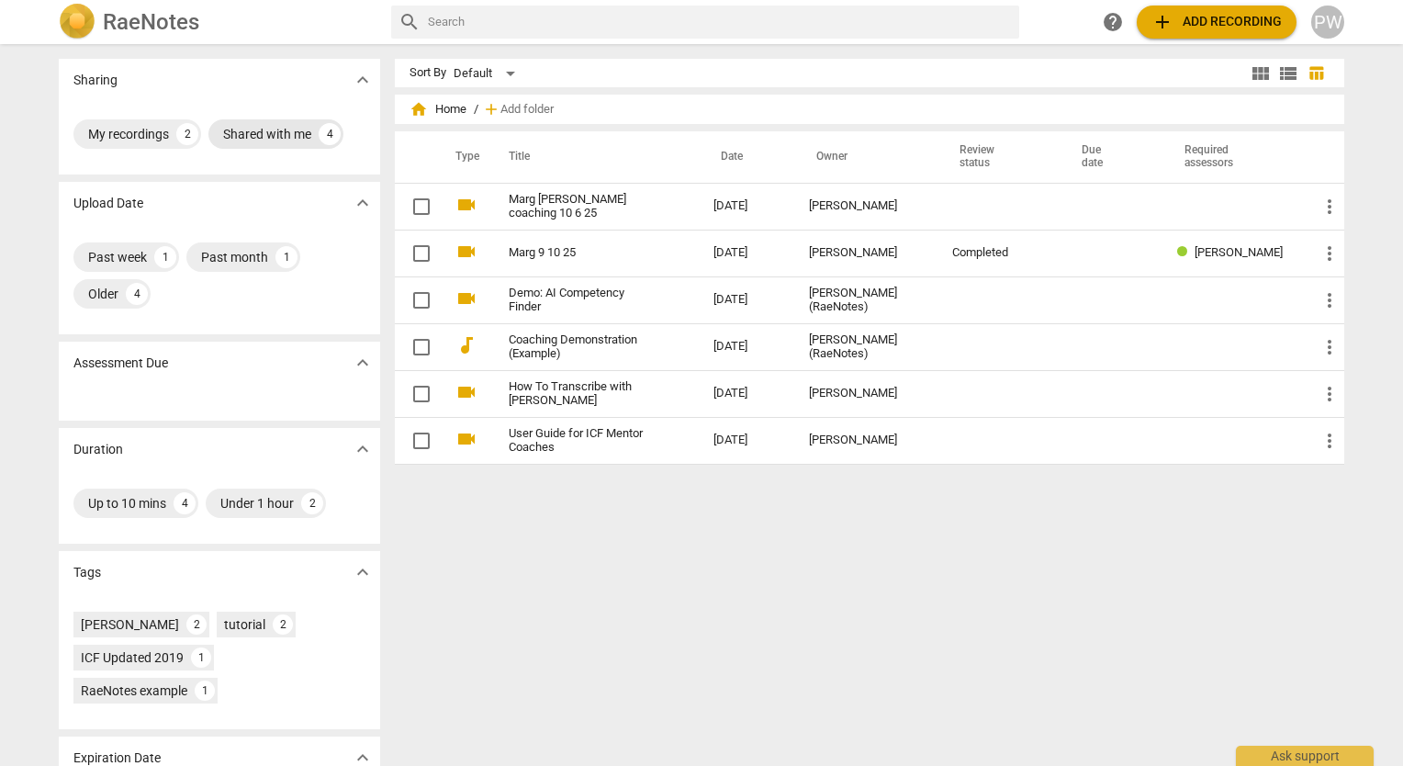
click at [302, 138] on div "Shared with me" at bounding box center [267, 134] width 88 height 18
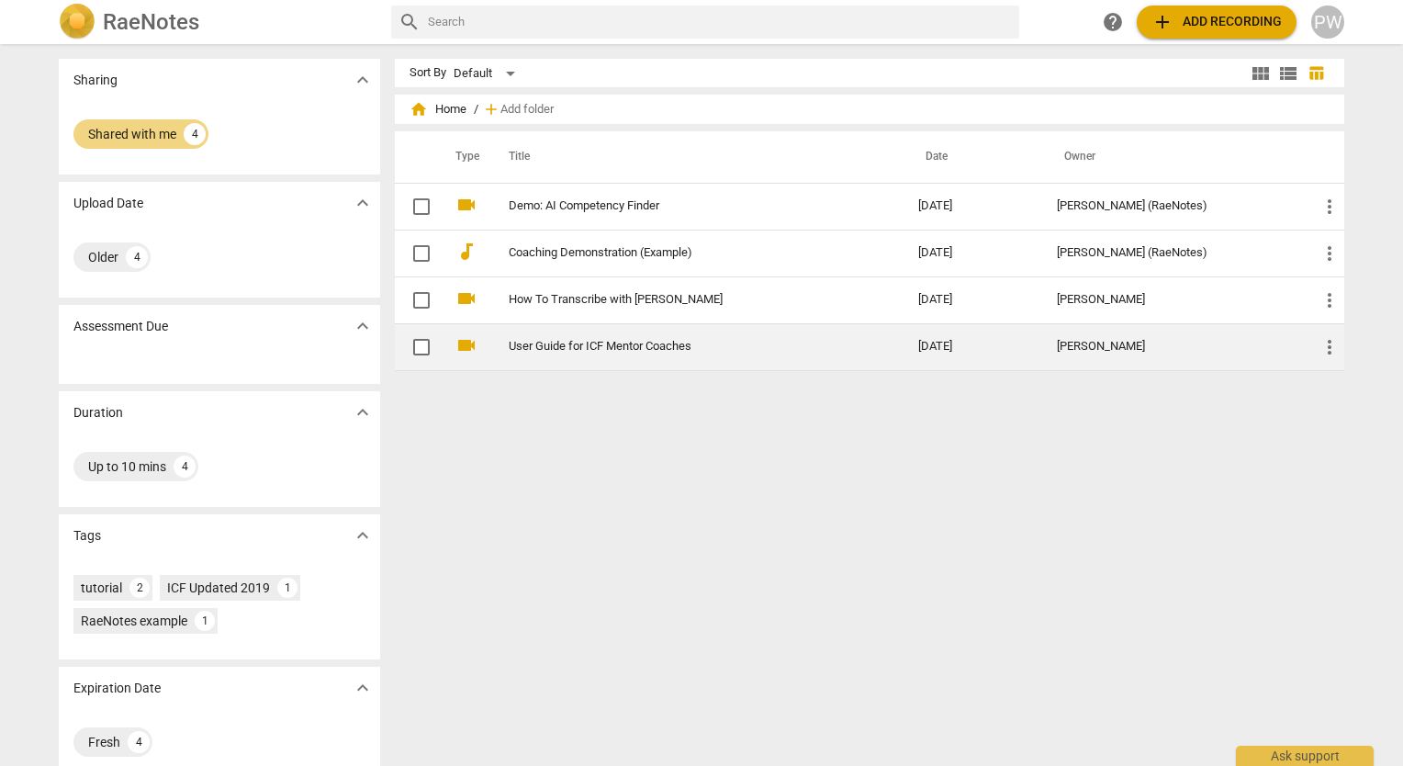
click at [518, 342] on link "User Guide for ICF Mentor Coaches" at bounding box center [680, 347] width 343 height 14
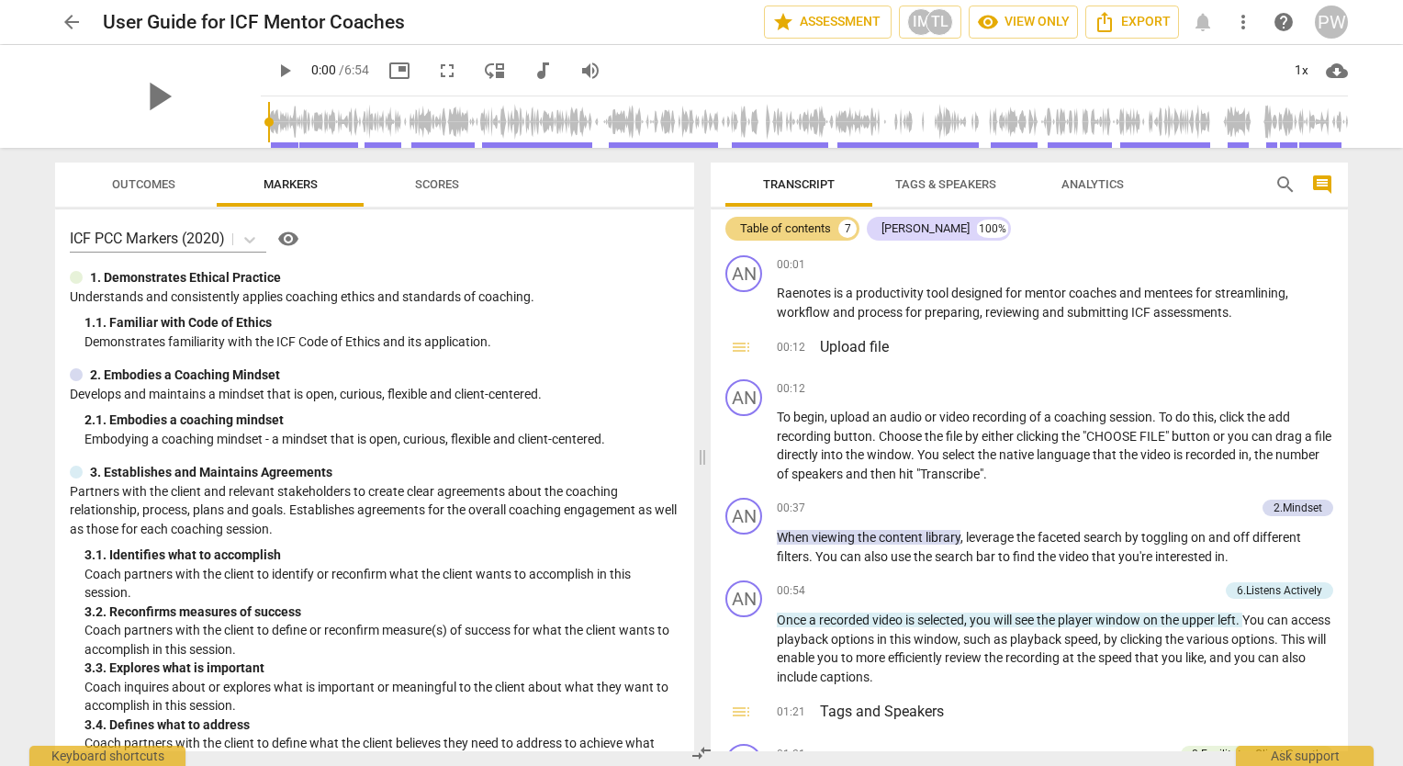
click at [1333, 24] on div "PW" at bounding box center [1331, 22] width 33 height 33
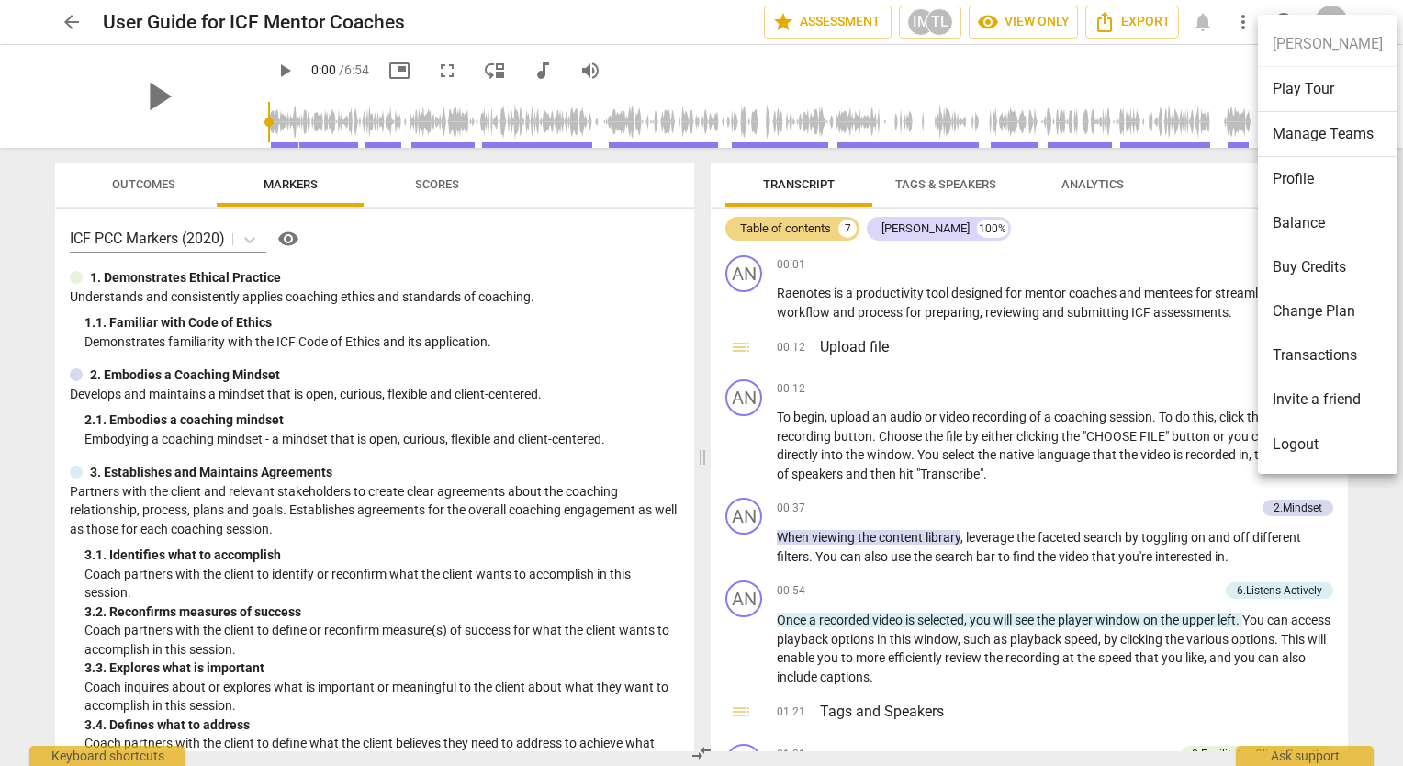
click at [72, 17] on div at bounding box center [701, 383] width 1403 height 766
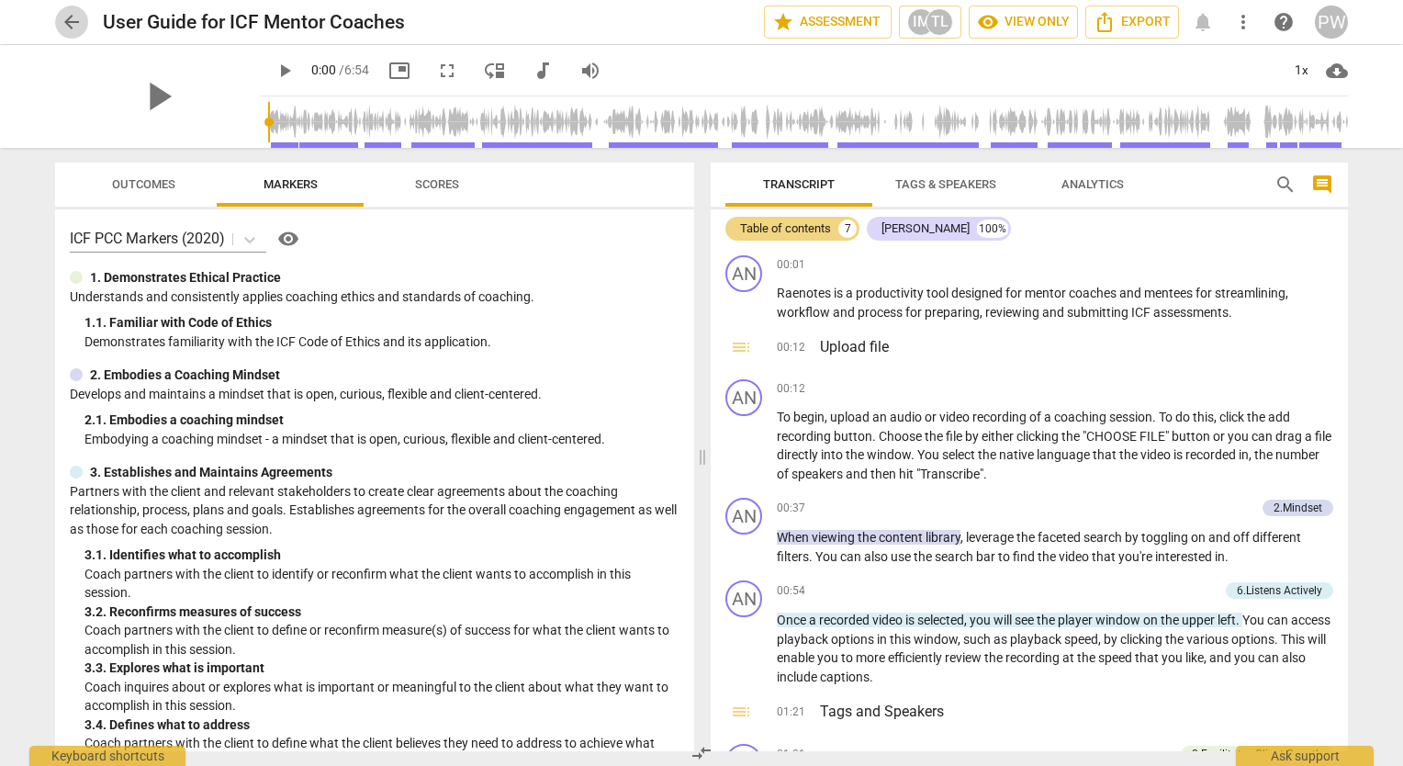
click at [73, 24] on span "arrow_back" at bounding box center [72, 22] width 22 height 22
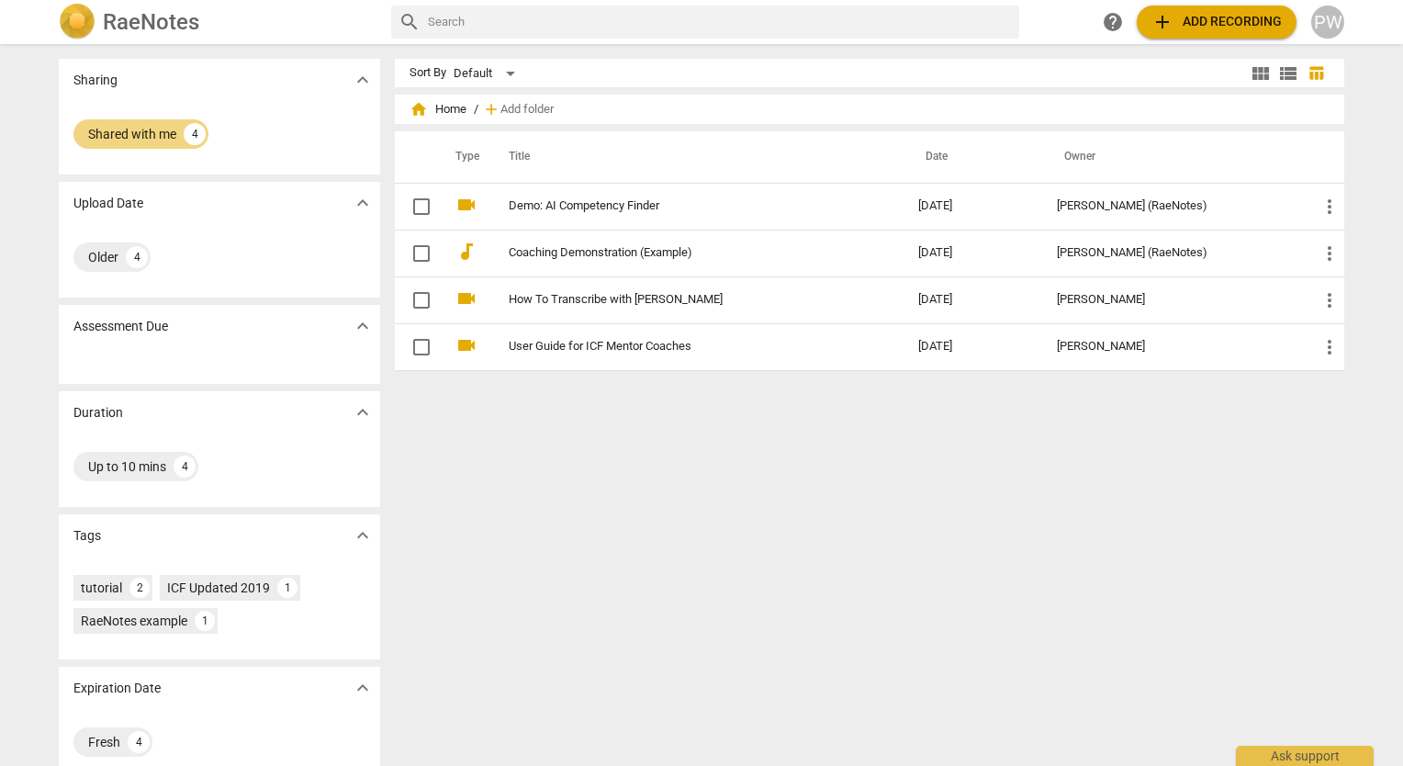
click at [73, 17] on img at bounding box center [77, 22] width 37 height 37
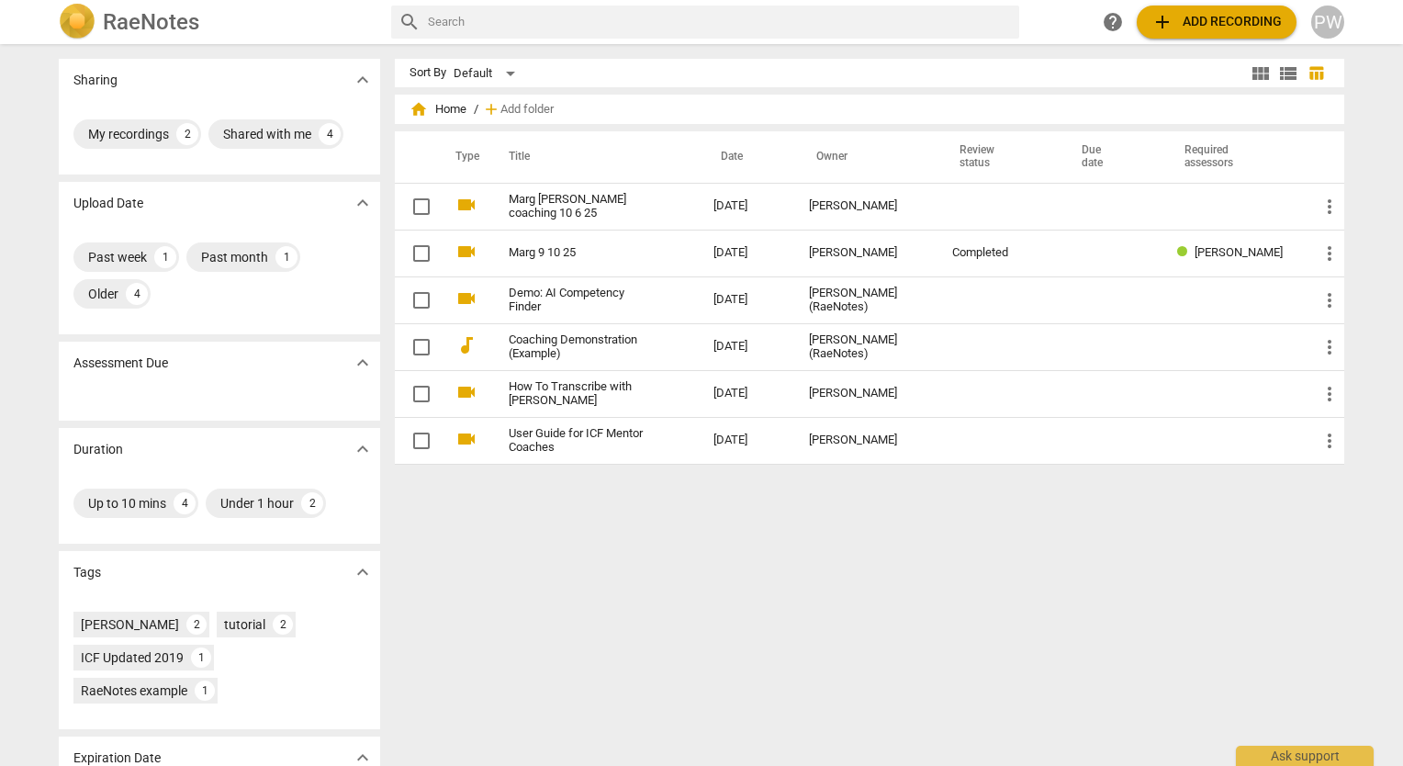
click at [1229, 21] on span "add Add recording" at bounding box center [1216, 22] width 130 height 22
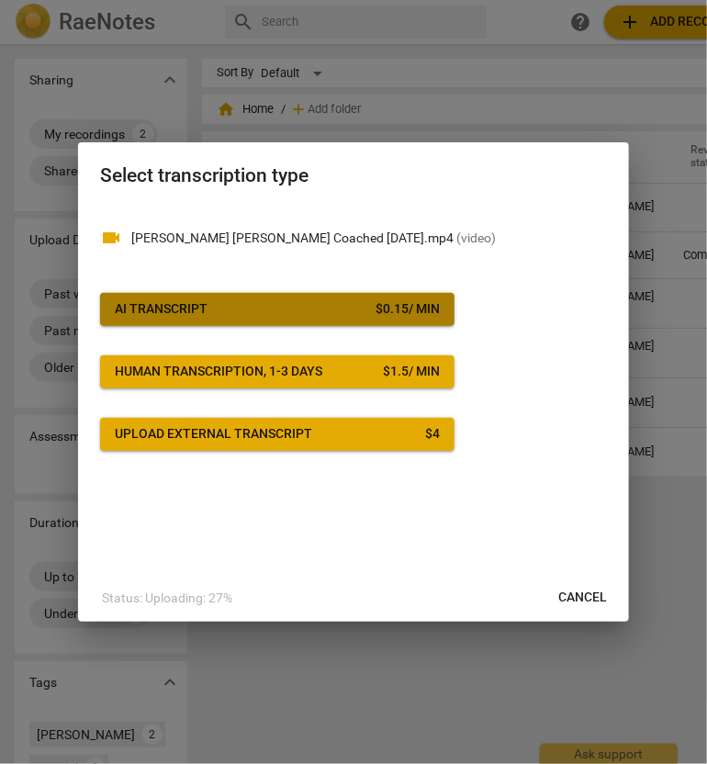
click at [225, 309] on span "AI Transcript $ 0.15 / min" at bounding box center [277, 309] width 325 height 18
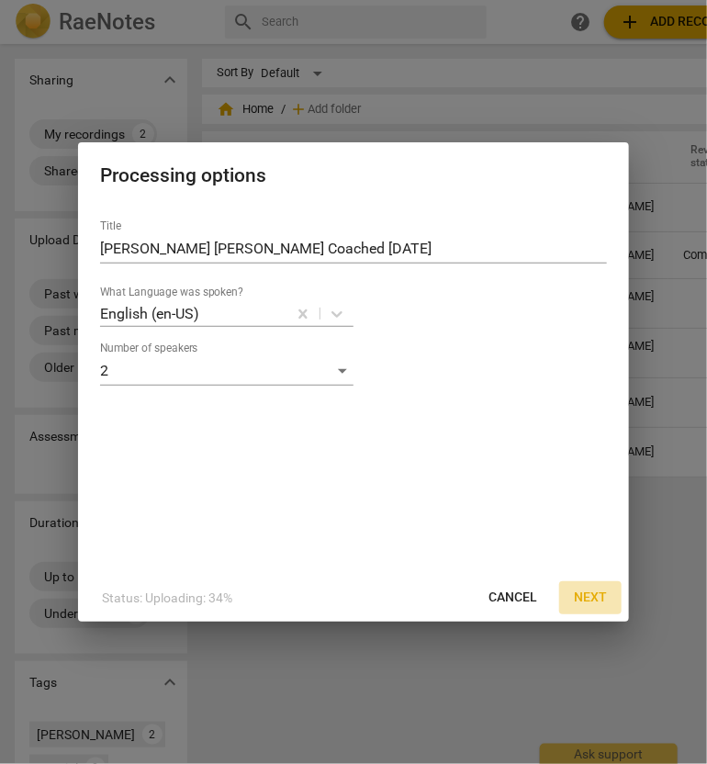
click at [598, 601] on span "Next" at bounding box center [590, 598] width 33 height 18
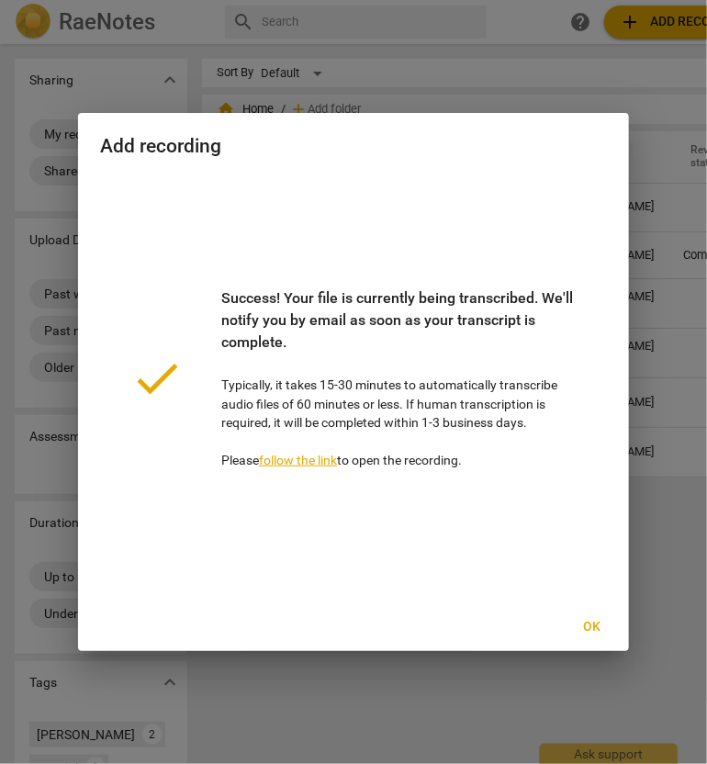
click at [311, 461] on link "follow the link" at bounding box center [298, 460] width 78 height 15
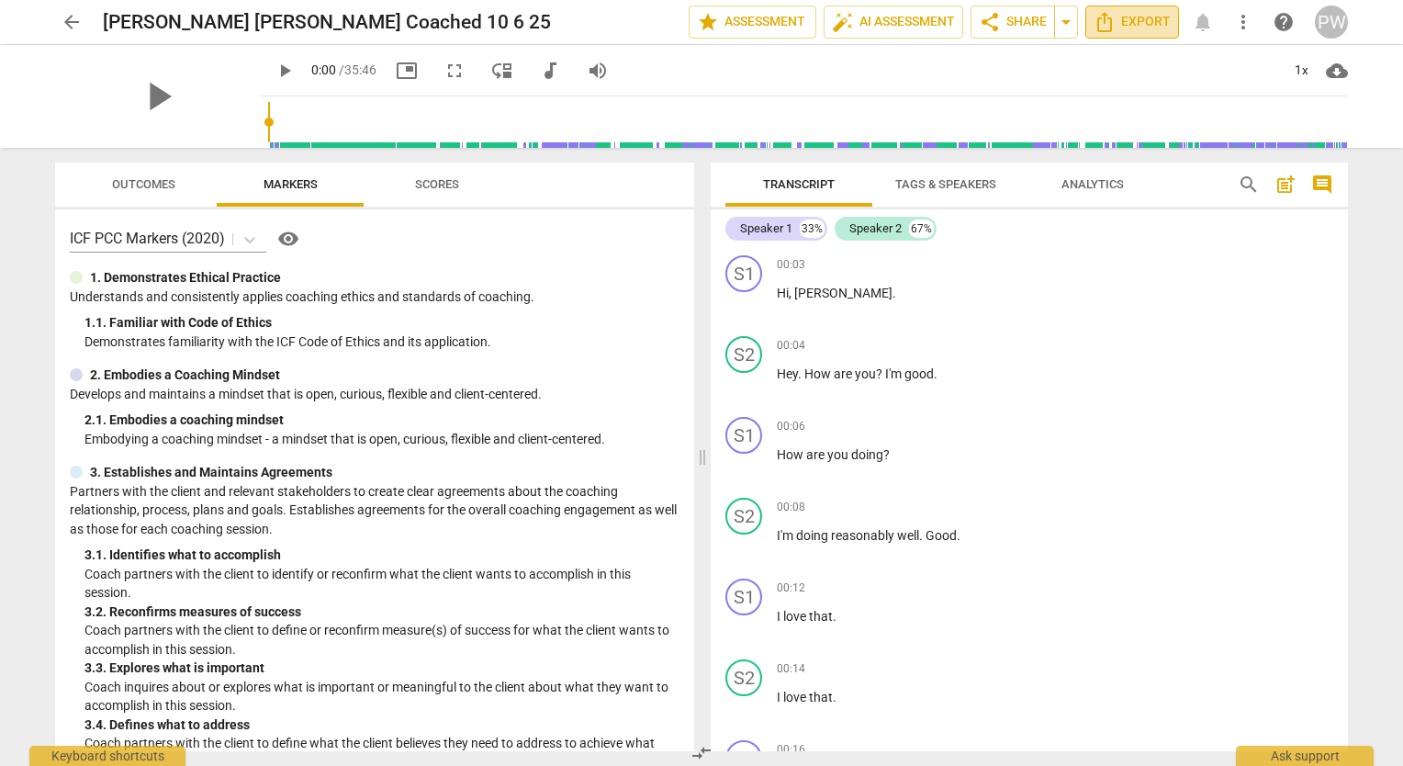
click at [1139, 28] on span "Export" at bounding box center [1132, 22] width 77 height 22
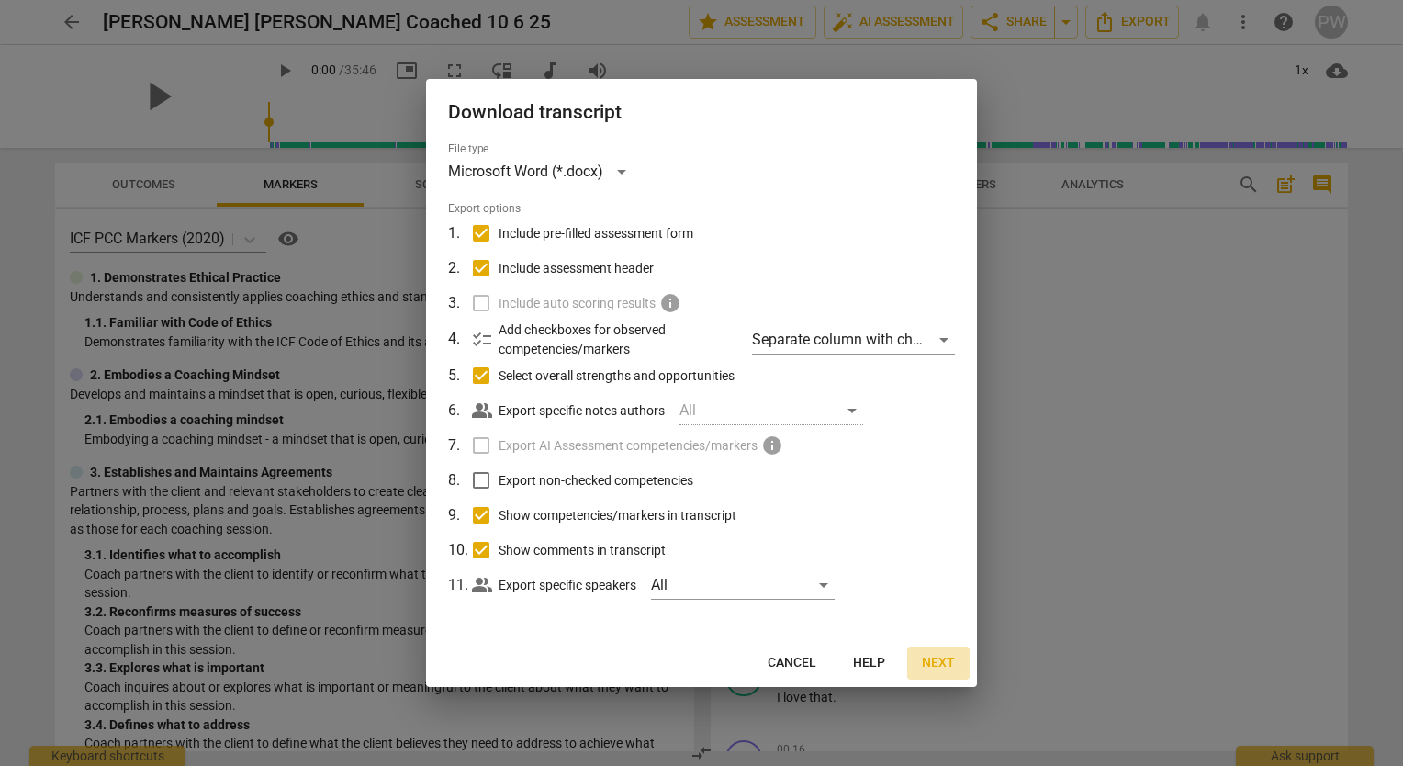
click at [938, 659] on span "Next" at bounding box center [938, 663] width 33 height 18
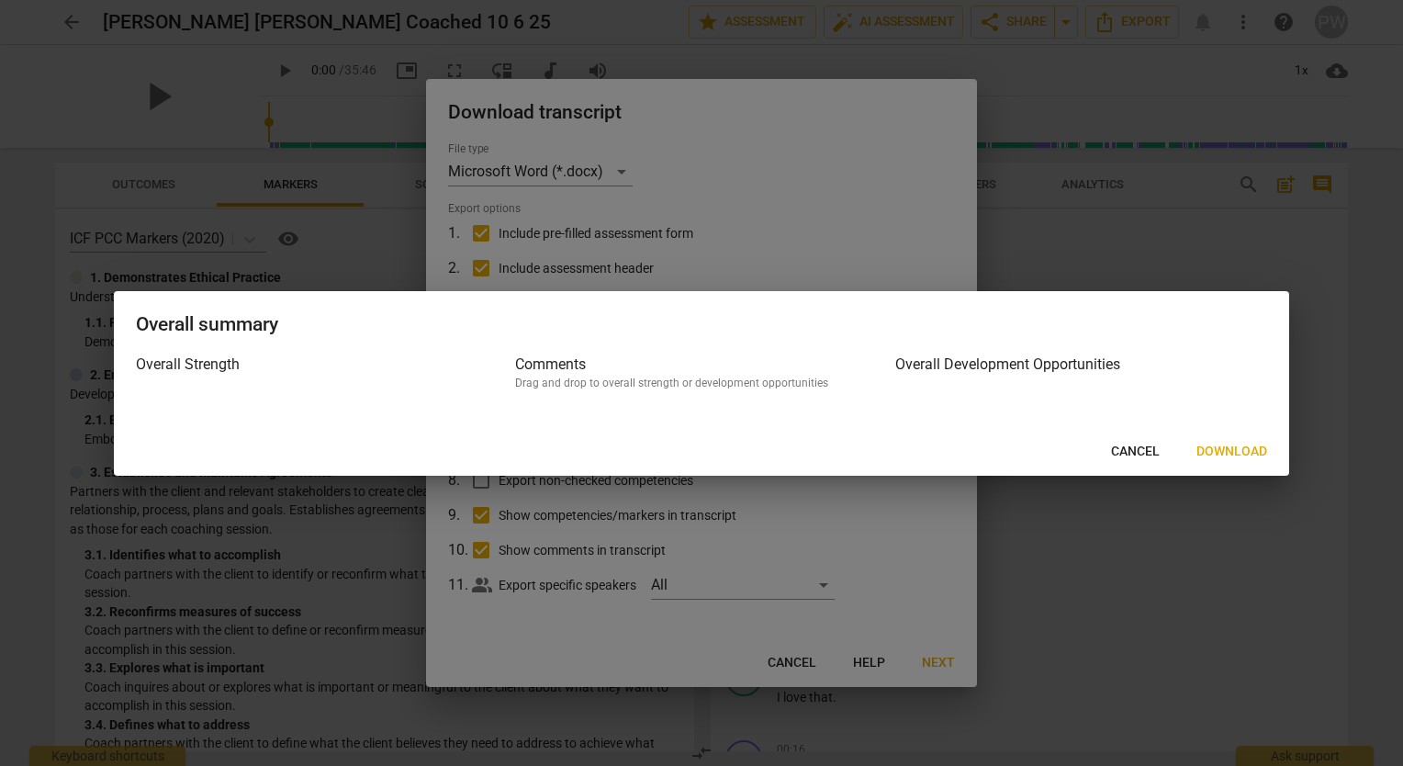
click at [938, 659] on div at bounding box center [701, 383] width 1403 height 766
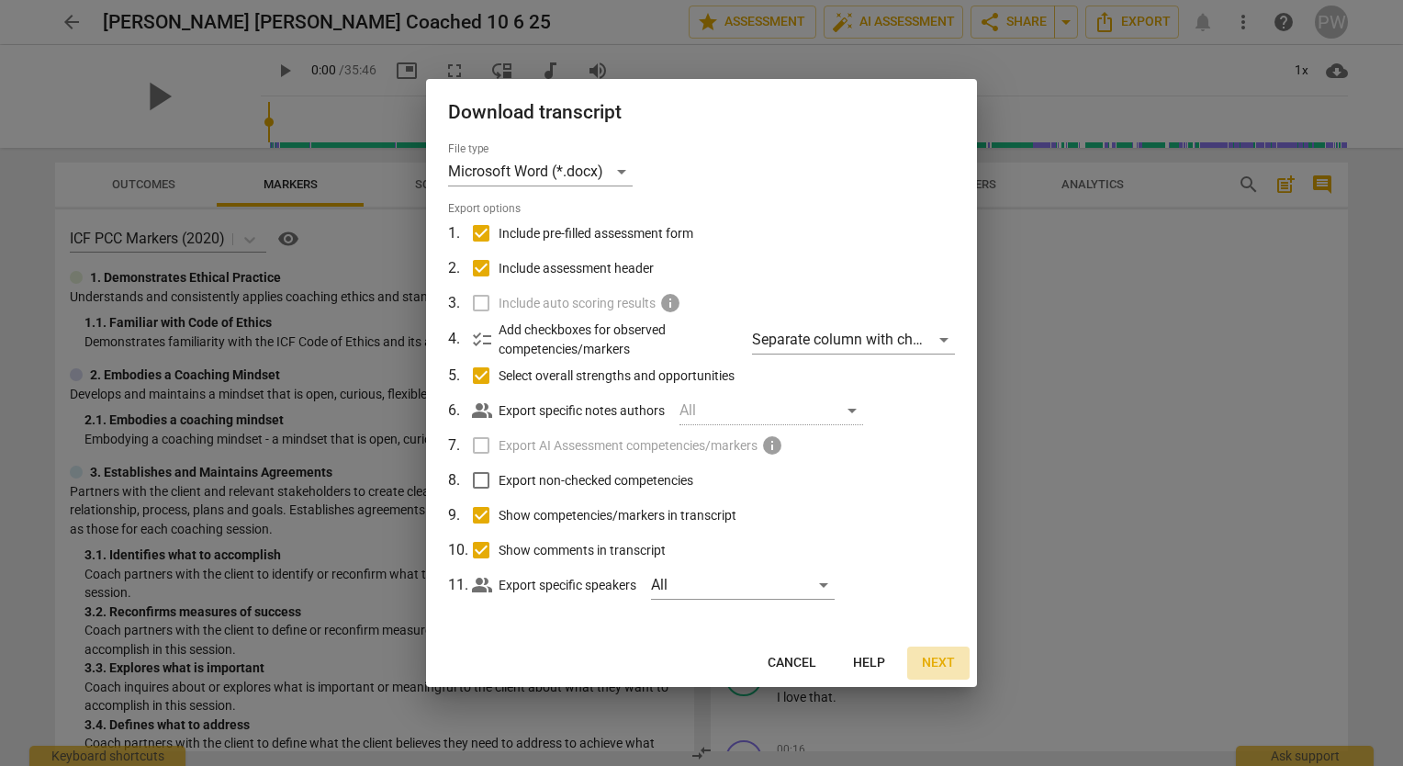
click at [938, 659] on span "Next" at bounding box center [938, 663] width 33 height 18
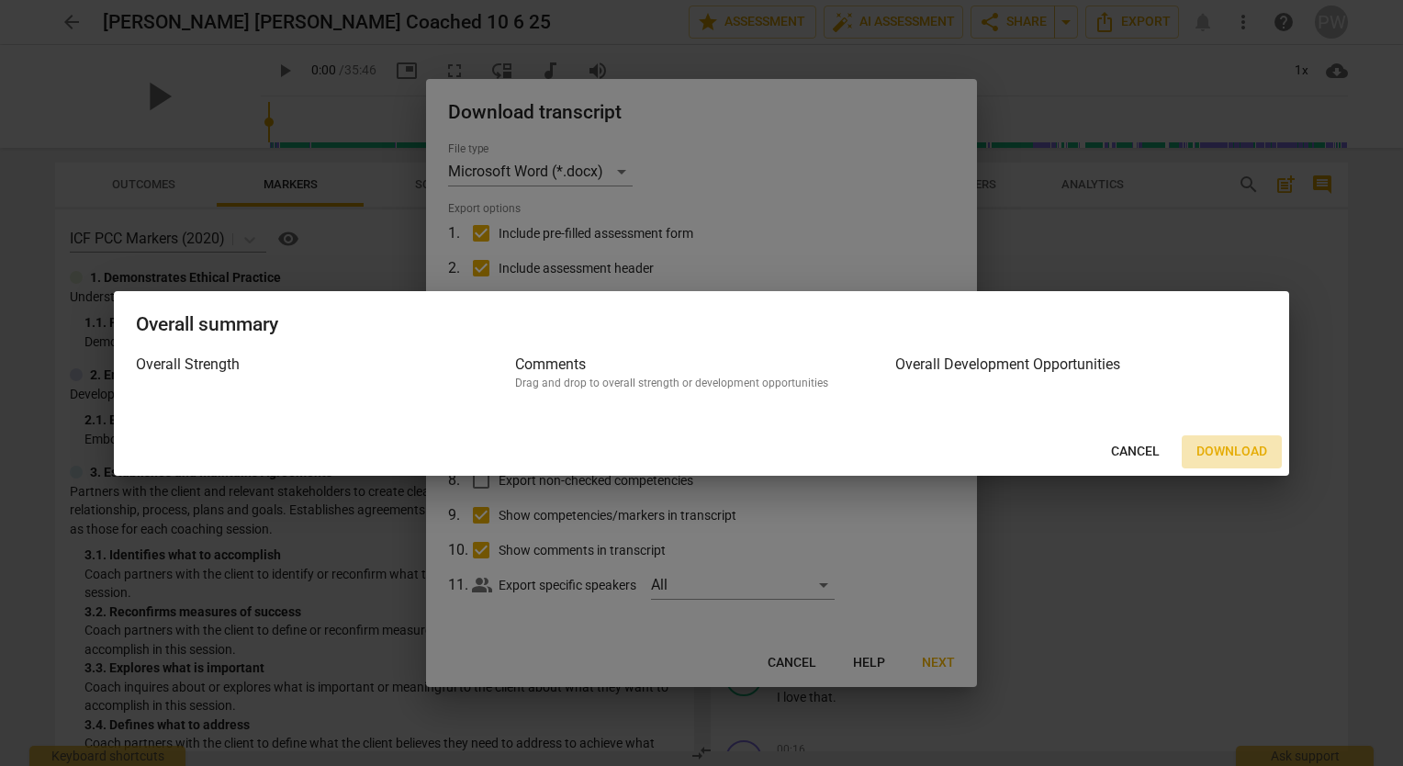
click at [1238, 452] on span "Download" at bounding box center [1231, 452] width 71 height 18
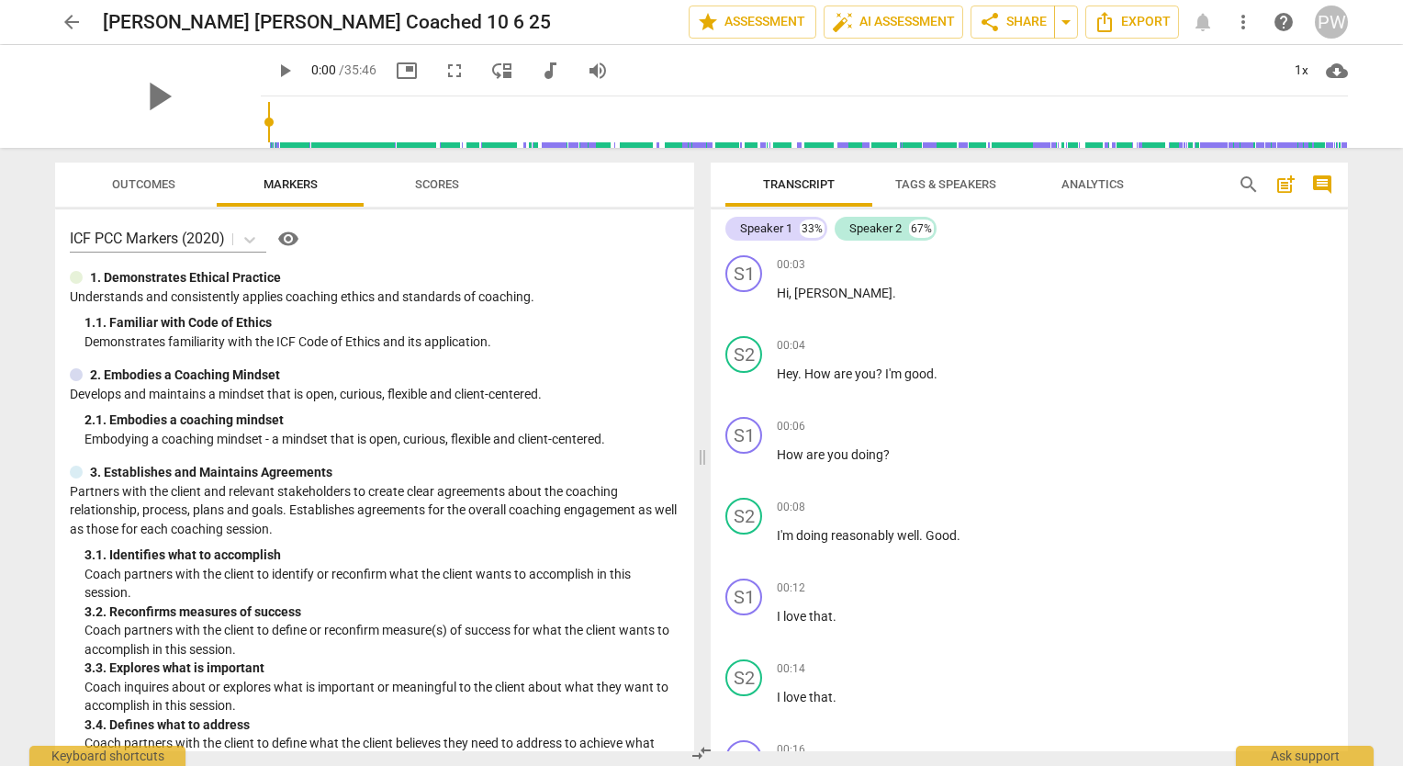
click at [1197, 229] on div "Speaker 1 33% Speaker 2 67%" at bounding box center [1029, 228] width 608 height 31
click at [1005, 22] on span "share Share" at bounding box center [1013, 22] width 68 height 22
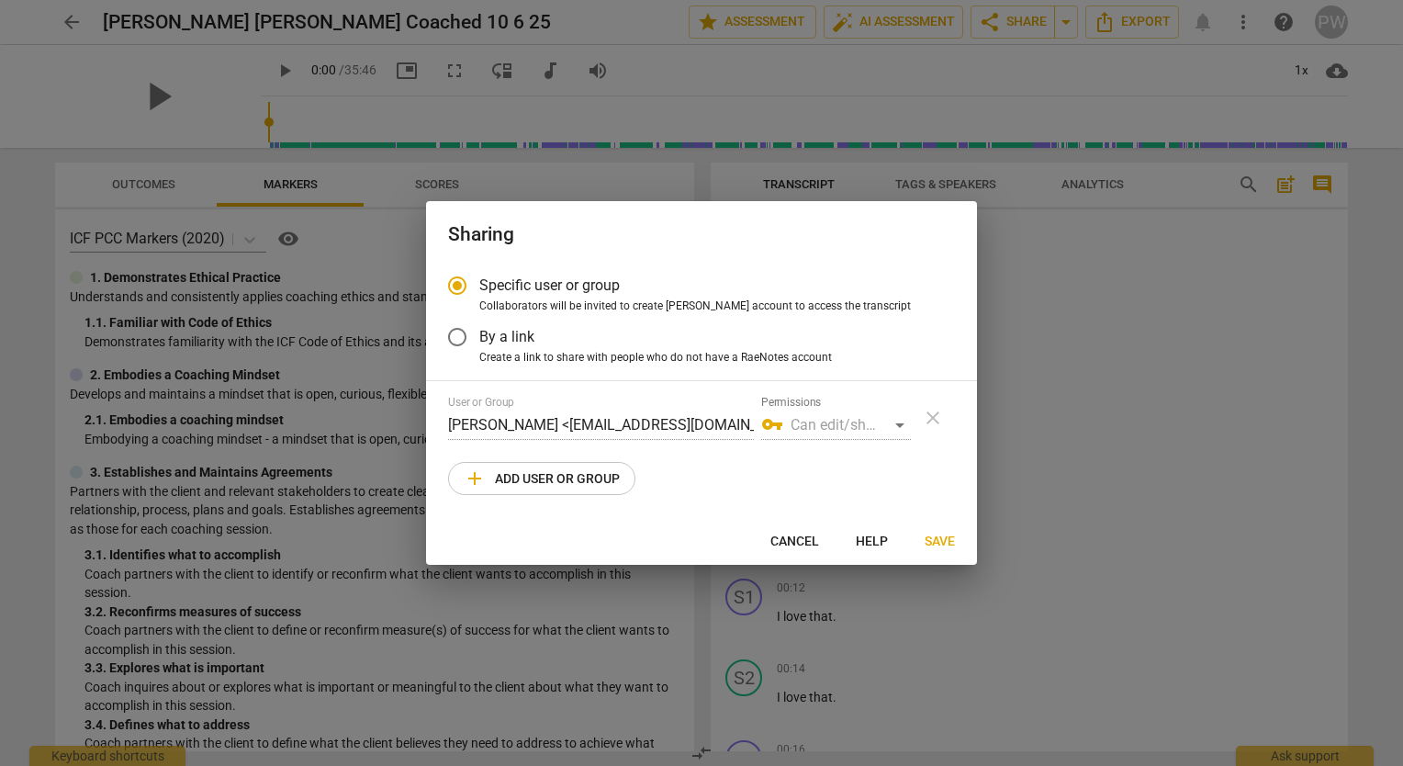
click at [938, 544] on span "Save" at bounding box center [940, 542] width 30 height 18
radio input "false"
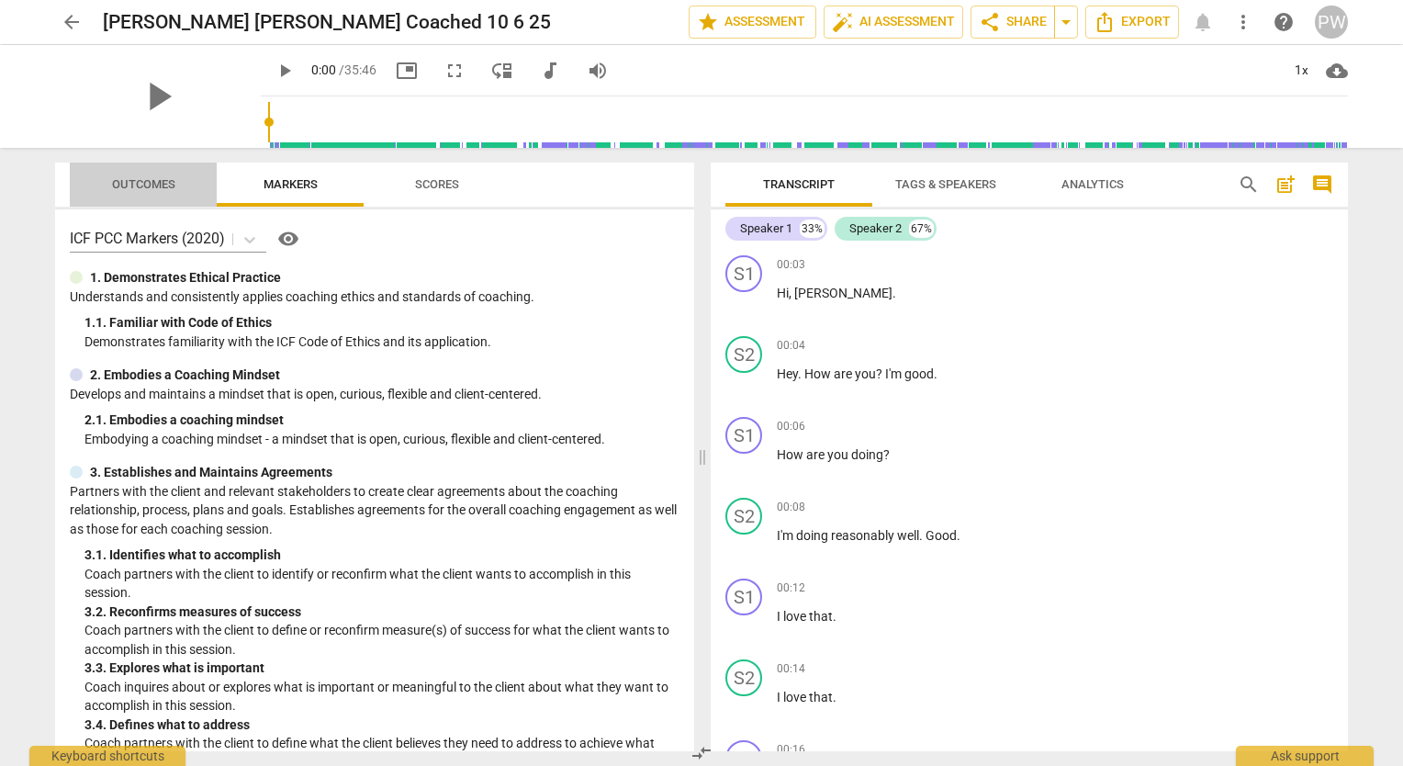
click at [152, 185] on span "Outcomes" at bounding box center [143, 184] width 63 height 14
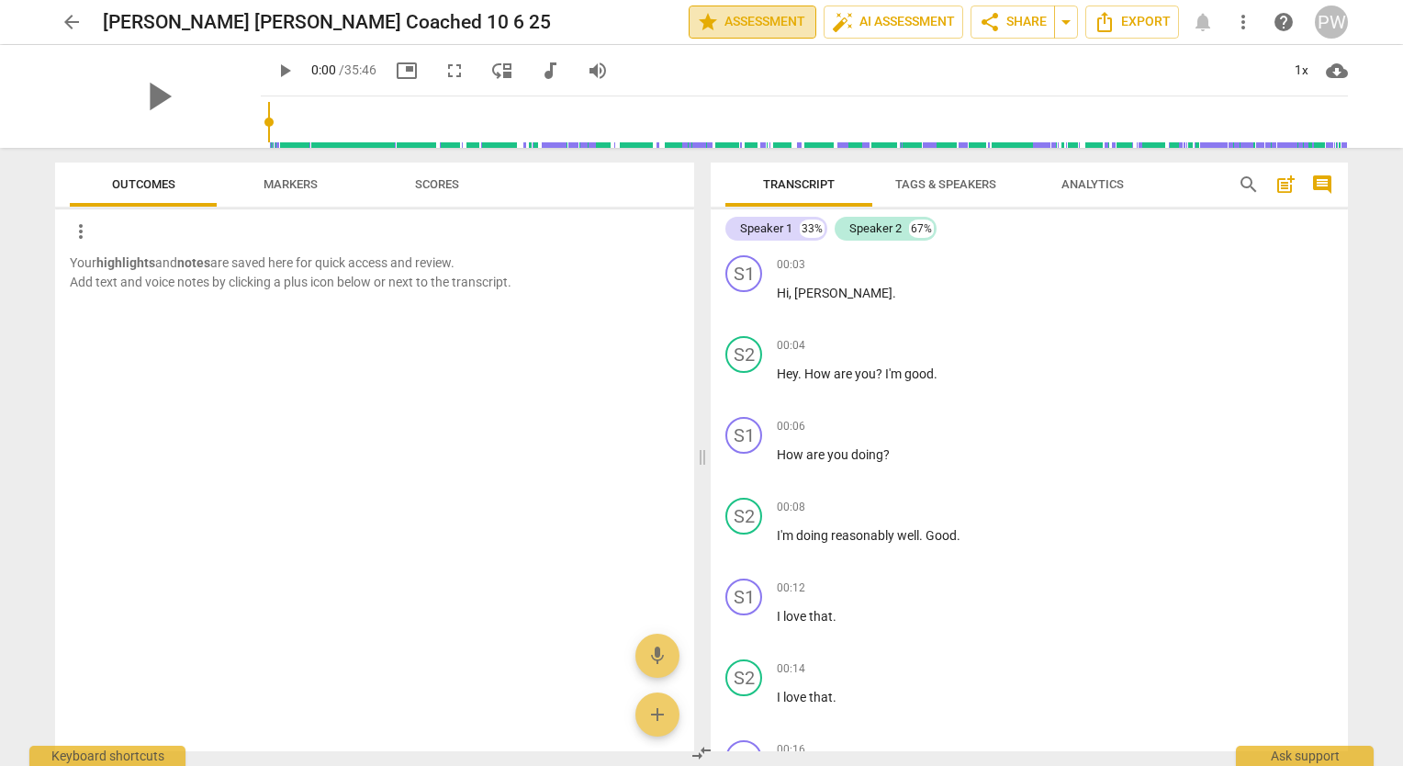
click at [759, 26] on span "star Assessment" at bounding box center [752, 22] width 111 height 22
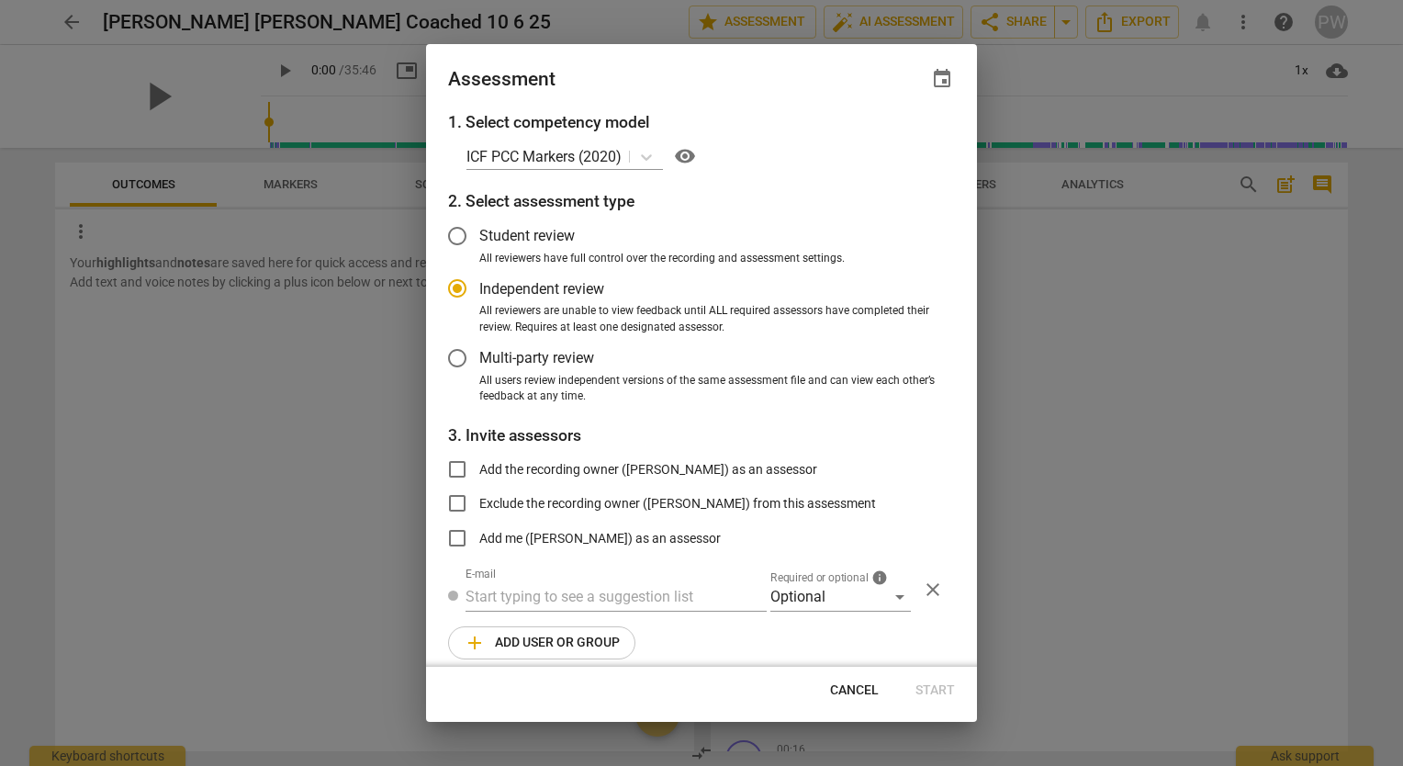
radio input "false"
click at [455, 360] on input "Multi-party review" at bounding box center [457, 358] width 44 height 44
radio input "false"
click at [459, 502] on input "Exclude the recording owner ([PERSON_NAME]) from this assessment" at bounding box center [457, 503] width 44 height 44
checkbox input "true"
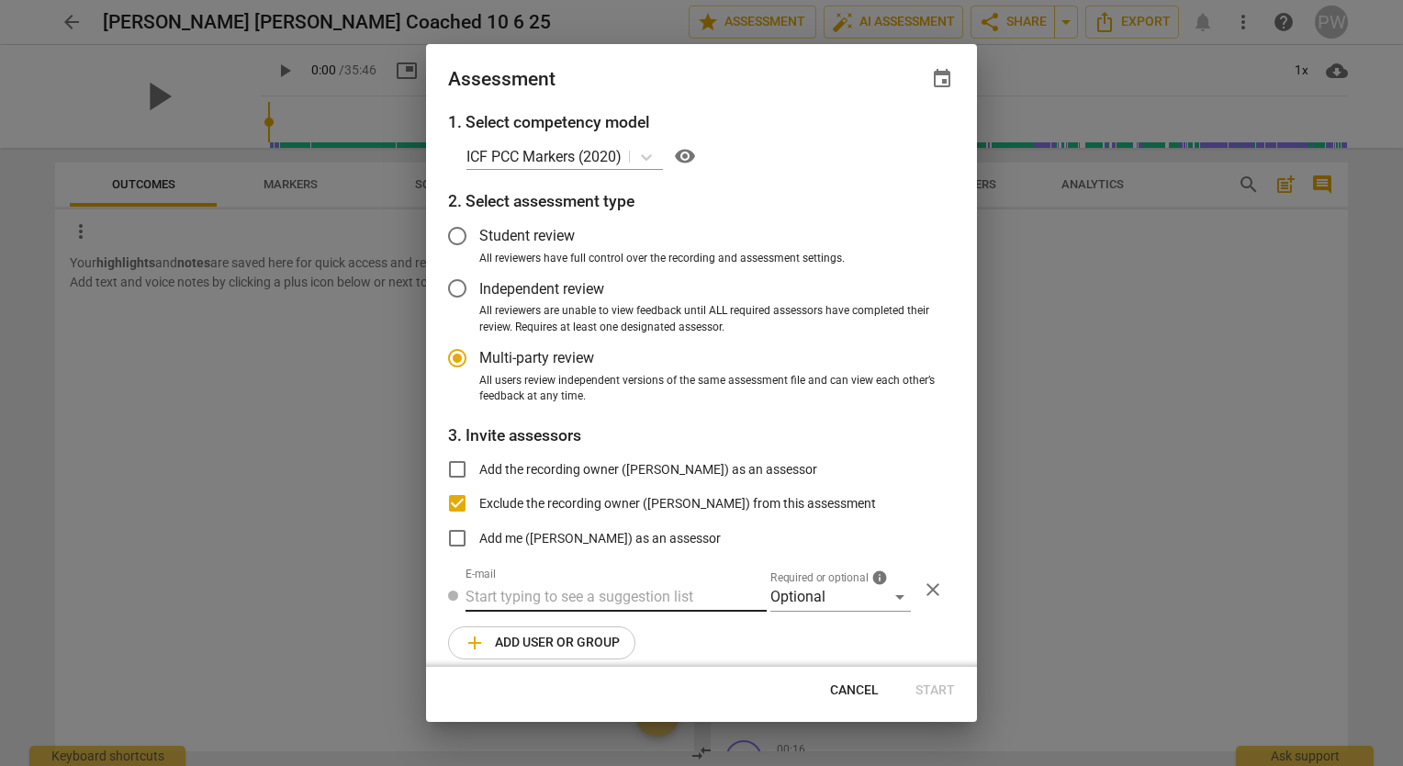
radio input "false"
click at [942, 80] on span "event" at bounding box center [942, 79] width 22 height 22
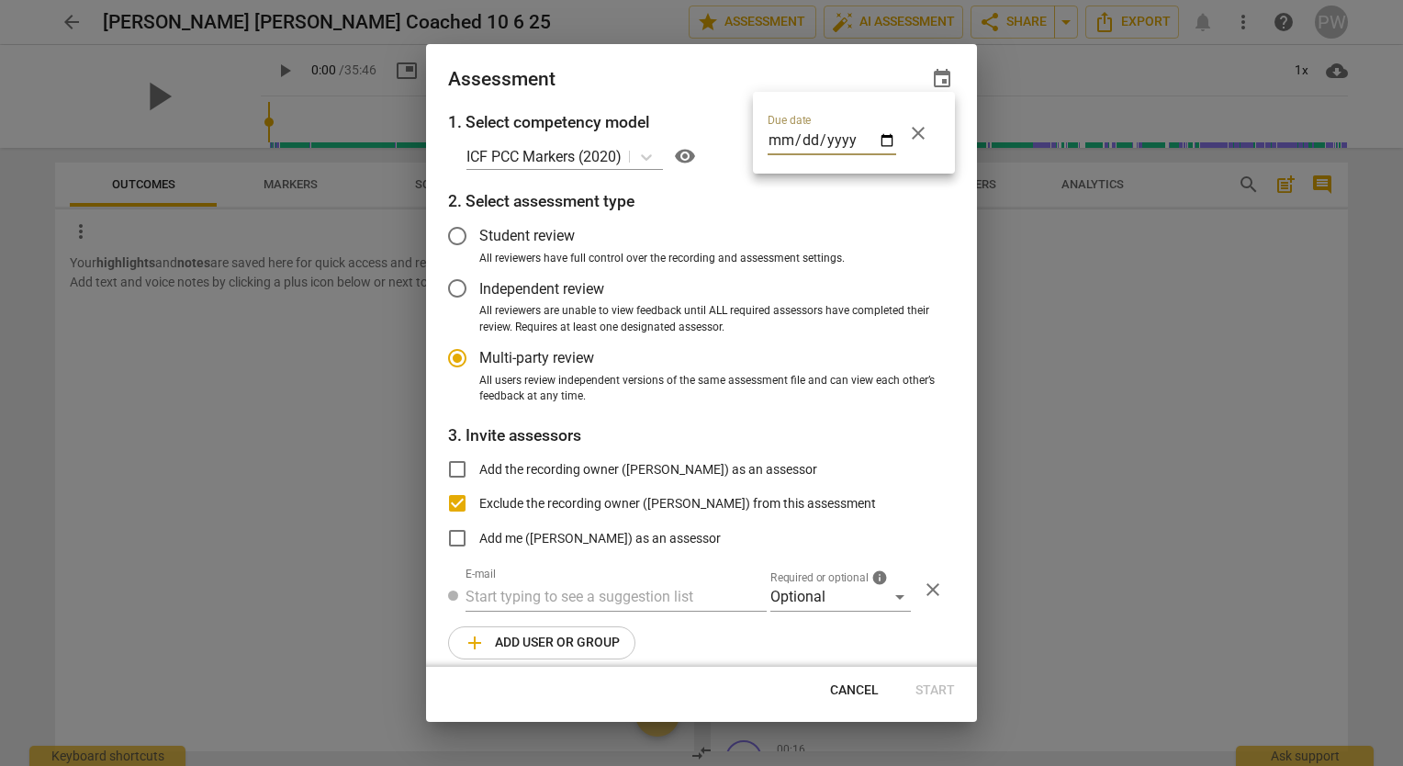
click at [891, 152] on input "date" at bounding box center [832, 142] width 129 height 27
click at [885, 142] on input "date" at bounding box center [832, 142] width 129 height 27
type input "2025-10-13"
click at [1083, 298] on div at bounding box center [701, 383] width 1403 height 766
click at [995, 57] on div at bounding box center [701, 383] width 1403 height 766
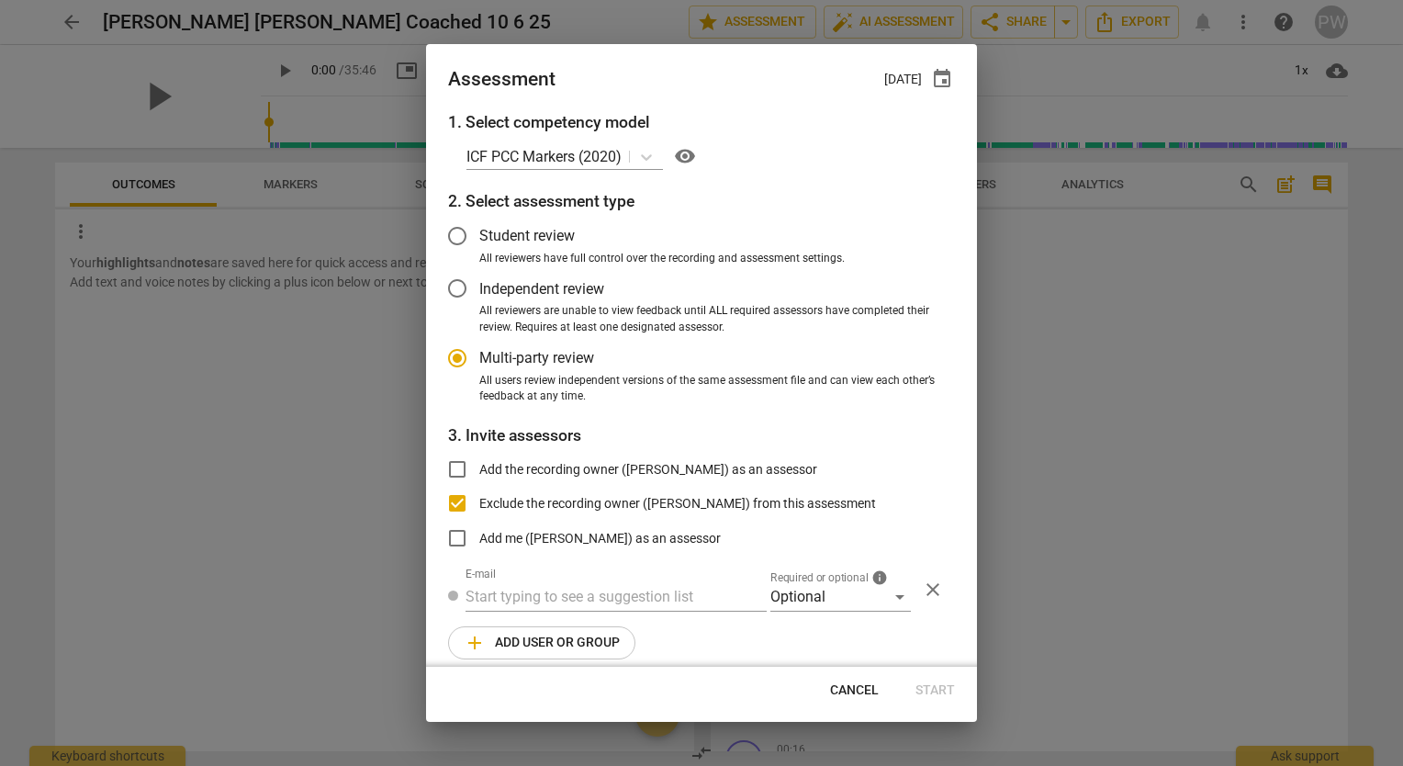
radio input "false"
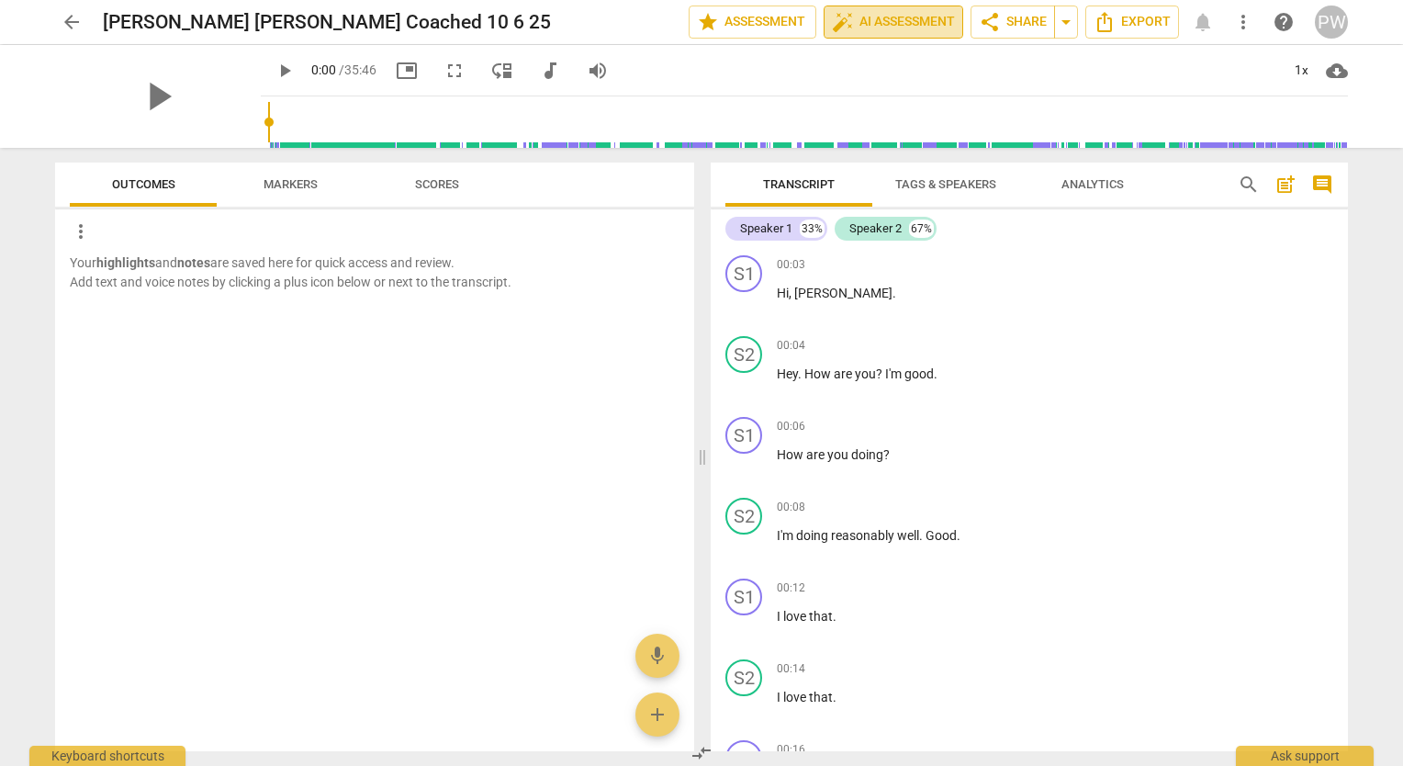
click at [900, 13] on span "auto_fix_high AI Assessment" at bounding box center [893, 22] width 123 height 22
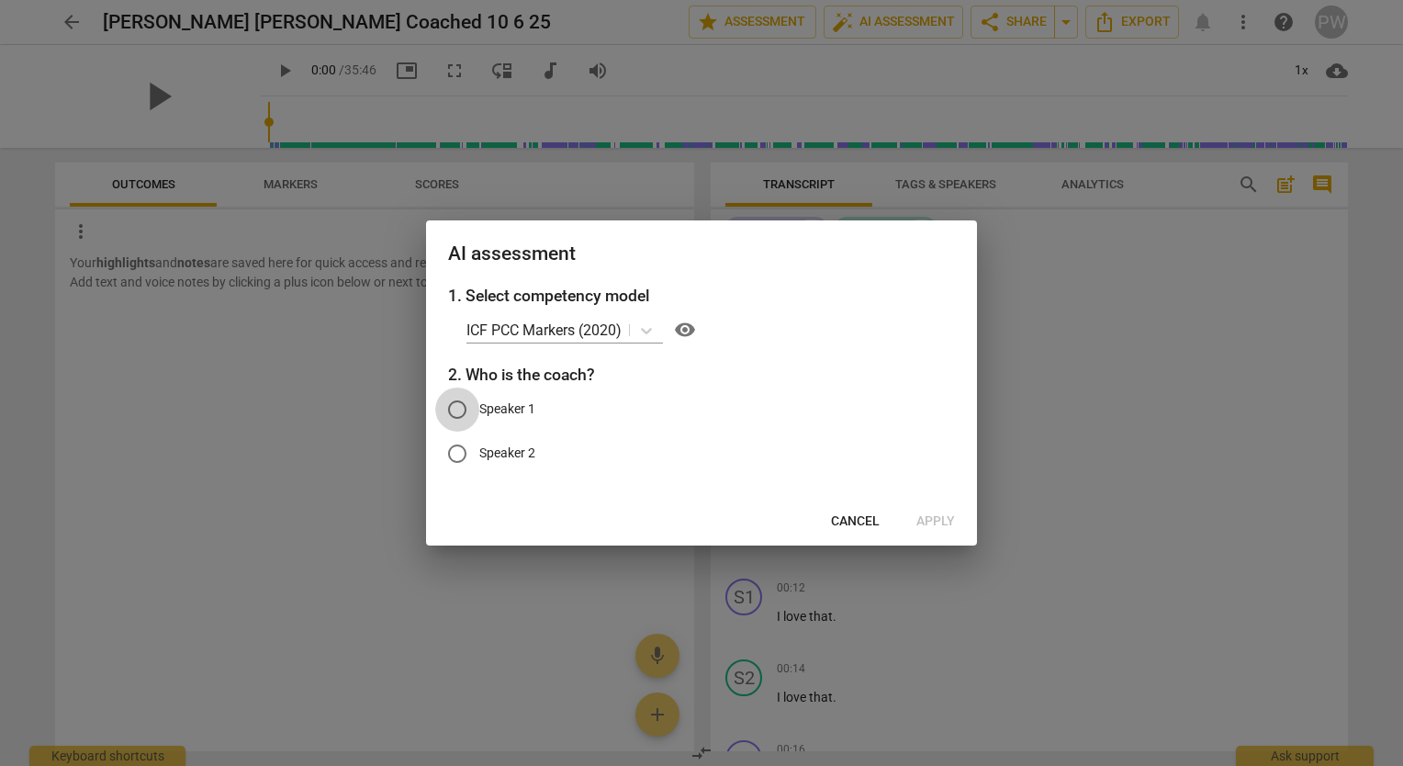
click at [455, 410] on input "Speaker 1" at bounding box center [457, 409] width 44 height 44
radio input "true"
click at [1160, 429] on div at bounding box center [701, 383] width 1403 height 766
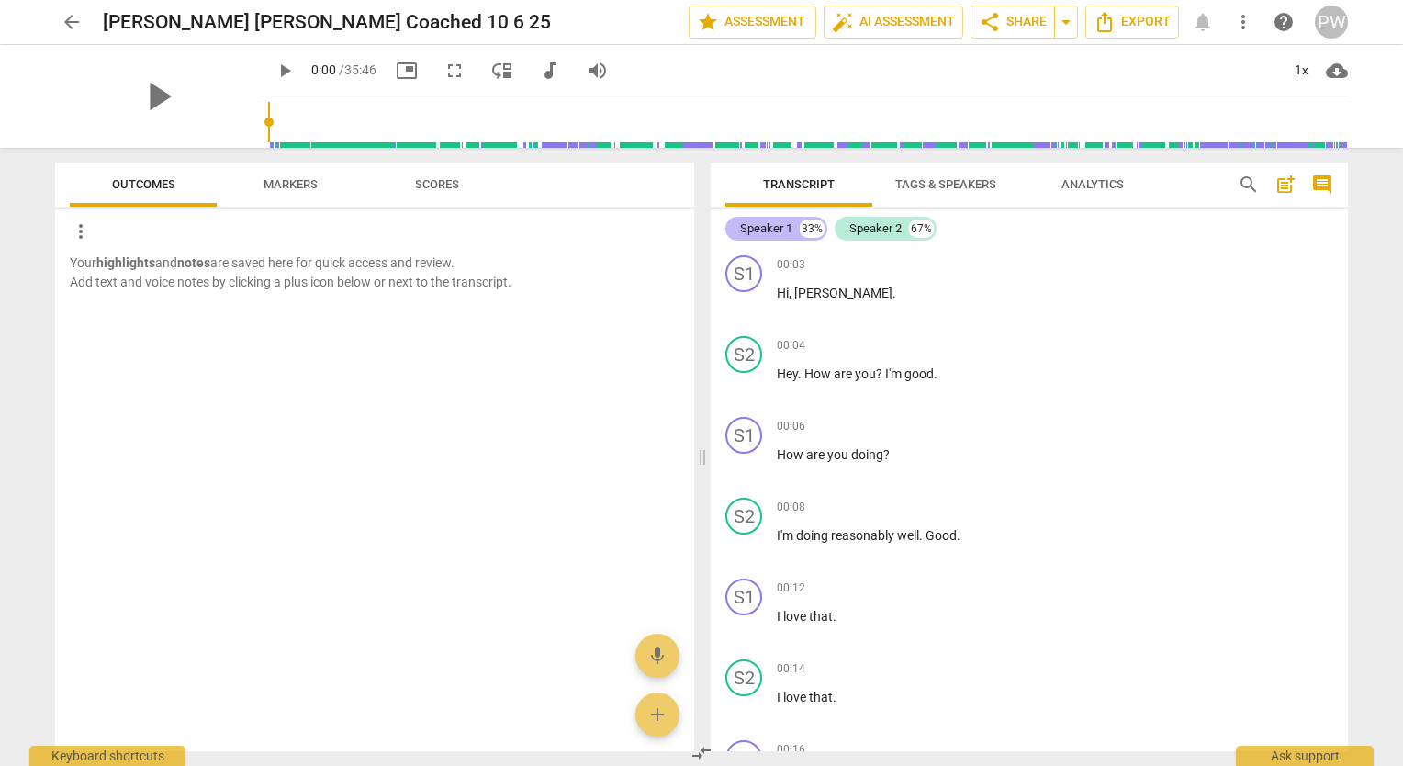
click at [777, 235] on div "Speaker 1" at bounding box center [766, 228] width 52 height 18
click at [959, 185] on span "Tags & Speakers" at bounding box center [945, 184] width 101 height 14
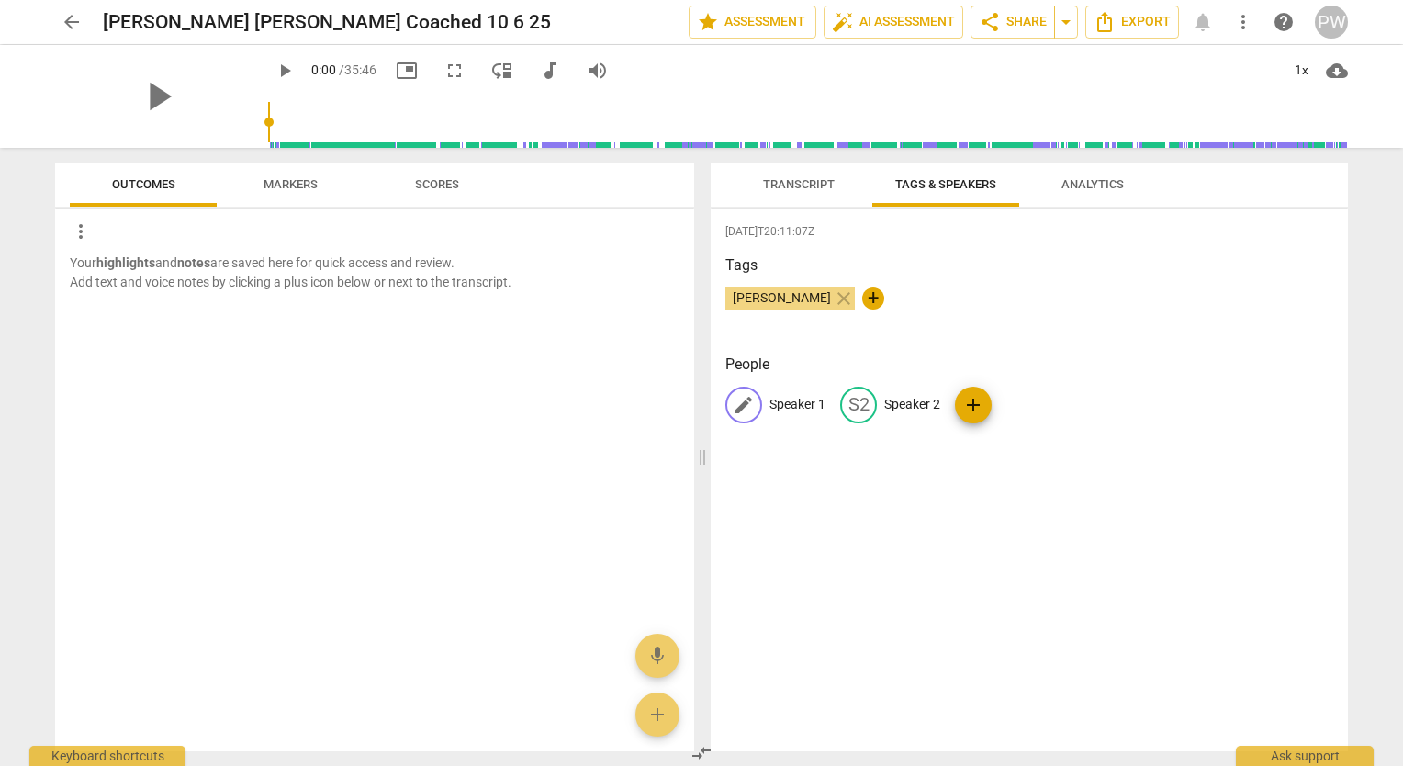
click at [791, 402] on p "Speaker 1" at bounding box center [797, 404] width 56 height 19
type input "Coach"
click at [1004, 406] on p "Speaker 2" at bounding box center [1032, 404] width 56 height 19
click at [917, 421] on div "edit Cochee delete" at bounding box center [930, 405] width 219 height 37
click at [885, 395] on input "Cochee" at bounding box center [938, 404] width 147 height 29
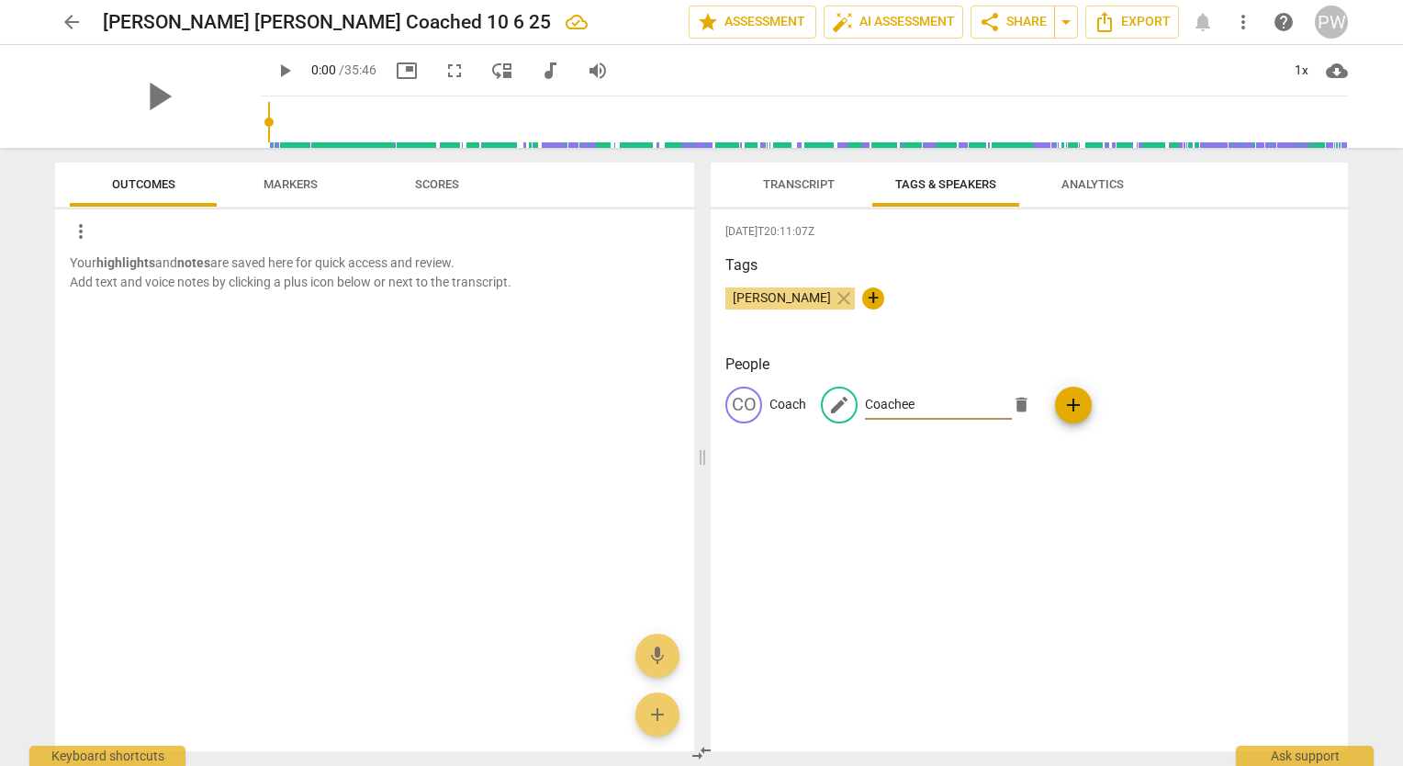
type input "Coachee"
click at [1113, 415] on div "CO Coach edit Coachee delete add" at bounding box center [1029, 412] width 608 height 51
click at [819, 180] on span "Transcript" at bounding box center [799, 184] width 72 height 14
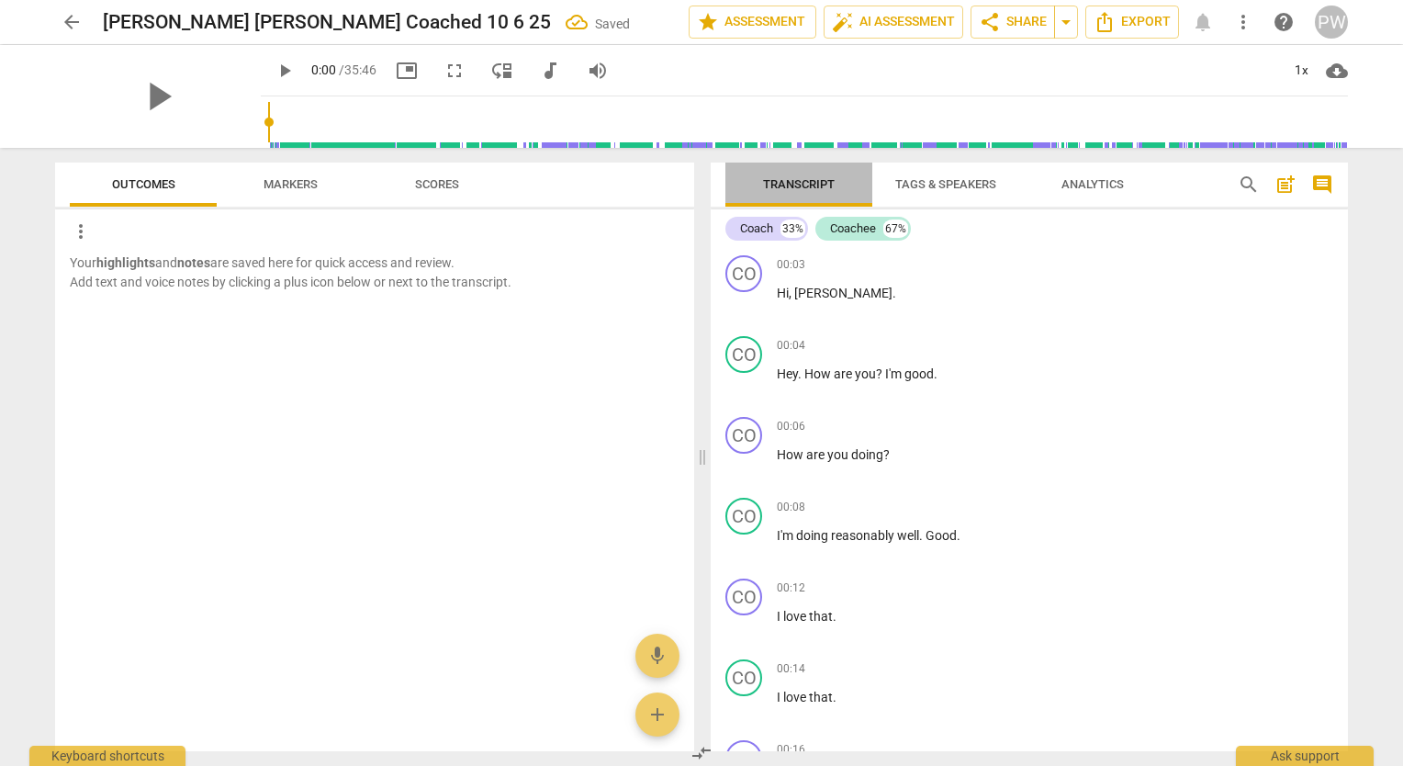
drag, startPoint x: 819, startPoint y: 180, endPoint x: 808, endPoint y: 190, distance: 14.9
click at [808, 190] on span "Transcript" at bounding box center [799, 184] width 72 height 14
click at [925, 171] on button "Tags & Speakers" at bounding box center [945, 185] width 147 height 44
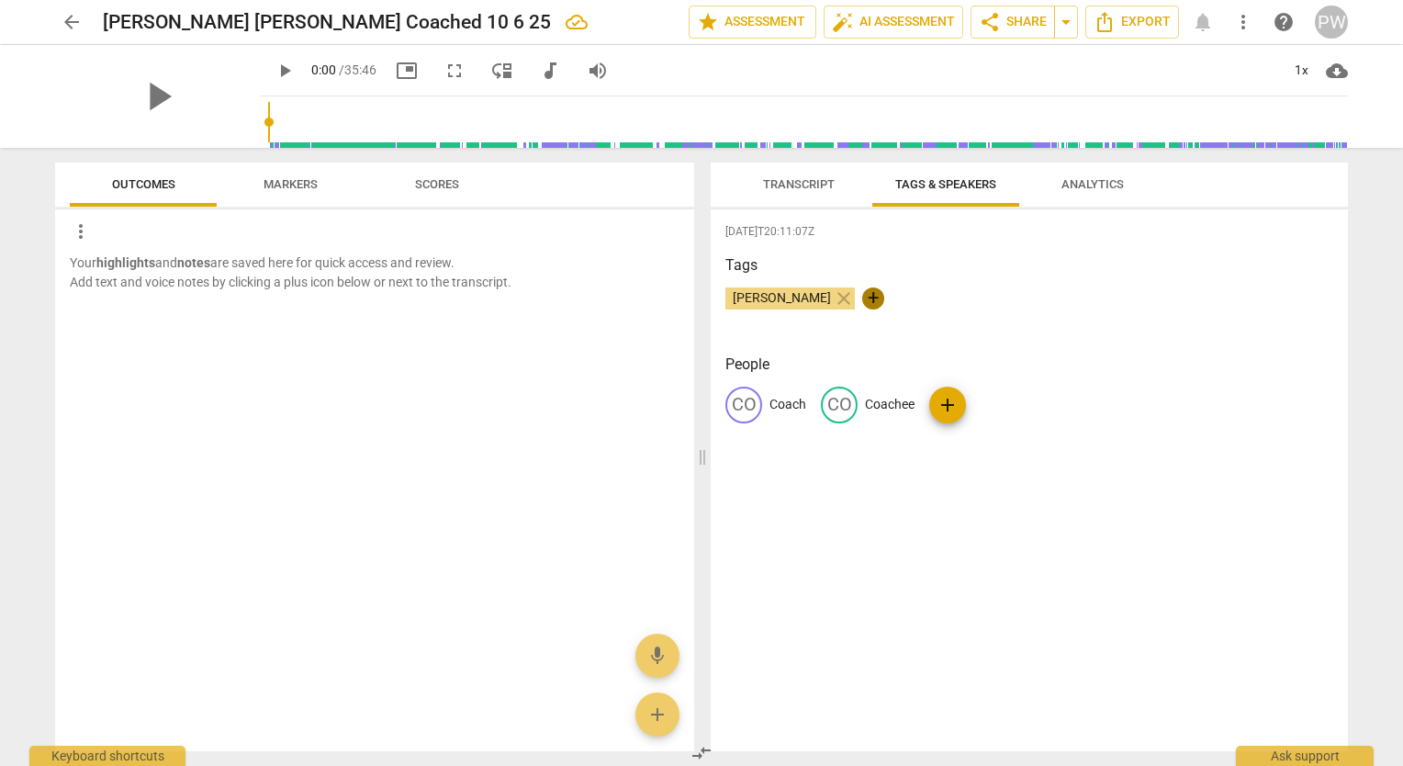
click at [862, 300] on span "+" at bounding box center [873, 298] width 22 height 22
click at [870, 300] on input "text" at bounding box center [916, 298] width 92 height 29
type input "Susan Pemberton"
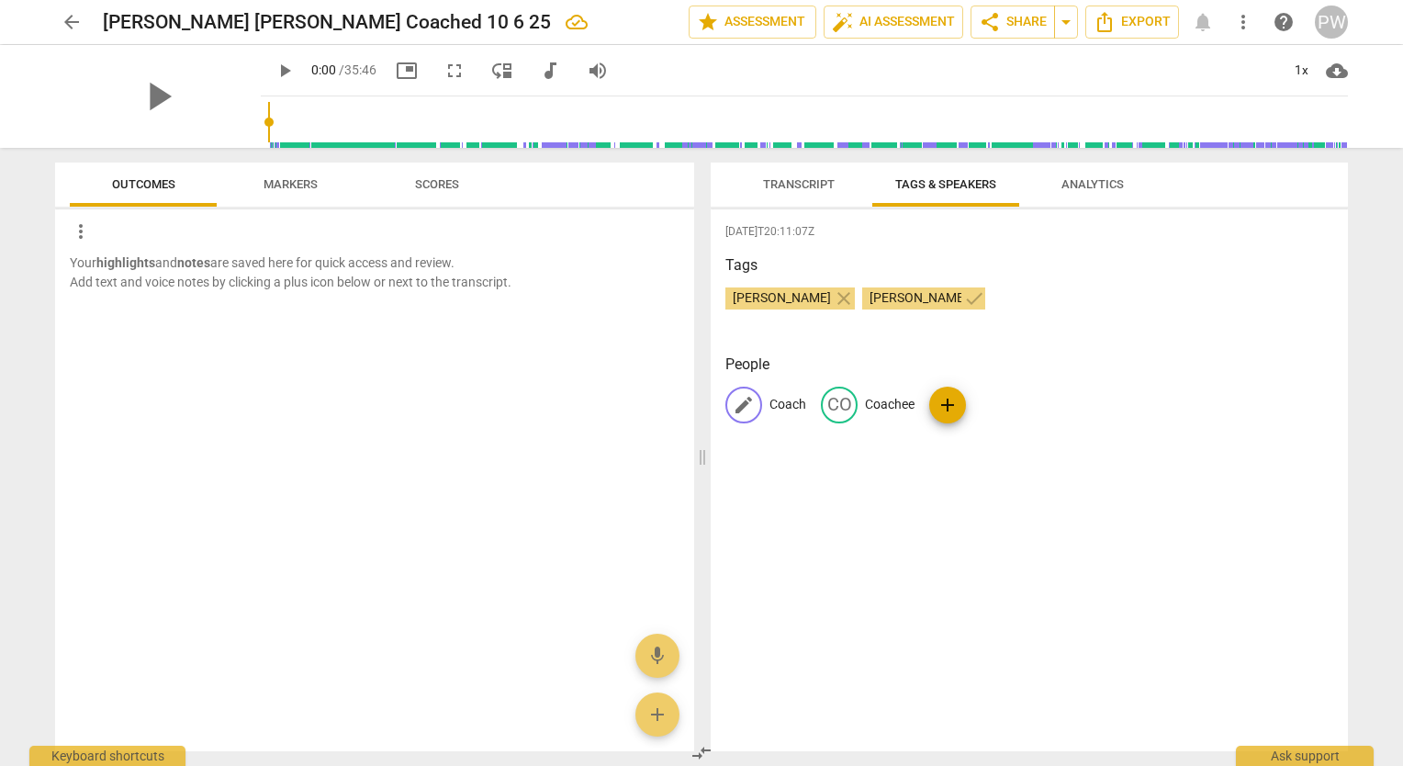
click at [748, 401] on span "edit" at bounding box center [744, 405] width 22 height 22
click at [1128, 249] on div "2025-10-06T20:11:07Z Tags Pam Wright close Susan Pemberton close + People edit …" at bounding box center [1029, 480] width 637 height 542
click at [1106, 177] on span "Analytics" at bounding box center [1092, 184] width 62 height 14
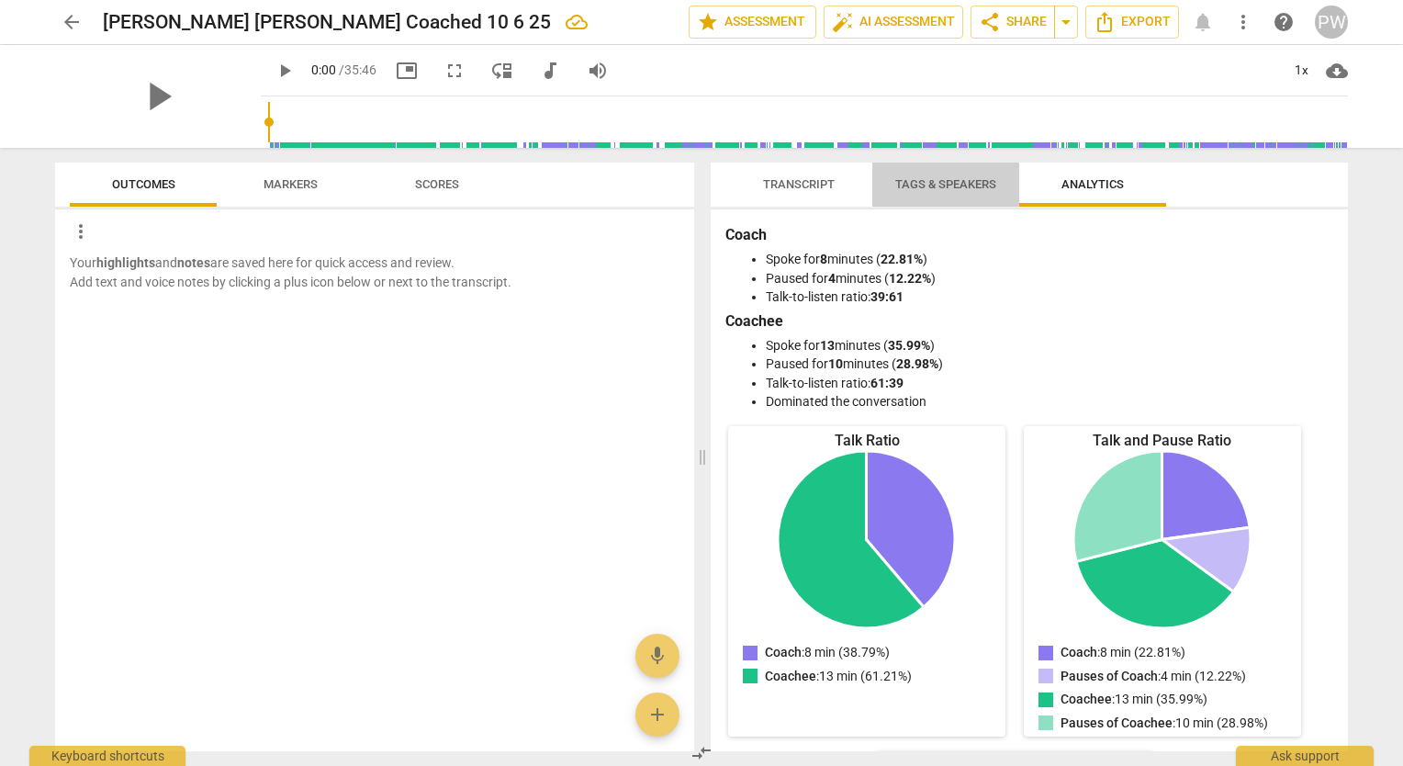
click at [951, 194] on span "Tags & Speakers" at bounding box center [945, 185] width 145 height 25
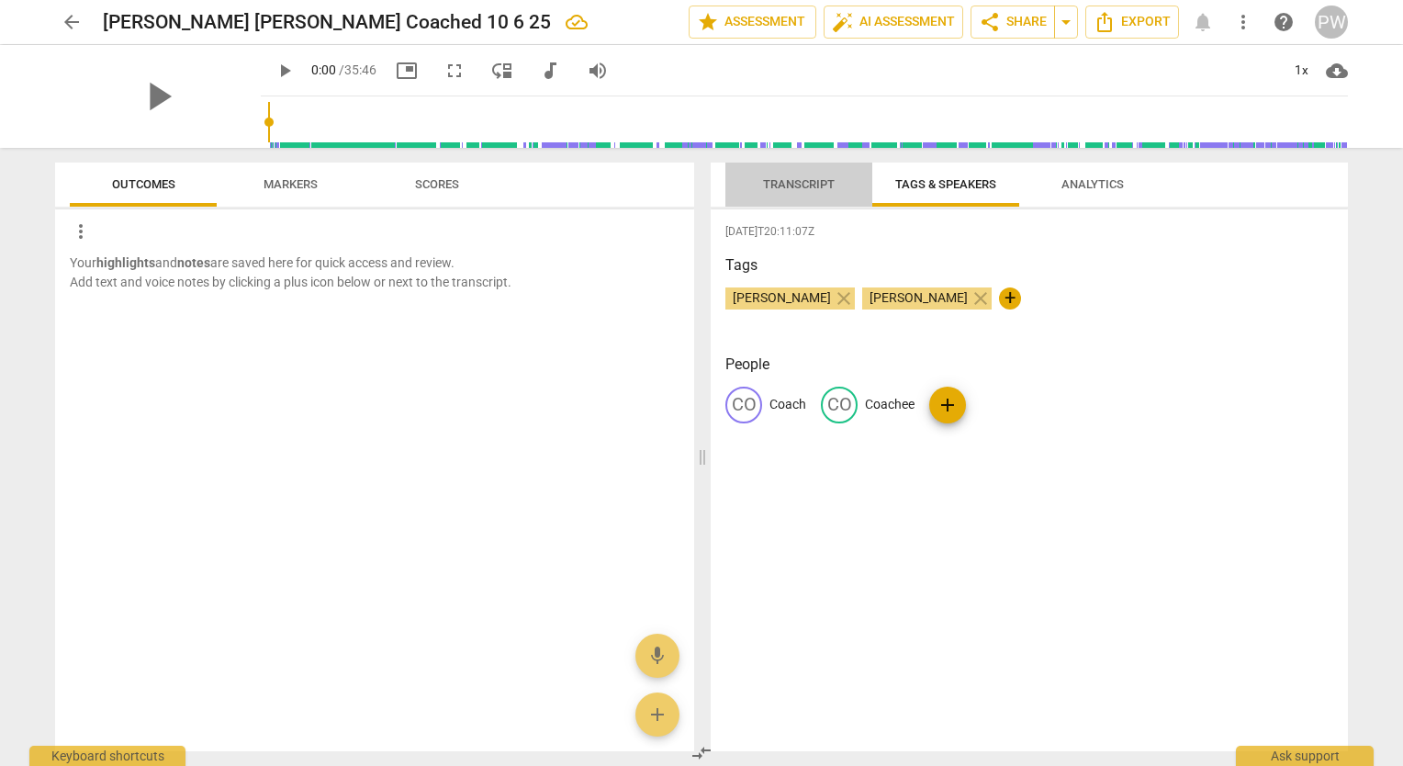
click at [784, 189] on span "Transcript" at bounding box center [799, 184] width 72 height 14
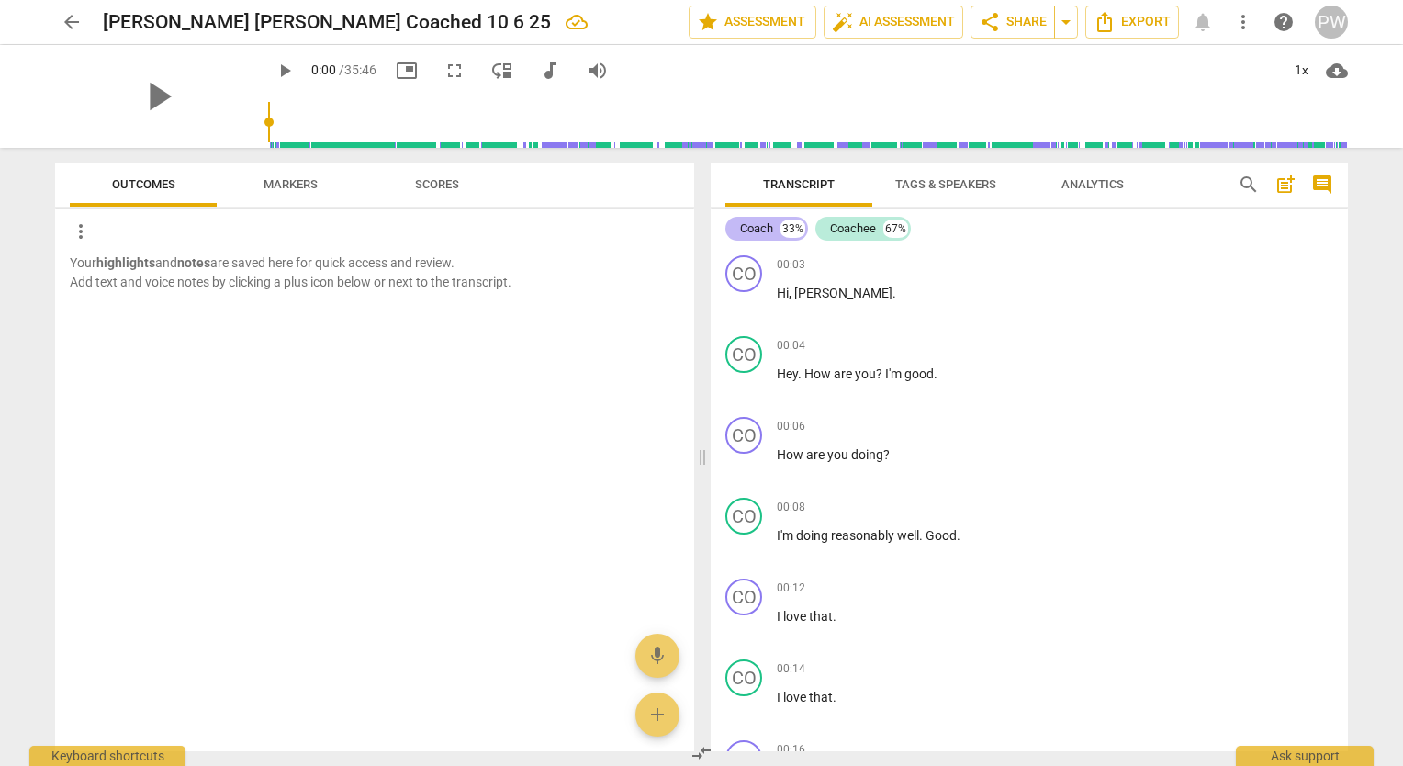
click at [750, 219] on div "Coach 33%" at bounding box center [766, 229] width 83 height 24
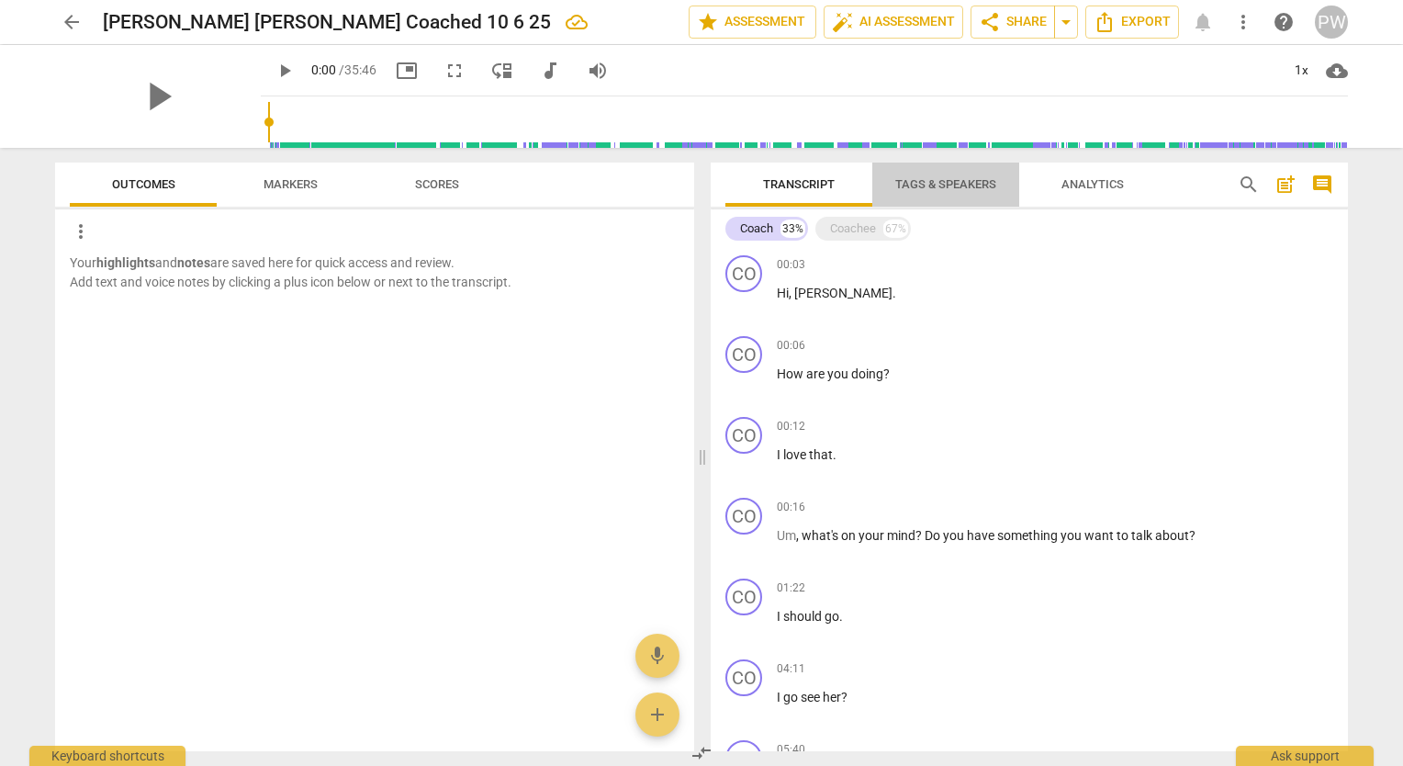
click at [943, 188] on span "Tags & Speakers" at bounding box center [945, 184] width 101 height 14
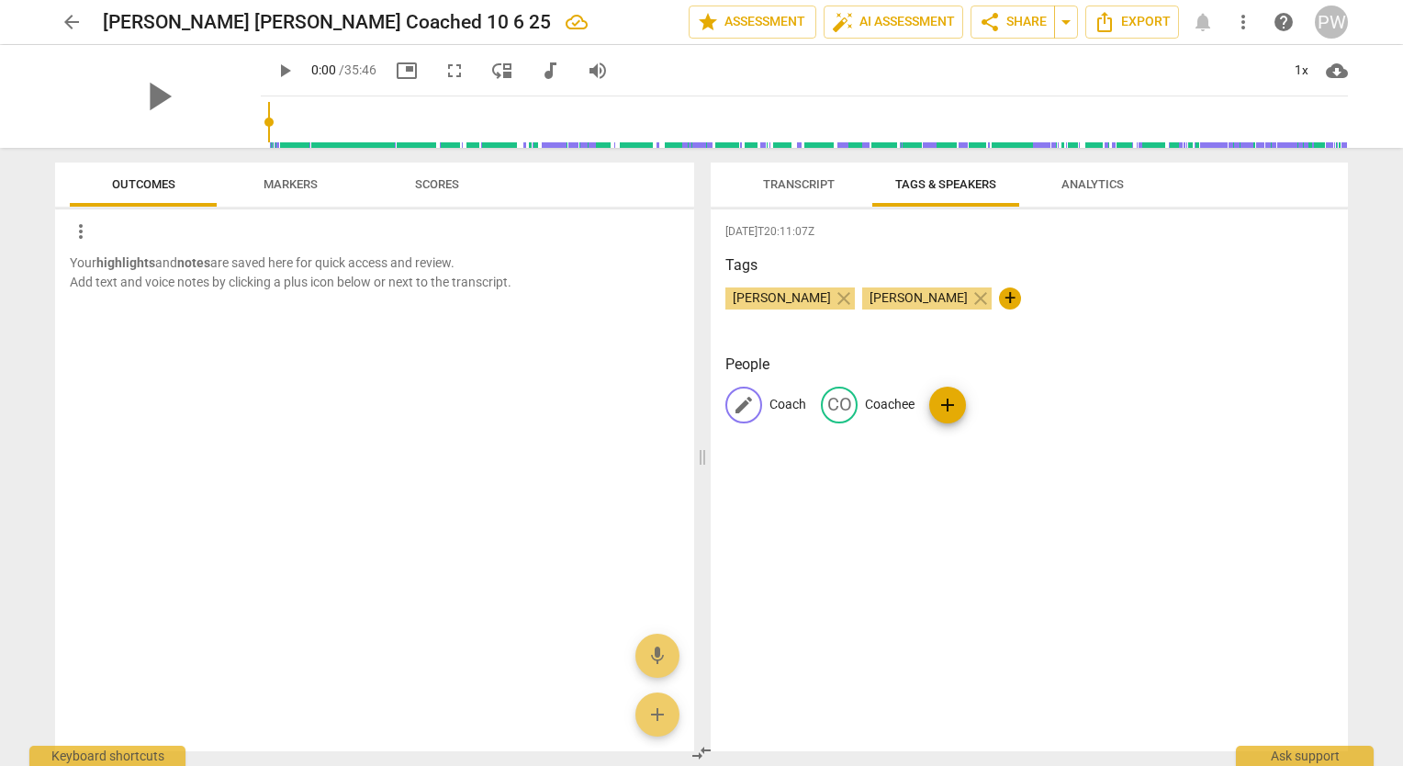
click at [801, 399] on p "Coach" at bounding box center [787, 404] width 37 height 19
type input "[PERSON_NAME]"
click at [1038, 415] on div "CO Coachee" at bounding box center [1007, 405] width 94 height 37
click at [926, 403] on p "Coachee" at bounding box center [951, 404] width 50 height 19
type input "Susan"
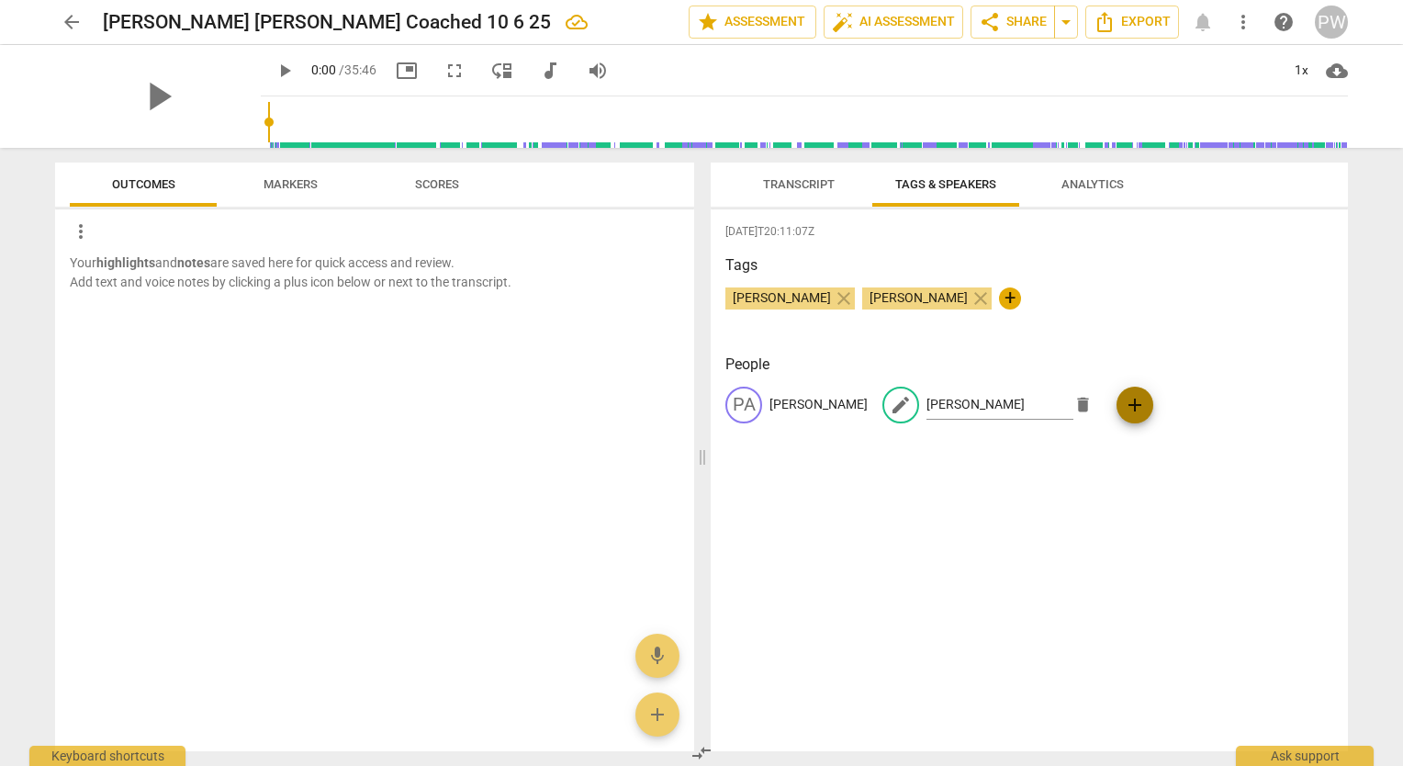
click at [1124, 399] on span "add" at bounding box center [1135, 405] width 22 height 22
click at [1230, 400] on span "delete" at bounding box center [1239, 404] width 19 height 19
click at [782, 183] on span "Transcript" at bounding box center [799, 184] width 72 height 14
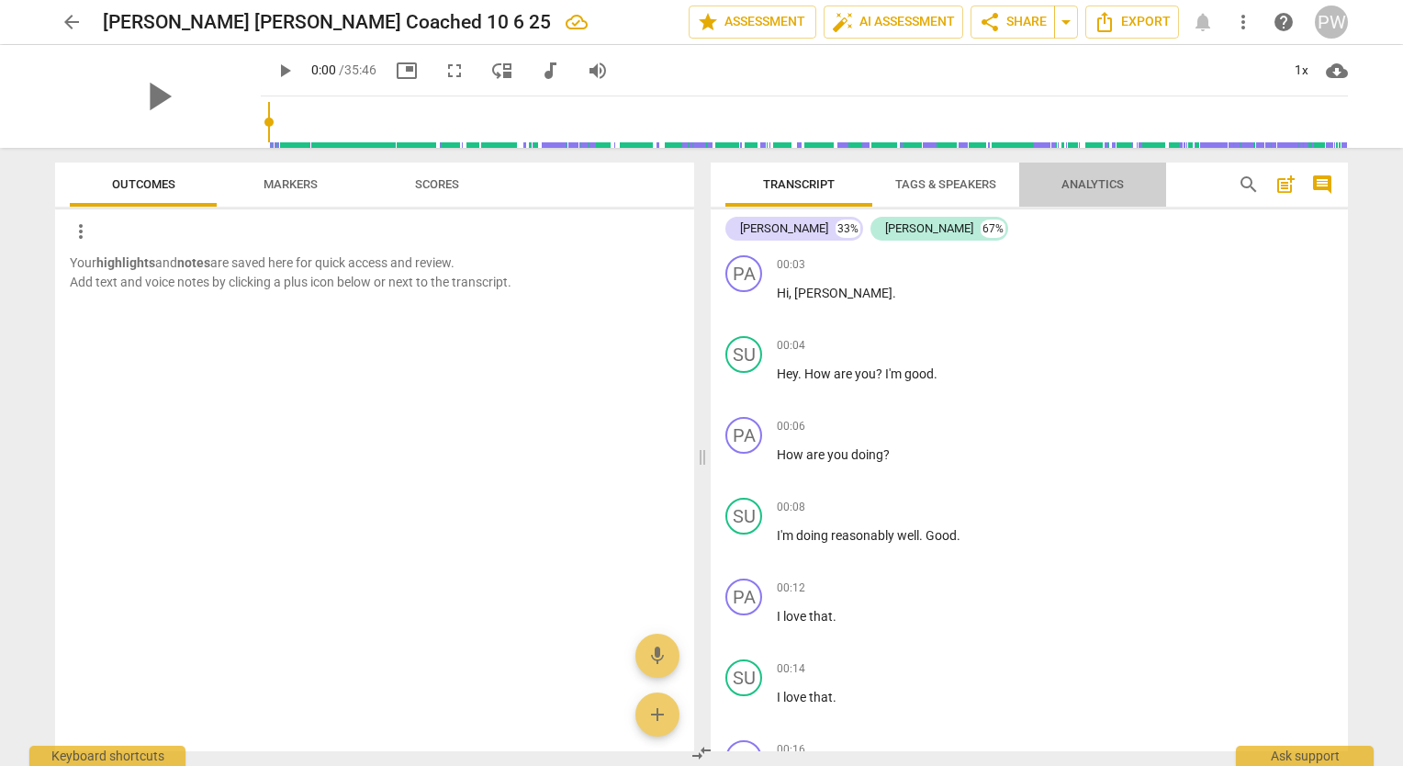
click at [1098, 185] on span "Analytics" at bounding box center [1092, 184] width 62 height 14
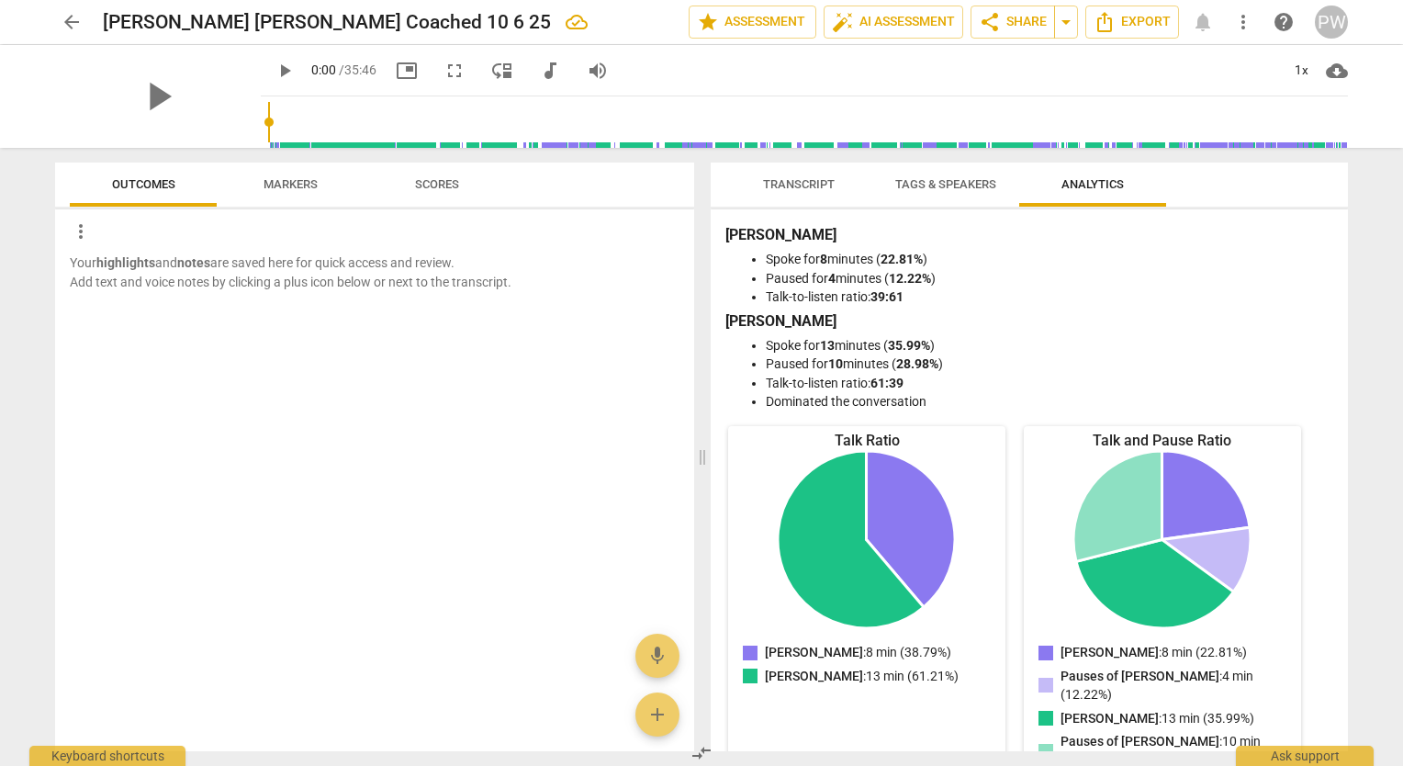
click at [1106, 301] on li "Talk-to-listen ratio: 39:61" at bounding box center [1048, 296] width 564 height 19
click at [969, 184] on span "Tags & Speakers" at bounding box center [945, 184] width 101 height 14
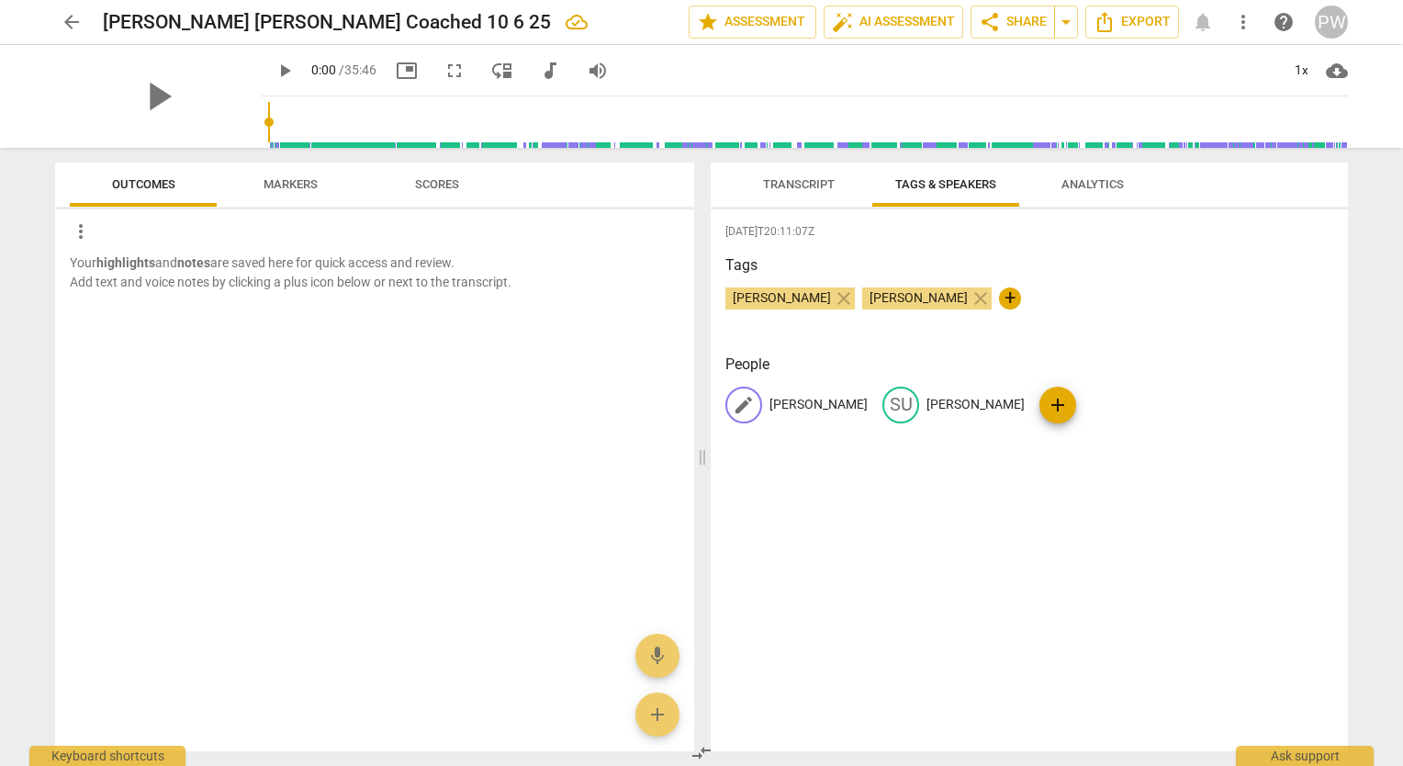
click at [744, 402] on span "edit" at bounding box center [744, 405] width 22 height 22
click at [809, 403] on input "[PERSON_NAME]" at bounding box center [842, 404] width 147 height 29
type input "Coach/[PERSON_NAME]"
click at [1017, 406] on p "Susan" at bounding box center [1053, 404] width 98 height 19
type input "Coachee/Susan"
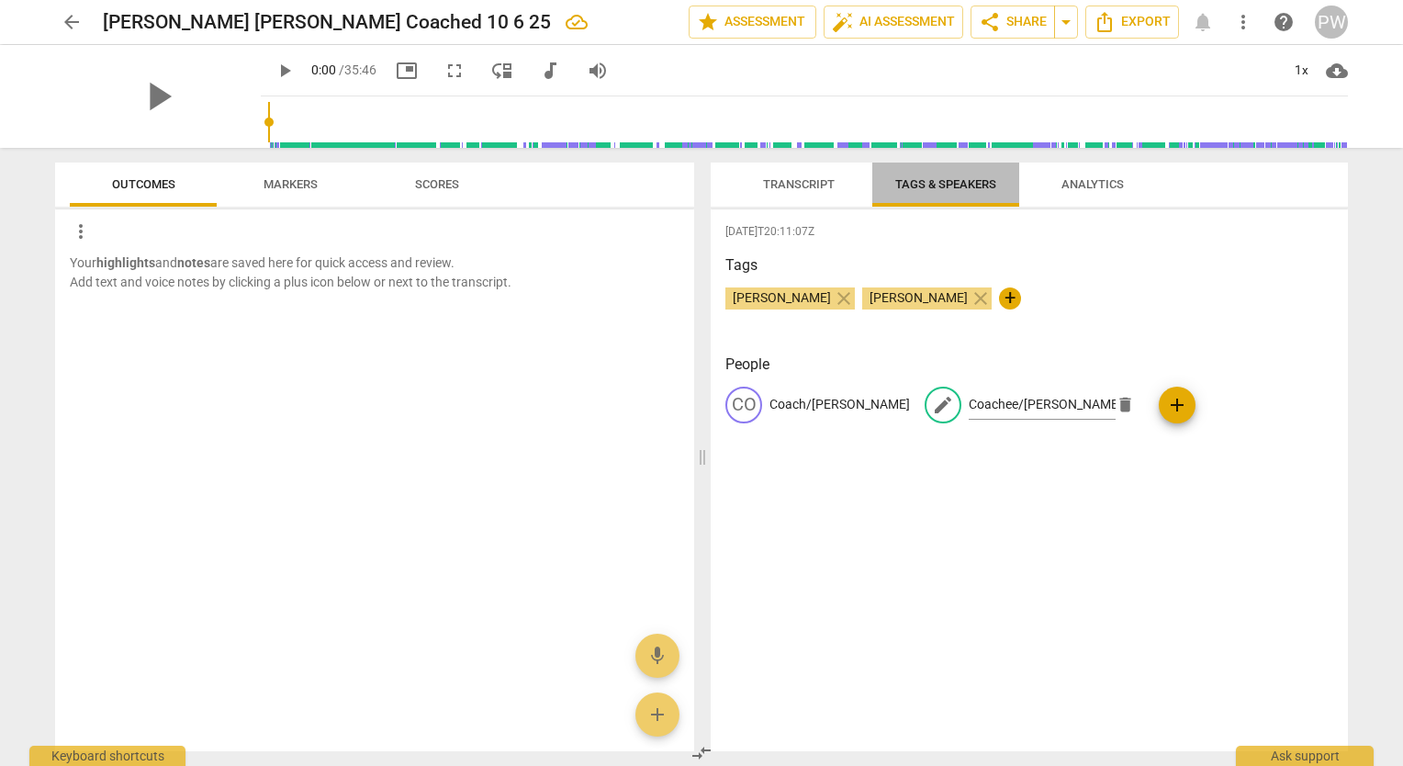
drag, startPoint x: 923, startPoint y: 170, endPoint x: 871, endPoint y: 178, distance: 52.1
click at [872, 178] on button "Tags & Speakers" at bounding box center [945, 185] width 147 height 44
click at [819, 179] on span "Transcript" at bounding box center [799, 184] width 72 height 14
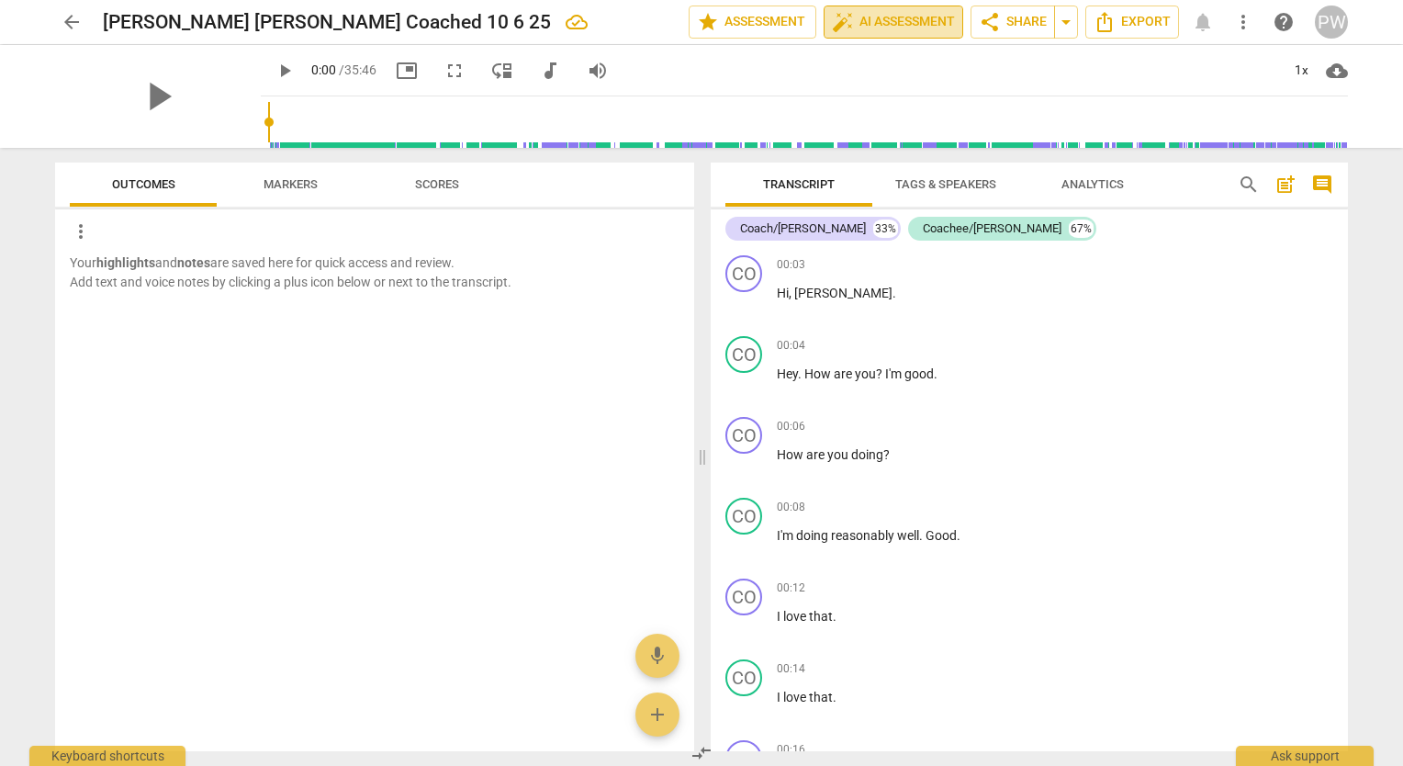
click at [907, 24] on span "auto_fix_high AI Assessment" at bounding box center [893, 22] width 123 height 22
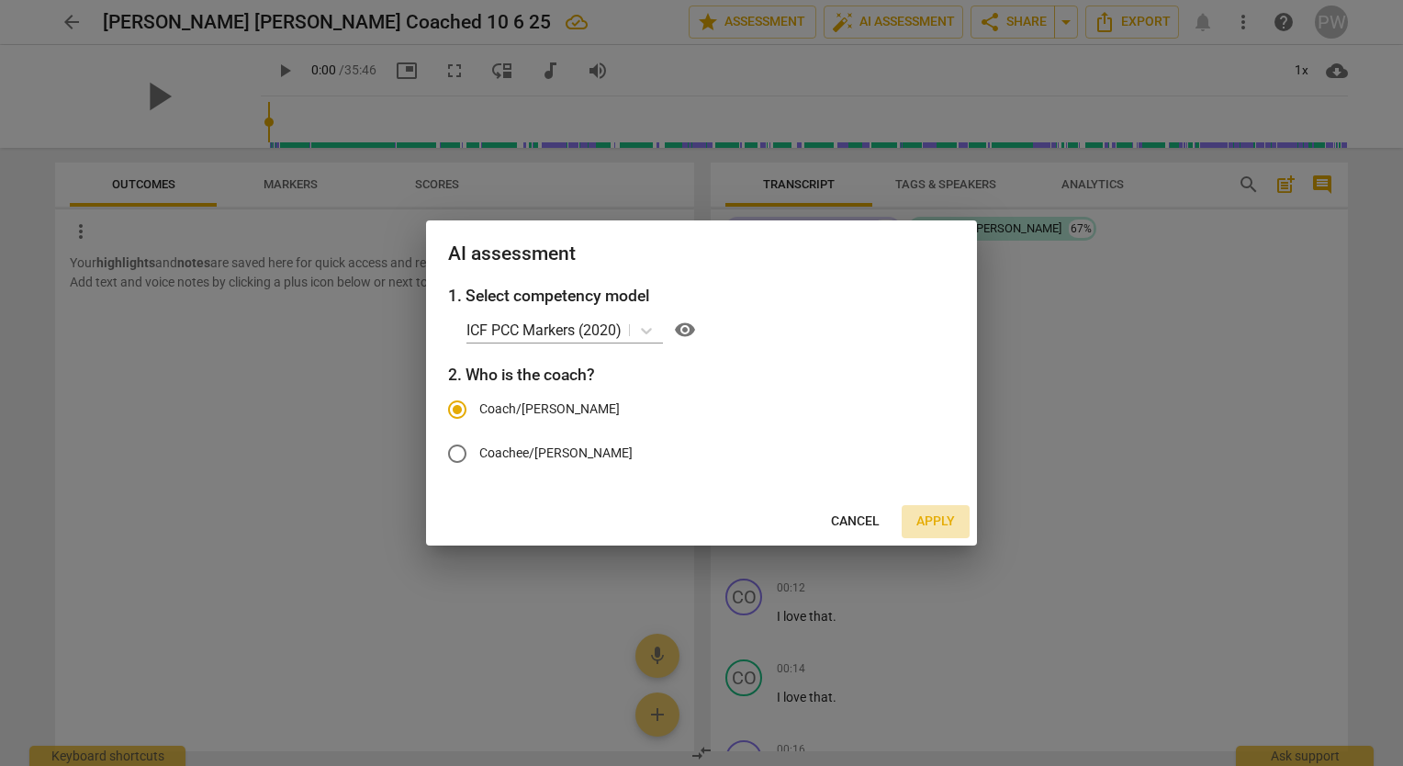
click at [945, 522] on span "Apply" at bounding box center [935, 521] width 39 height 18
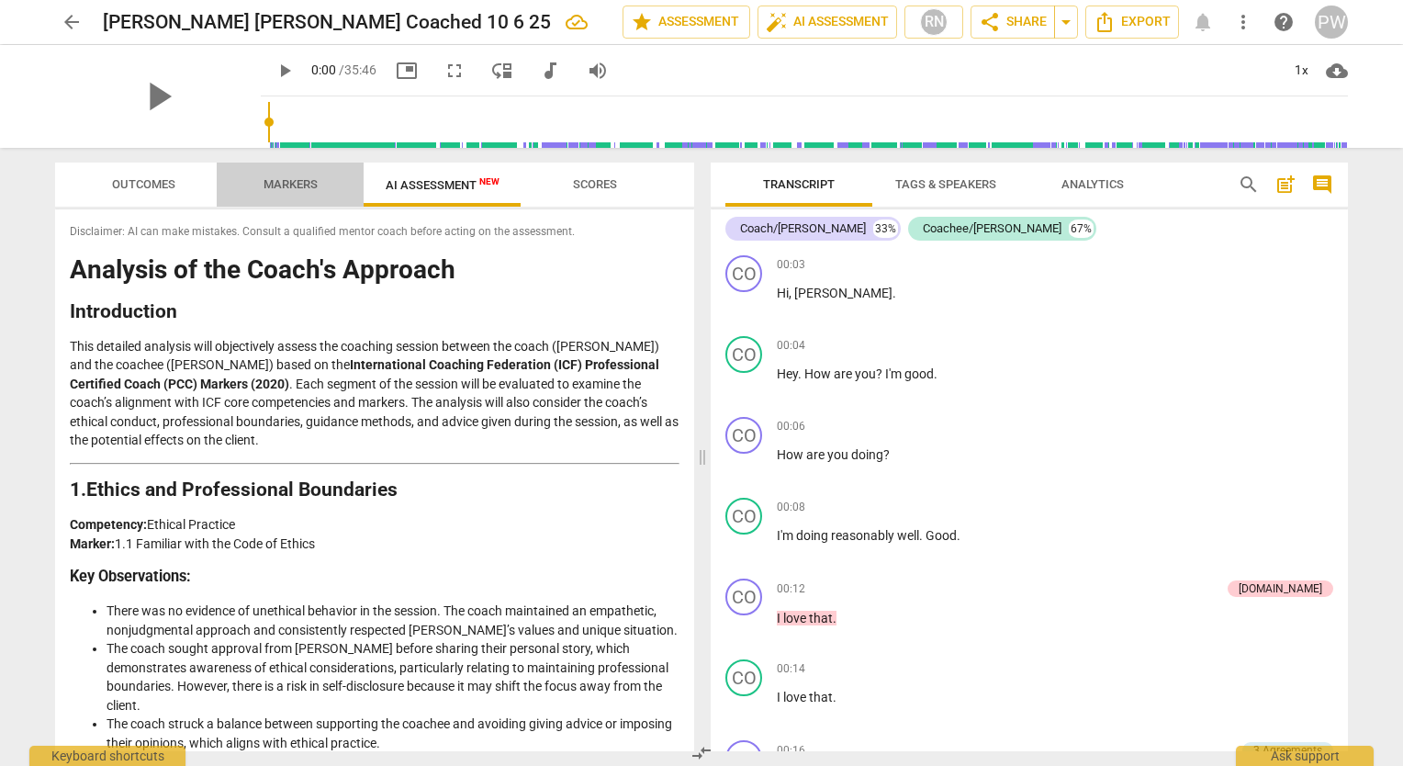
click at [294, 167] on button "Markers" at bounding box center [290, 185] width 147 height 44
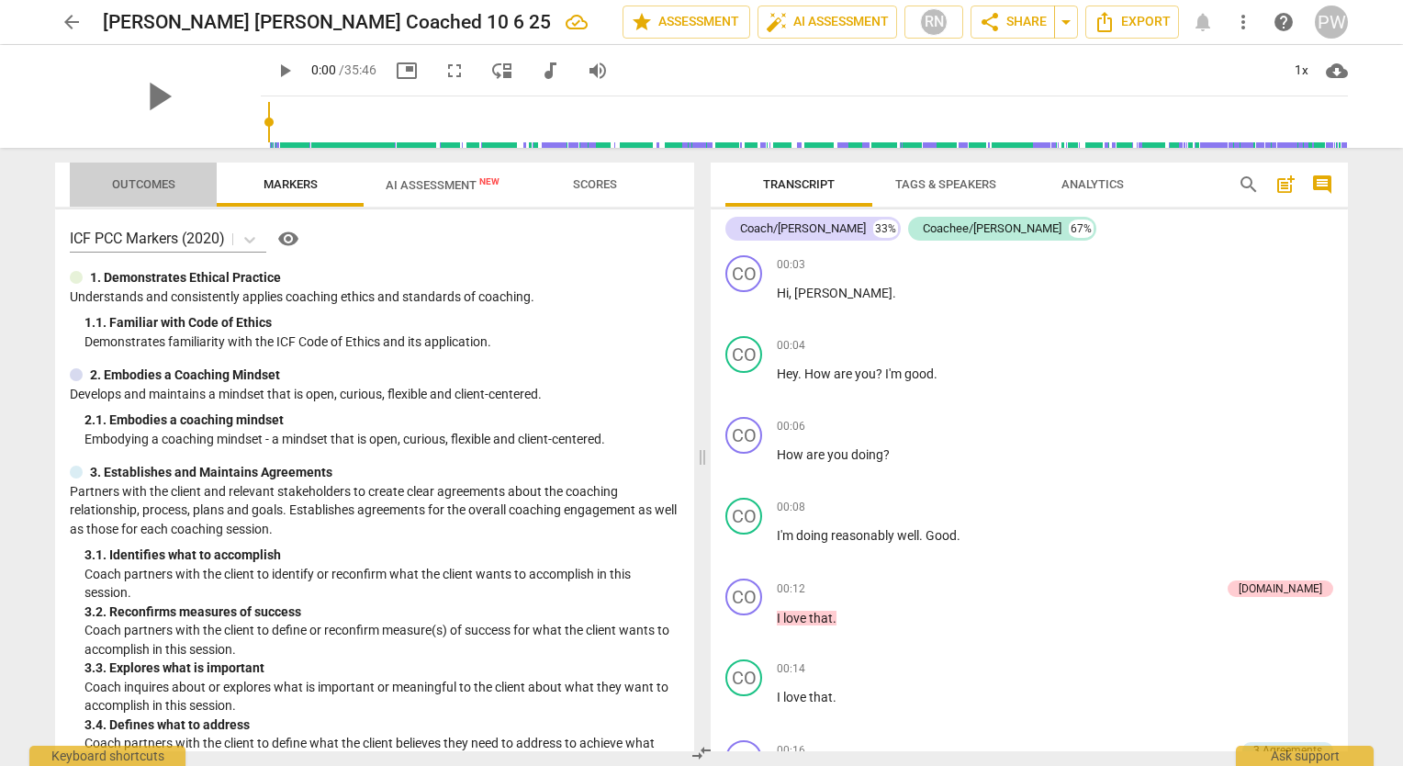
click at [129, 185] on span "Outcomes" at bounding box center [143, 184] width 63 height 14
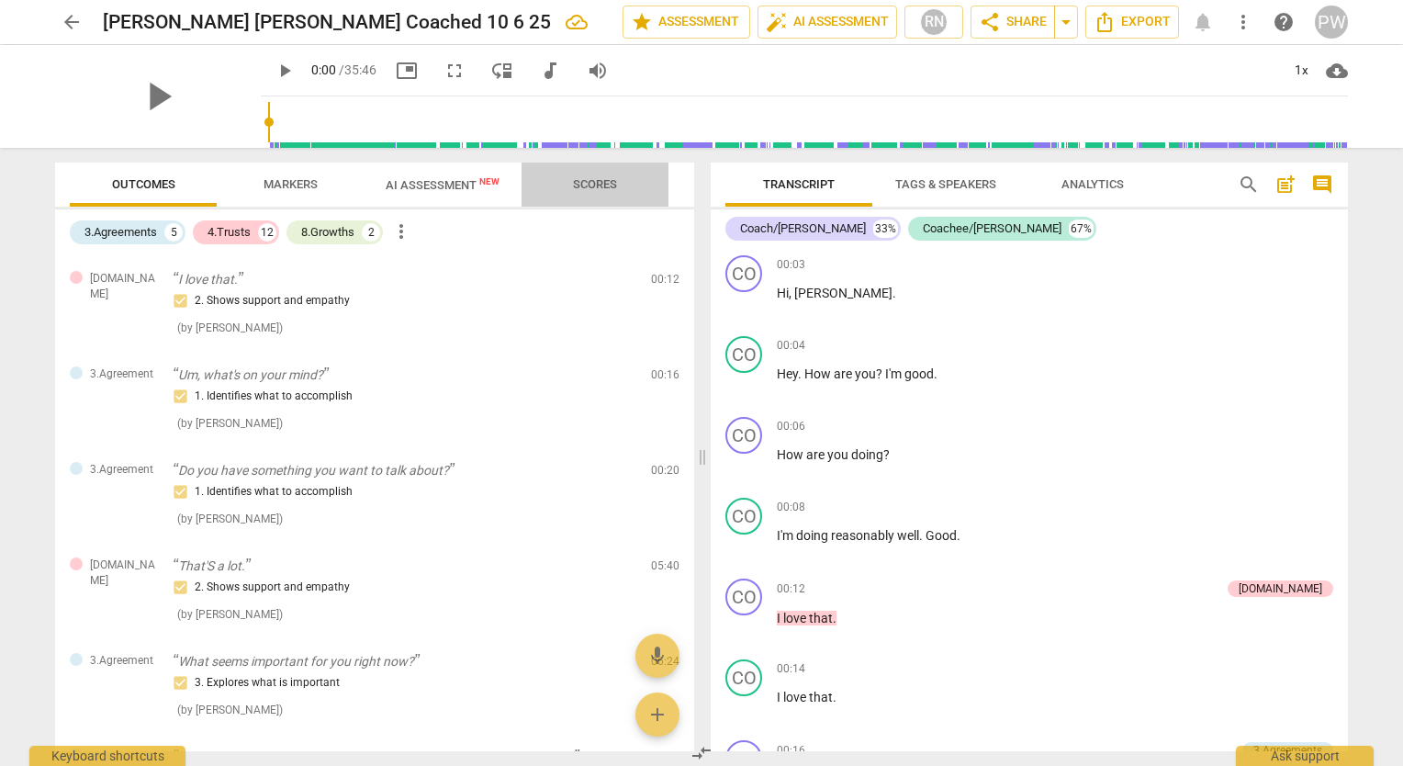
click at [602, 185] on span "Scores" at bounding box center [595, 184] width 44 height 14
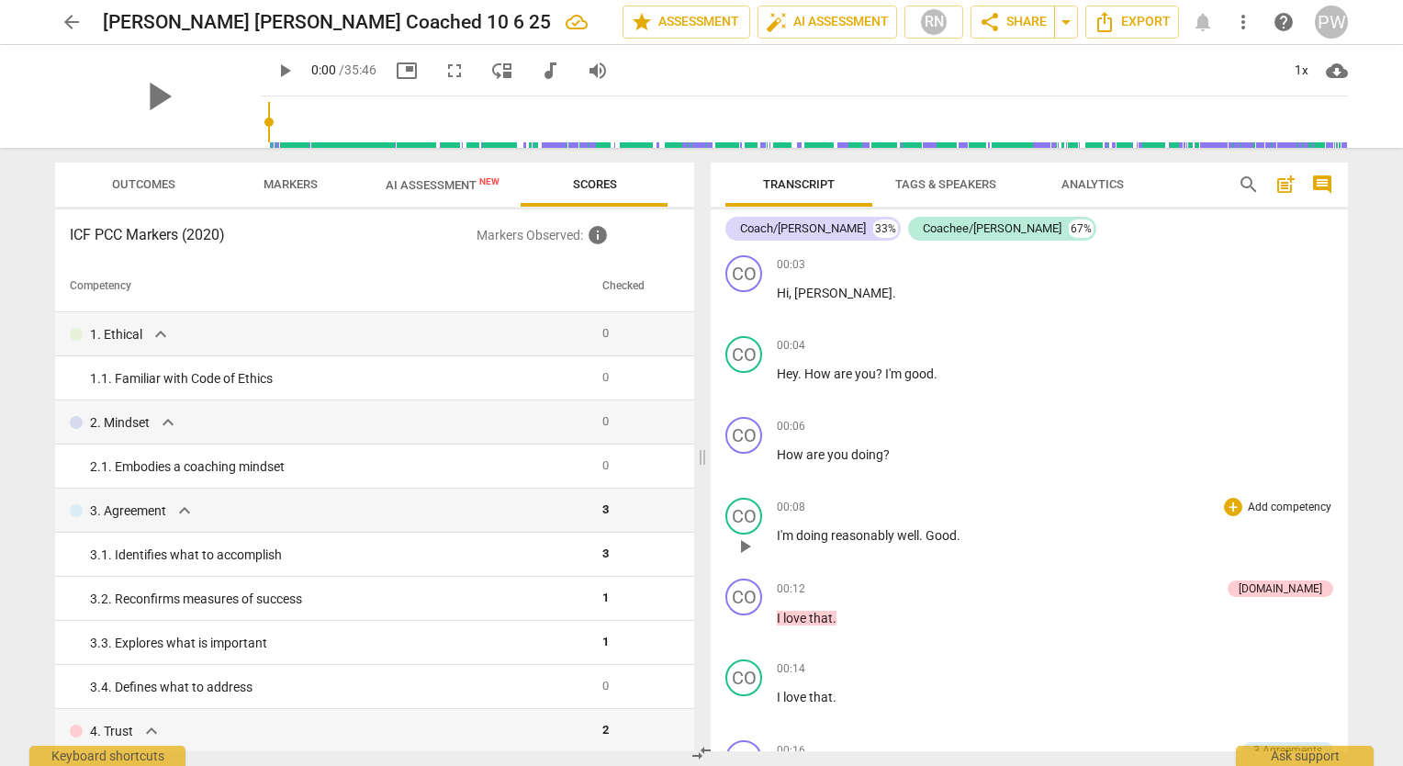
click at [864, 530] on span "reasonably" at bounding box center [864, 535] width 66 height 15
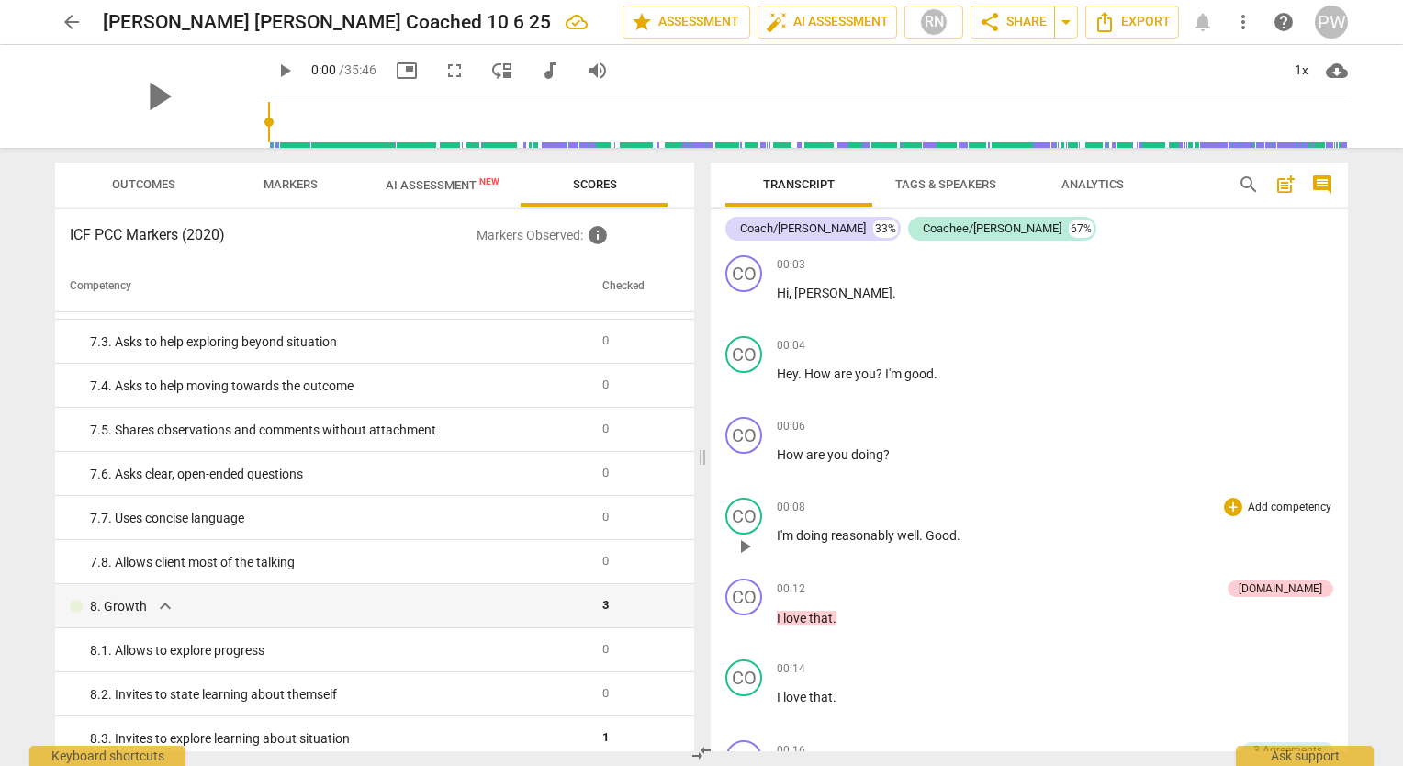
scroll to position [1335, 0]
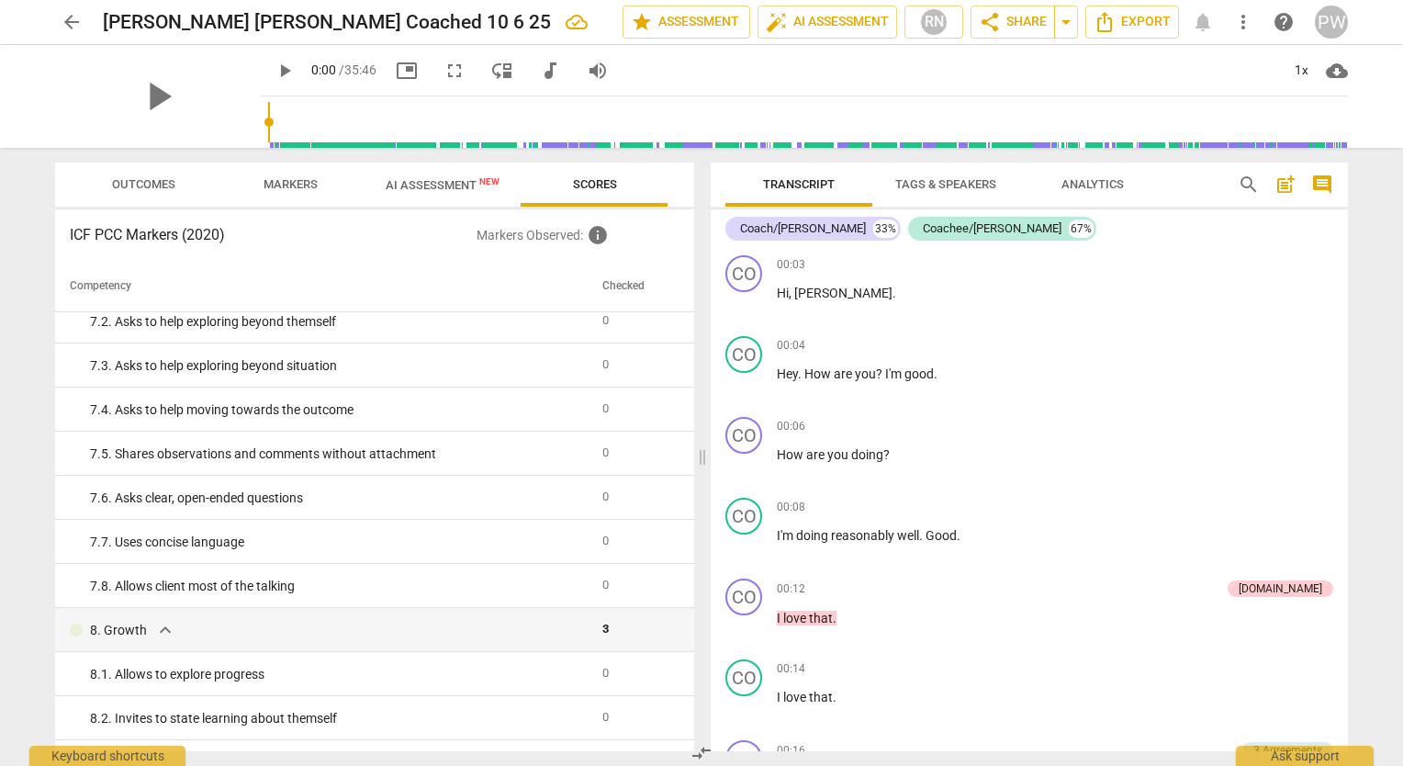
click at [304, 187] on span "Markers" at bounding box center [291, 184] width 54 height 14
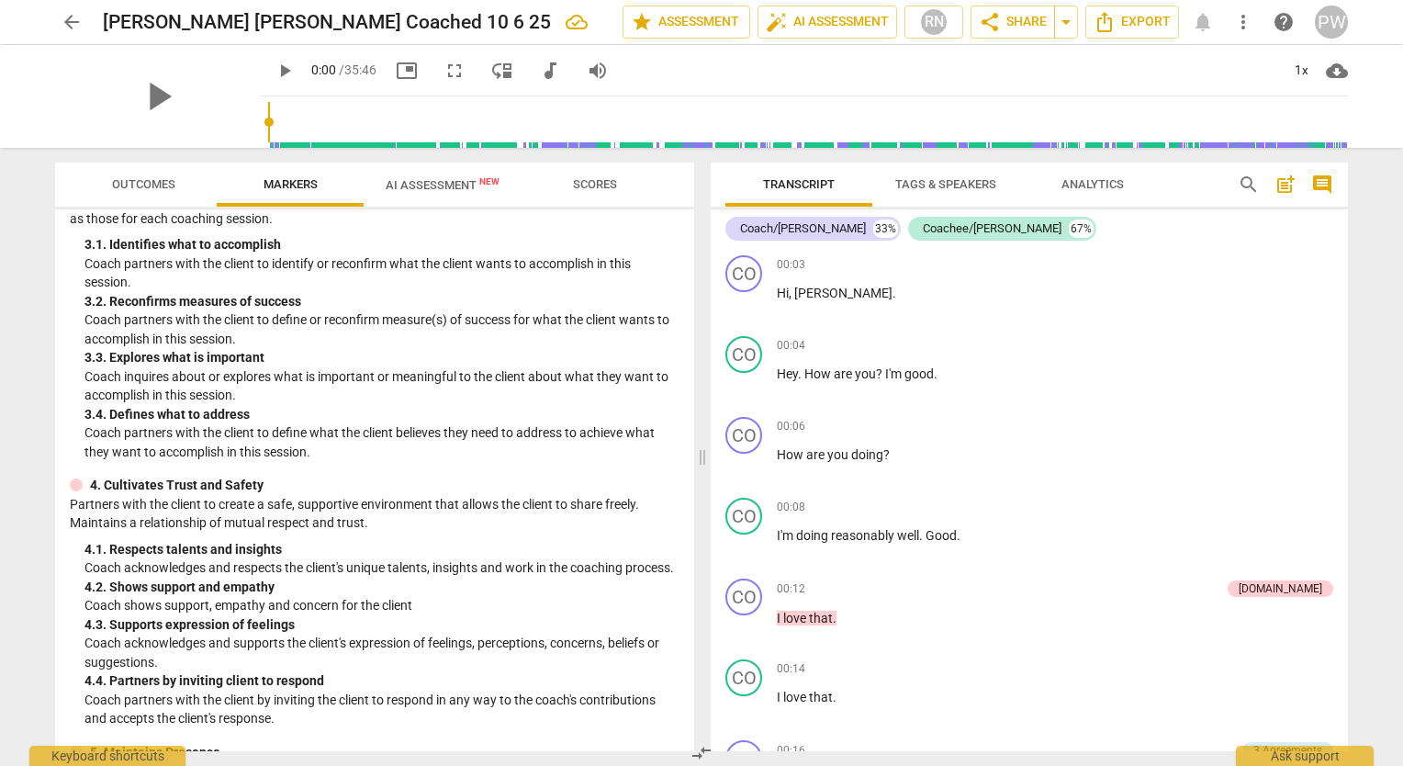
scroll to position [320, 0]
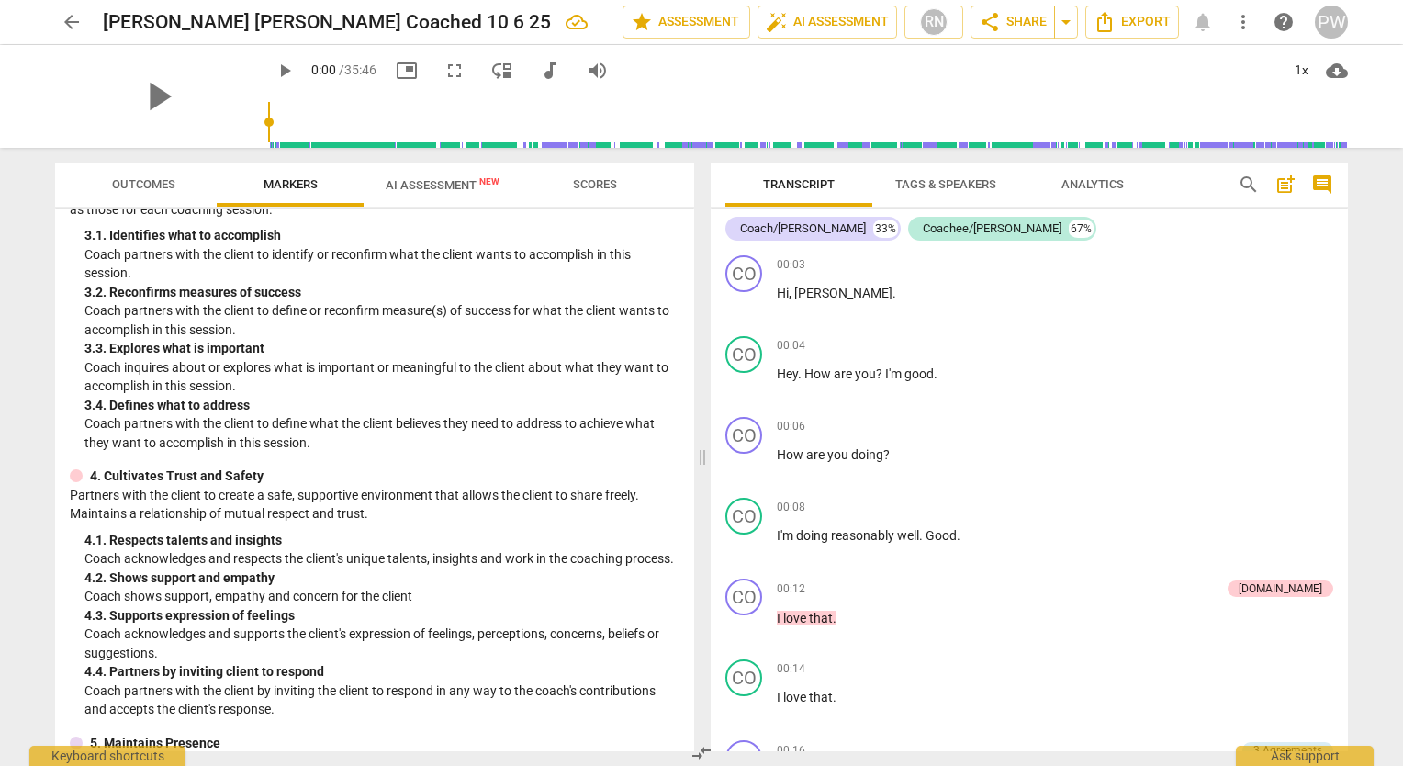
click at [556, 556] on p "Coach acknowledges and respects the client's unique talents, insights and work …" at bounding box center [381, 558] width 595 height 19
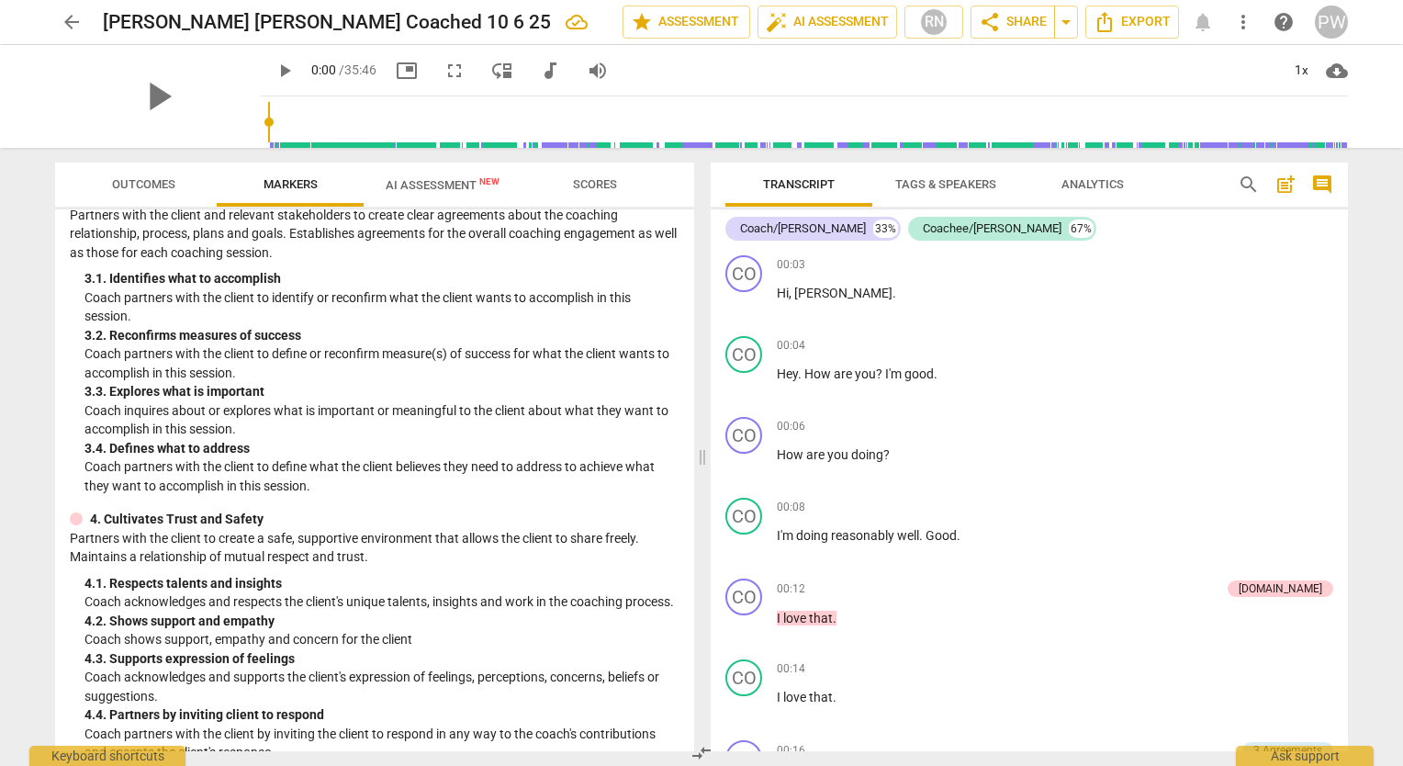
scroll to position [272, 0]
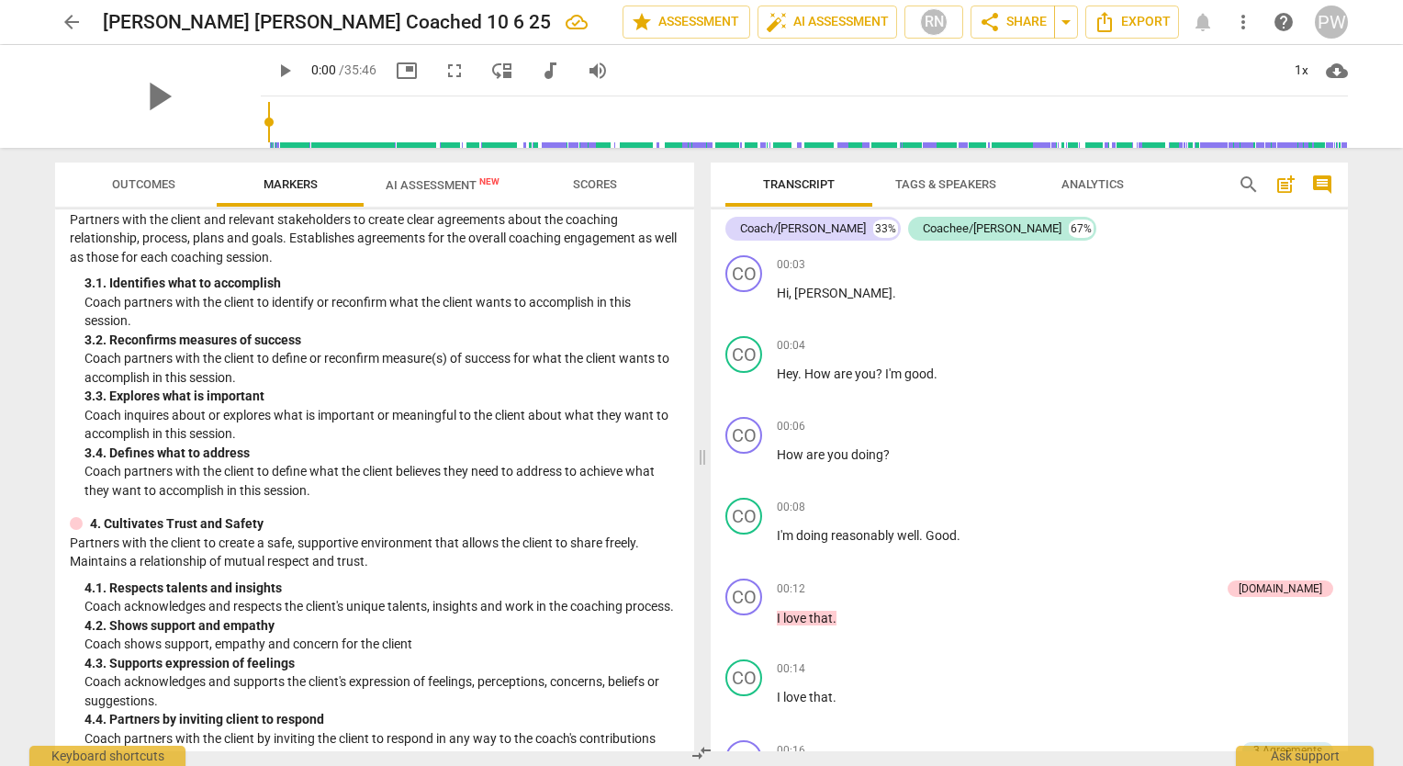
click at [452, 183] on span "AI Assessment New" at bounding box center [443, 185] width 114 height 14
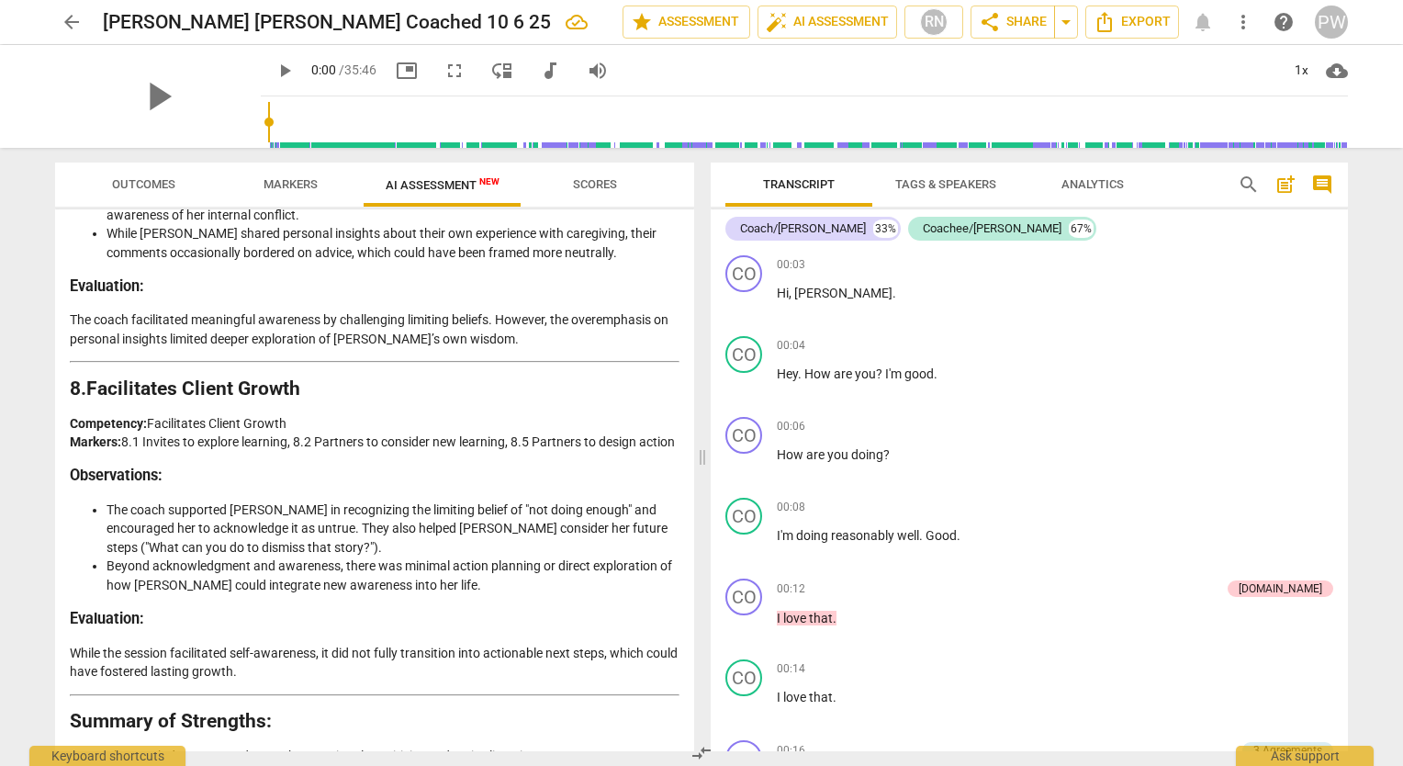
scroll to position [3273, 0]
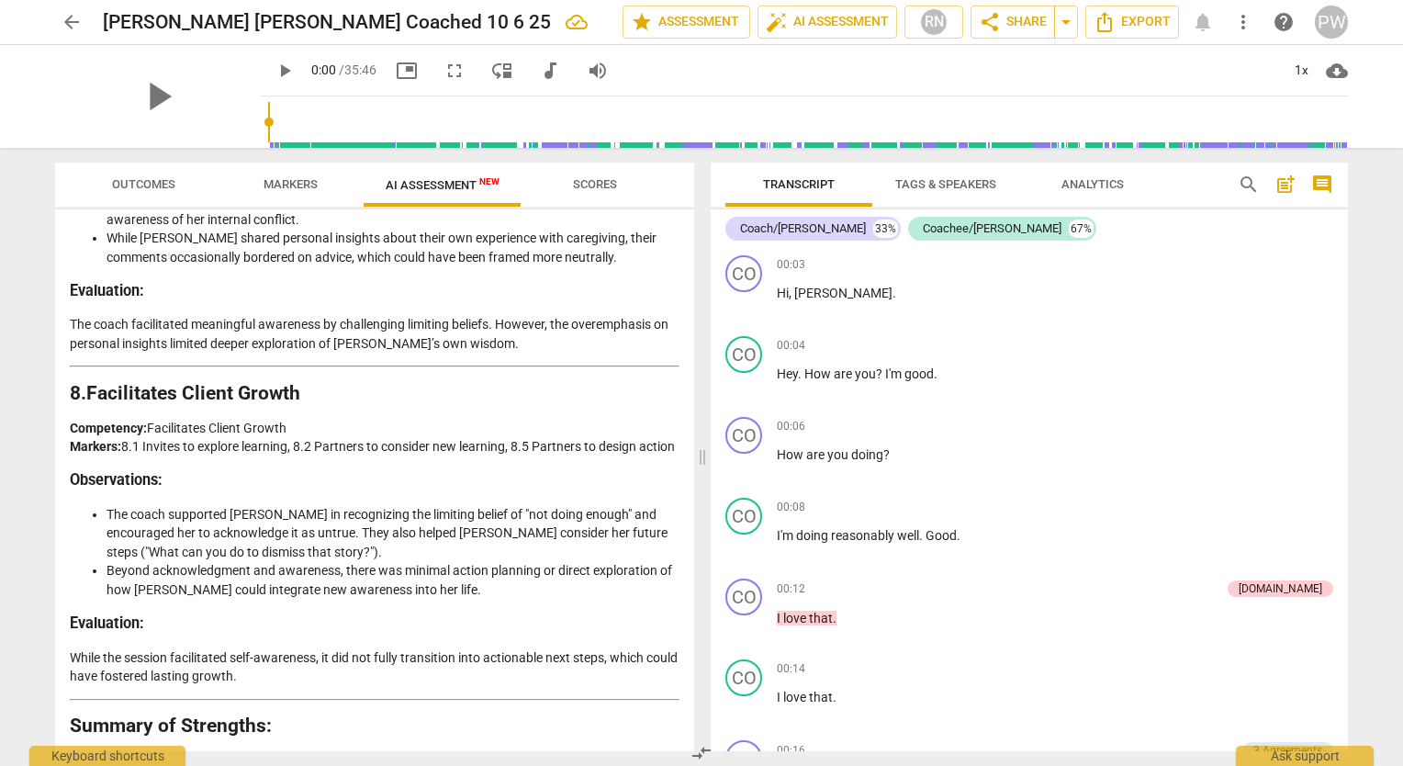
click at [1322, 29] on div "PW" at bounding box center [1331, 22] width 33 height 33
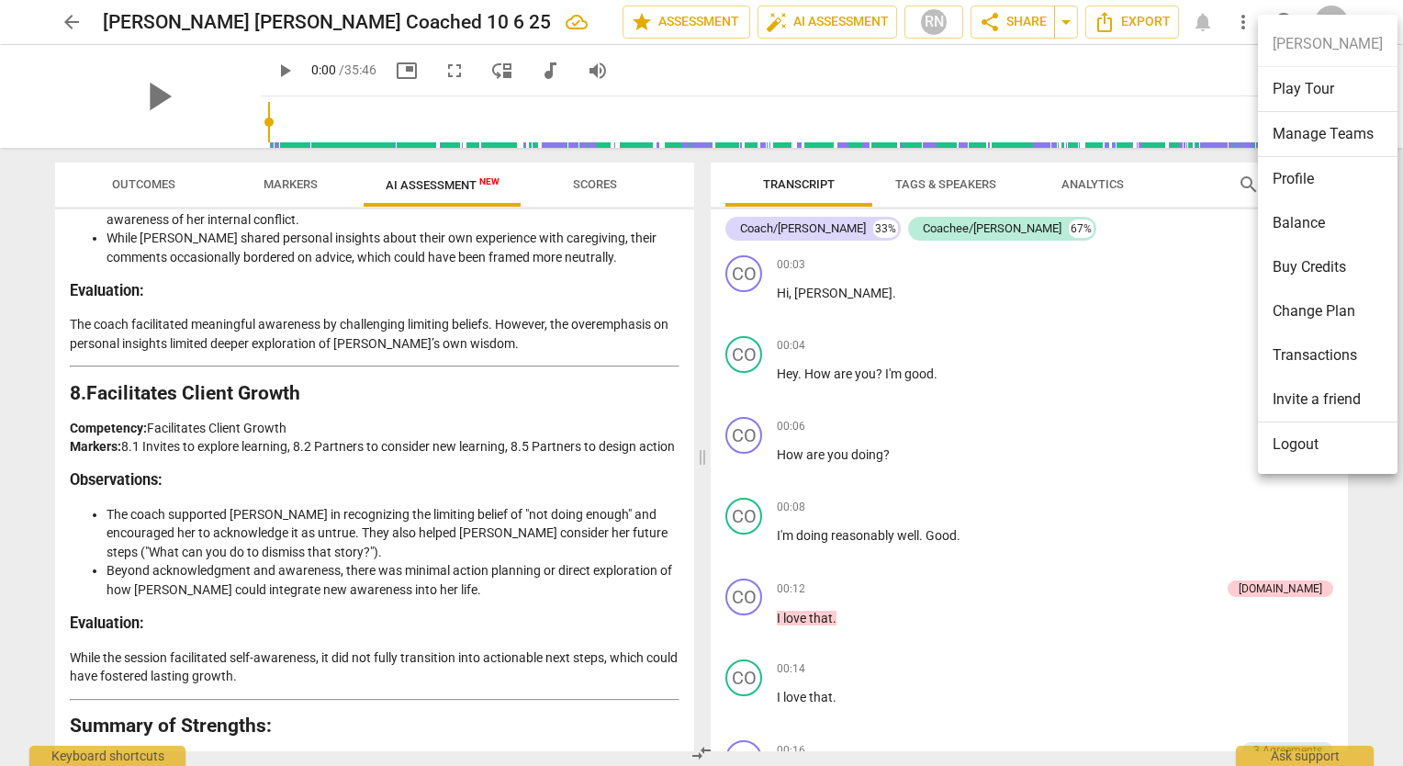
click at [1298, 457] on li "Logout" at bounding box center [1328, 444] width 140 height 44
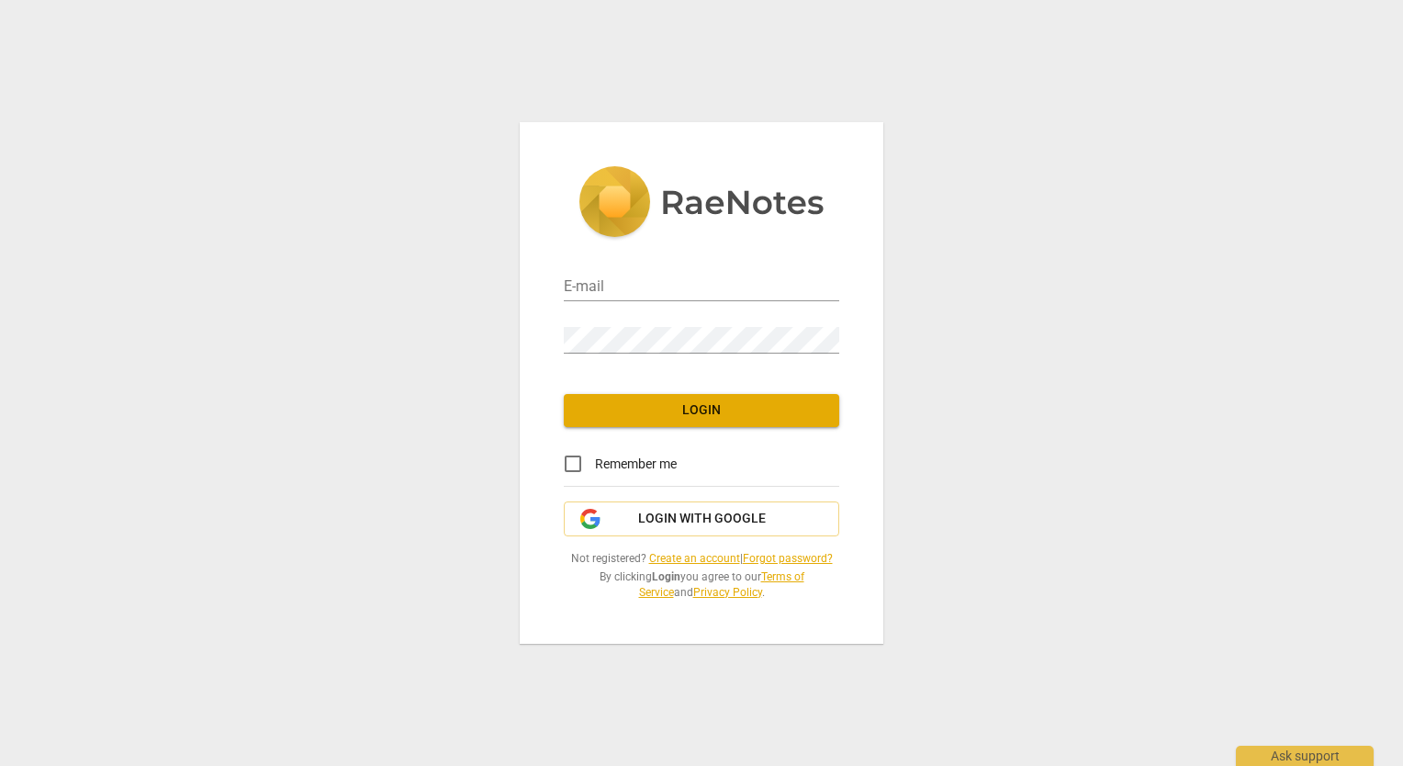
type input "[EMAIL_ADDRESS][DOMAIN_NAME]"
click at [689, 415] on span "Login" at bounding box center [701, 410] width 246 height 18
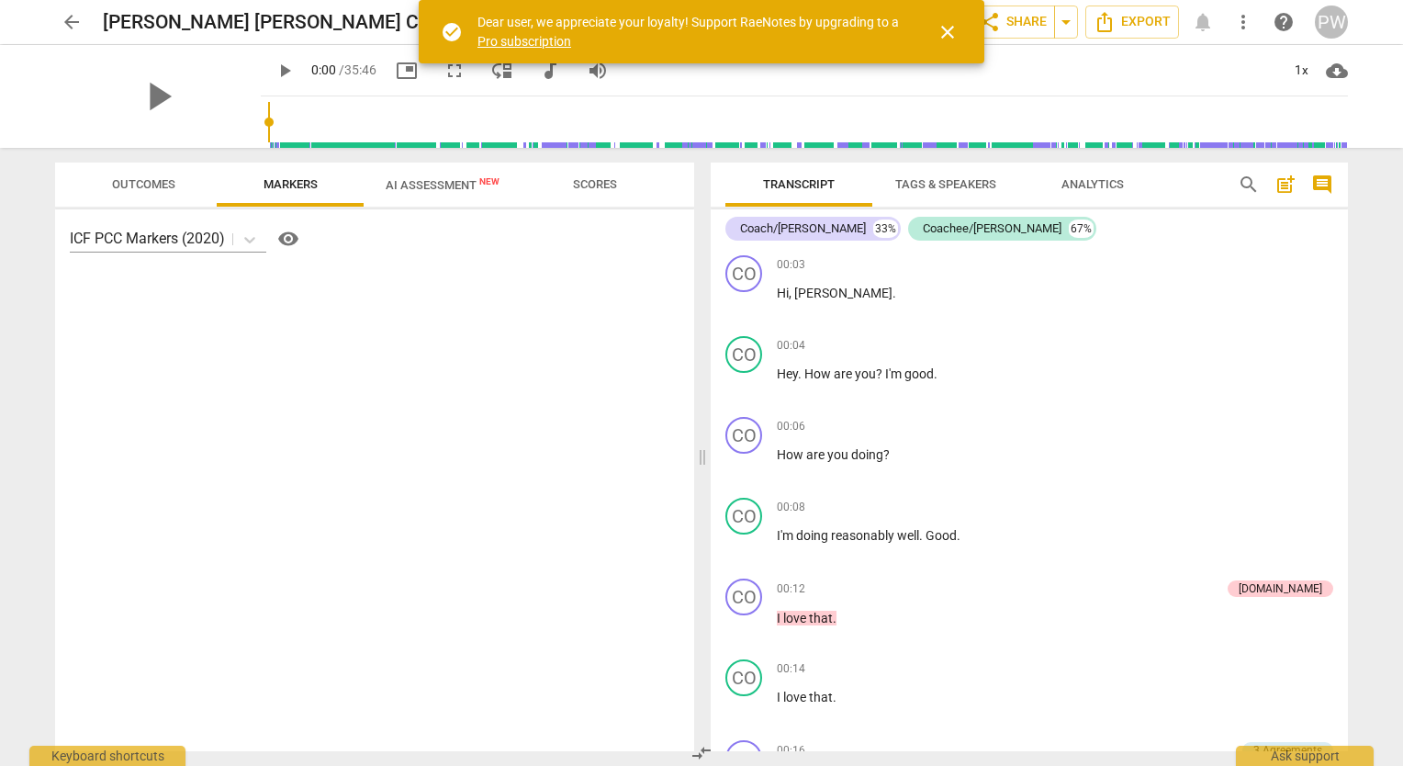
click at [1328, 29] on div "PW" at bounding box center [1331, 22] width 33 height 33
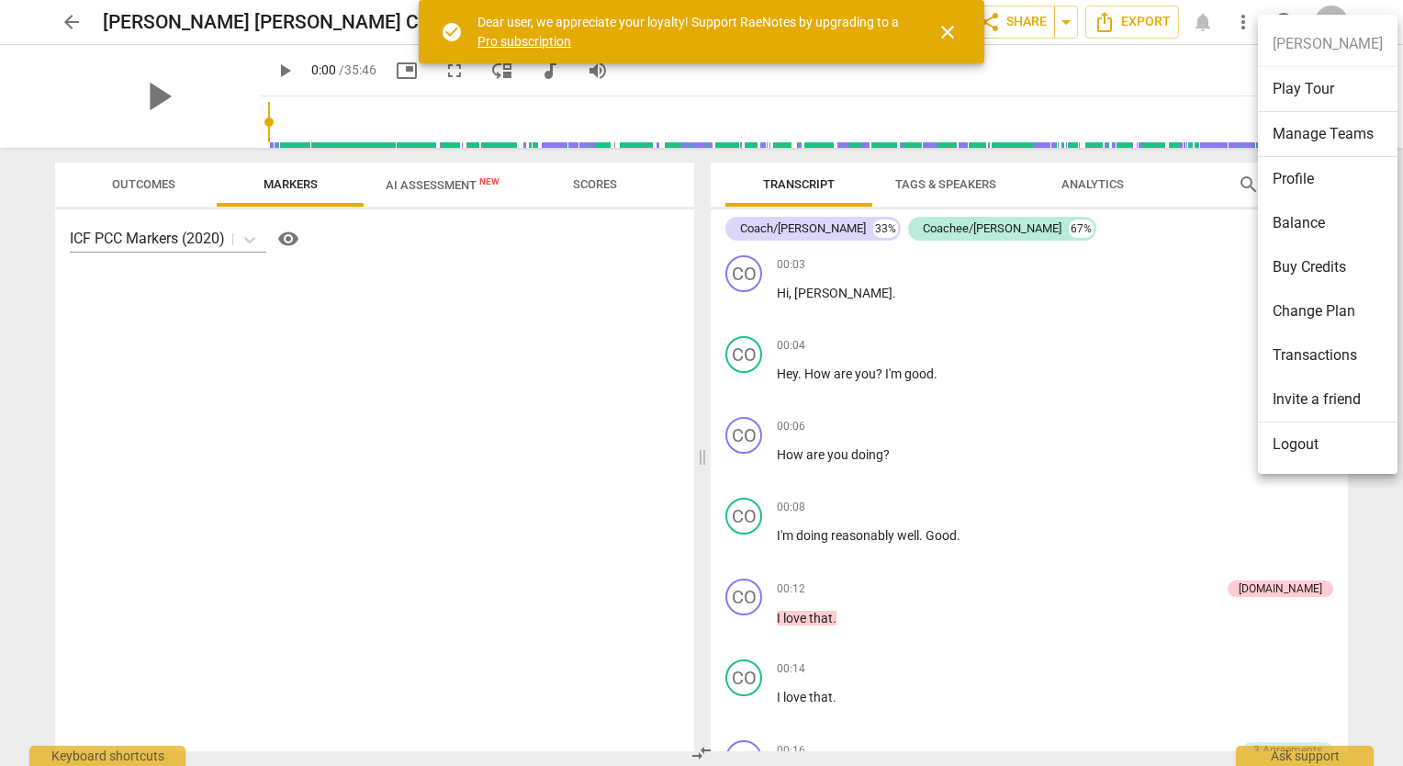
click at [1306, 228] on li "Balance" at bounding box center [1328, 223] width 140 height 44
